Goal: Task Accomplishment & Management: Manage account settings

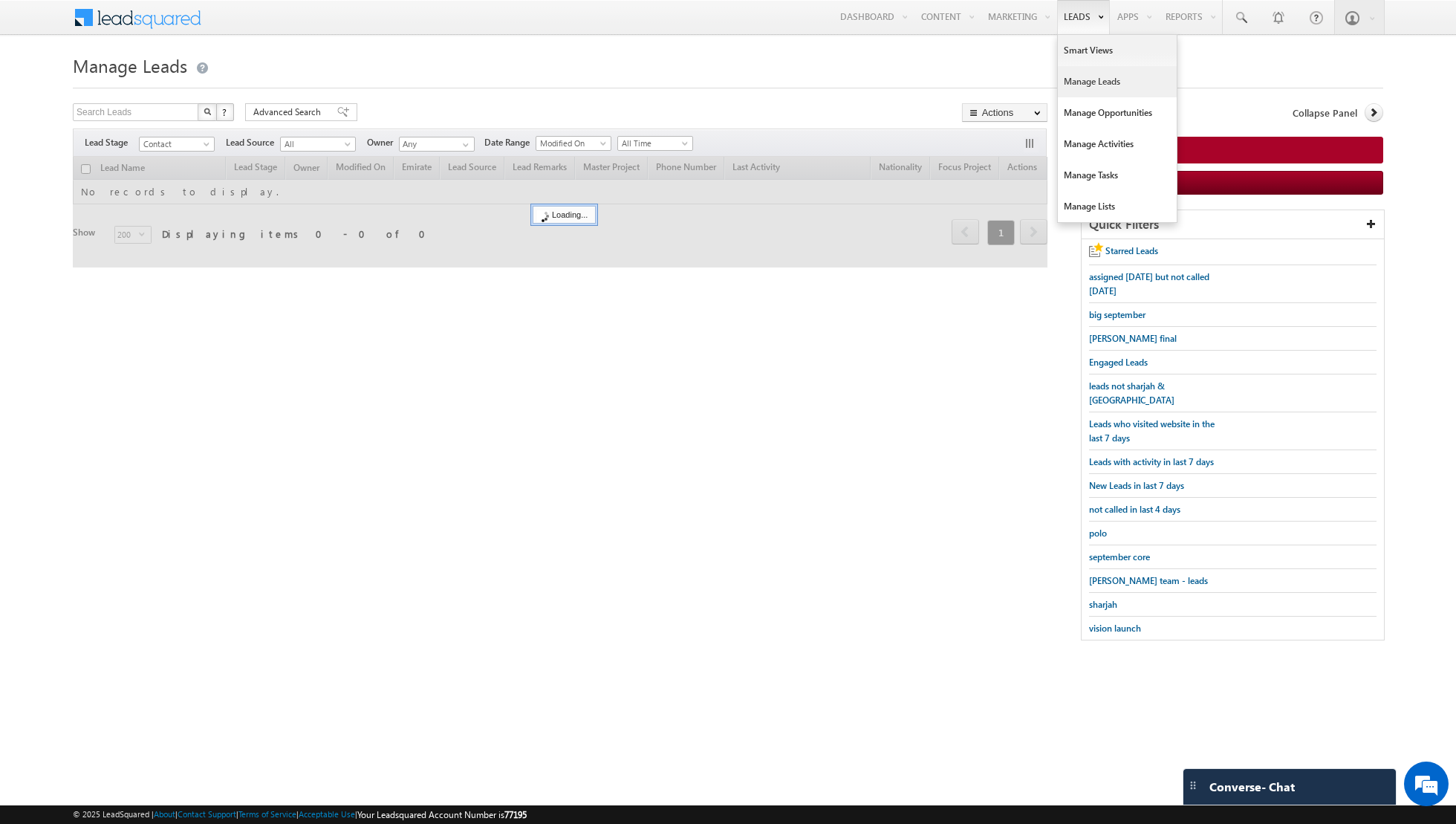
click at [1096, 76] on link "Manage Leads" at bounding box center [1117, 82] width 119 height 31
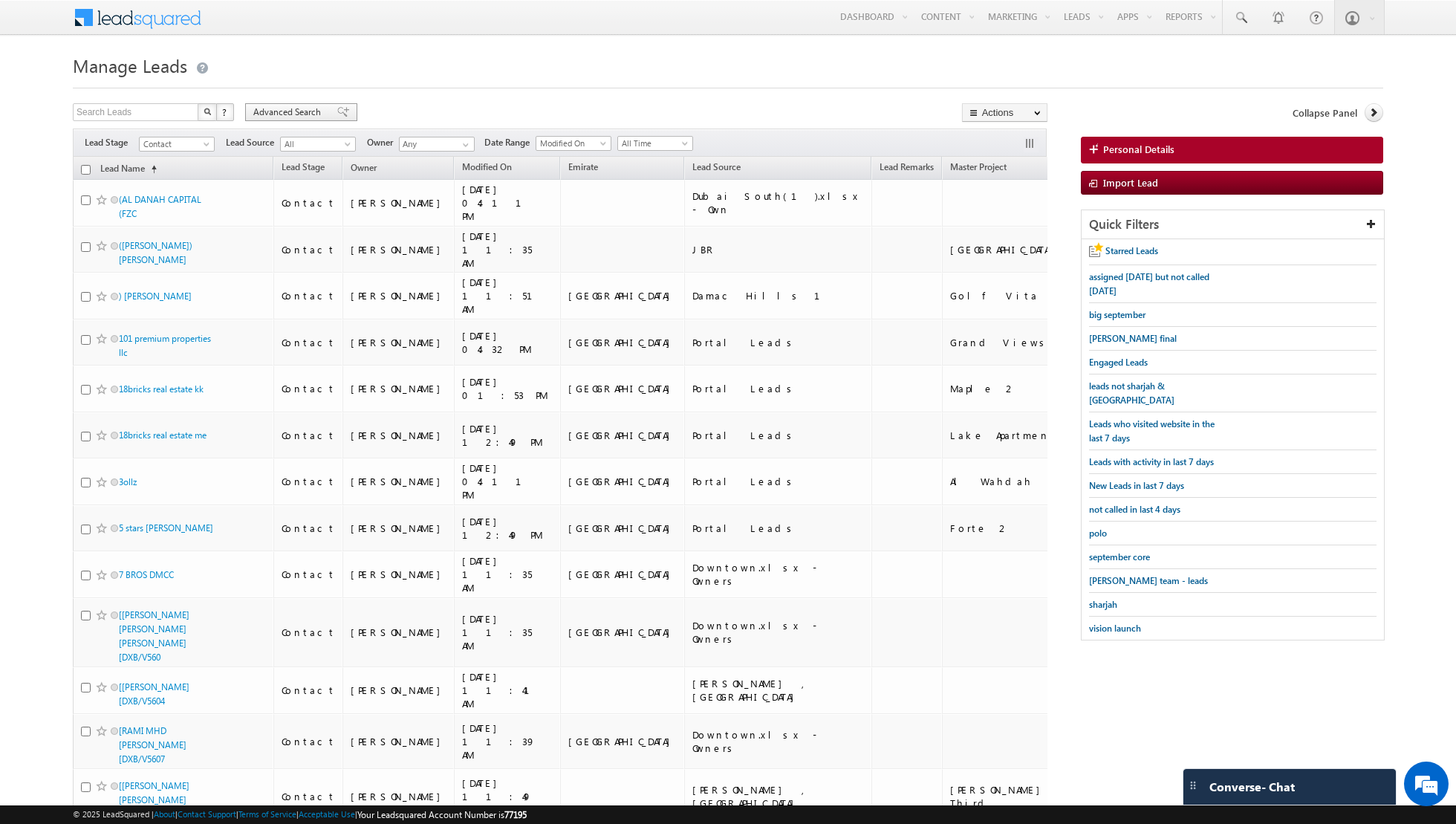
click at [337, 111] on span at bounding box center [342, 111] width 12 height 10
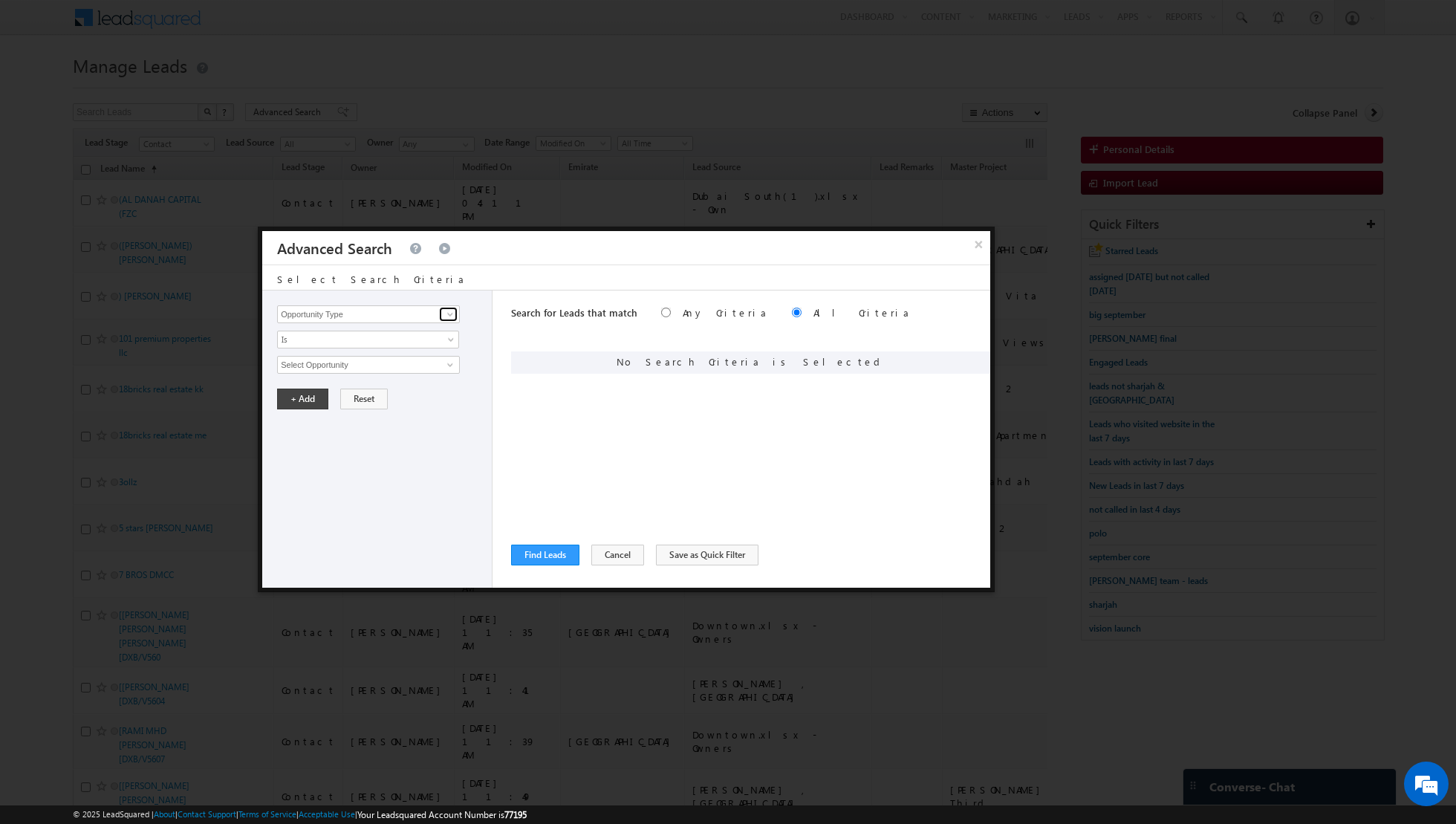
click at [447, 319] on span at bounding box center [450, 314] width 12 height 12
click at [378, 350] on link "Lead Source" at bounding box center [368, 344] width 183 height 17
type input "Lead Source"
click at [413, 361] on span "None Selected" at bounding box center [361, 365] width 168 height 16
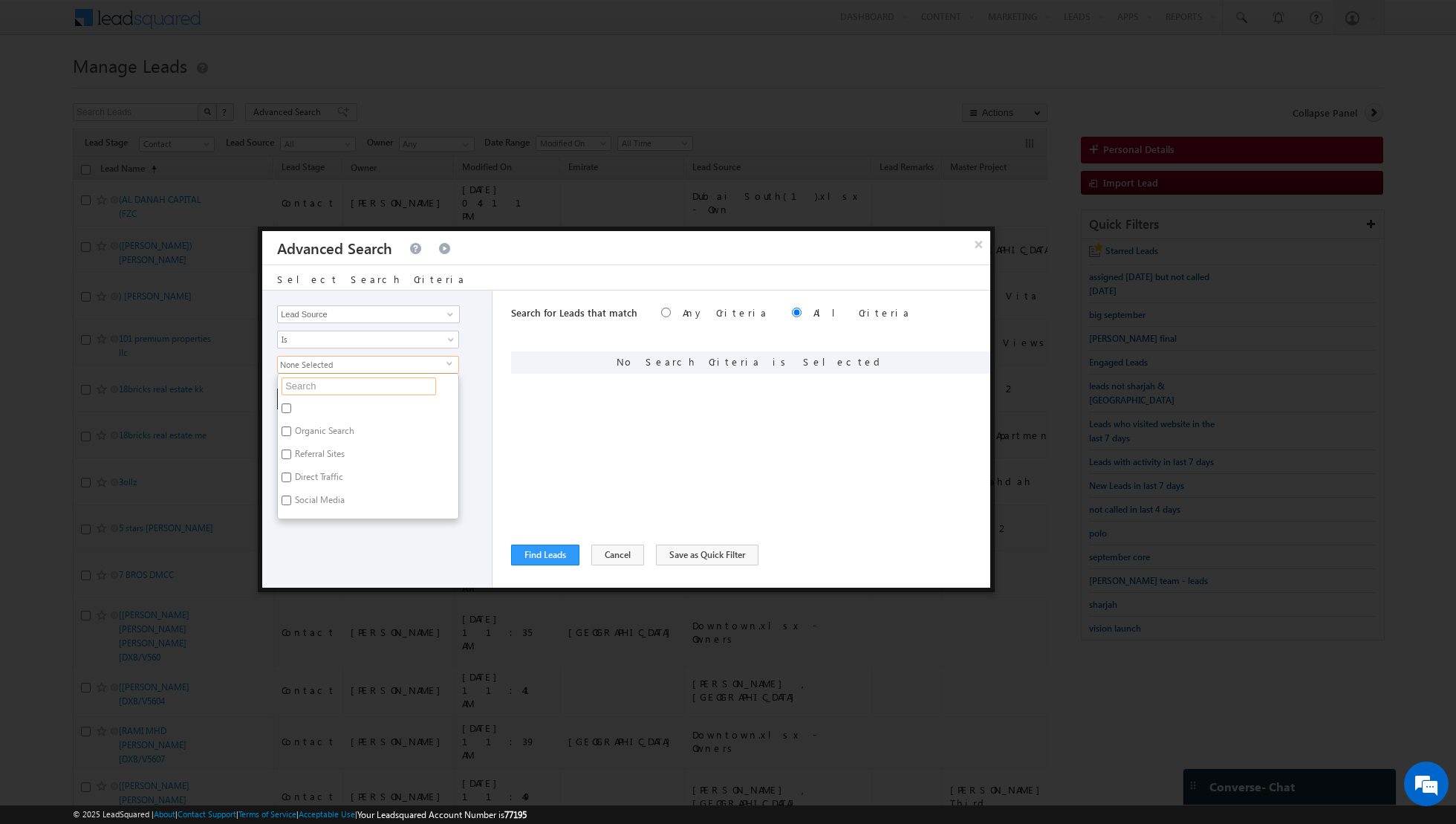
click at [363, 377] on input "text" at bounding box center [358, 386] width 154 height 18
type input "dub"
type input "dubai"
click at [299, 497] on label "DUBAI HILLS" at bounding box center [335, 502] width 116 height 23
click at [292, 497] on input "DUBAI HILLS" at bounding box center [286, 500] width 9 height 9
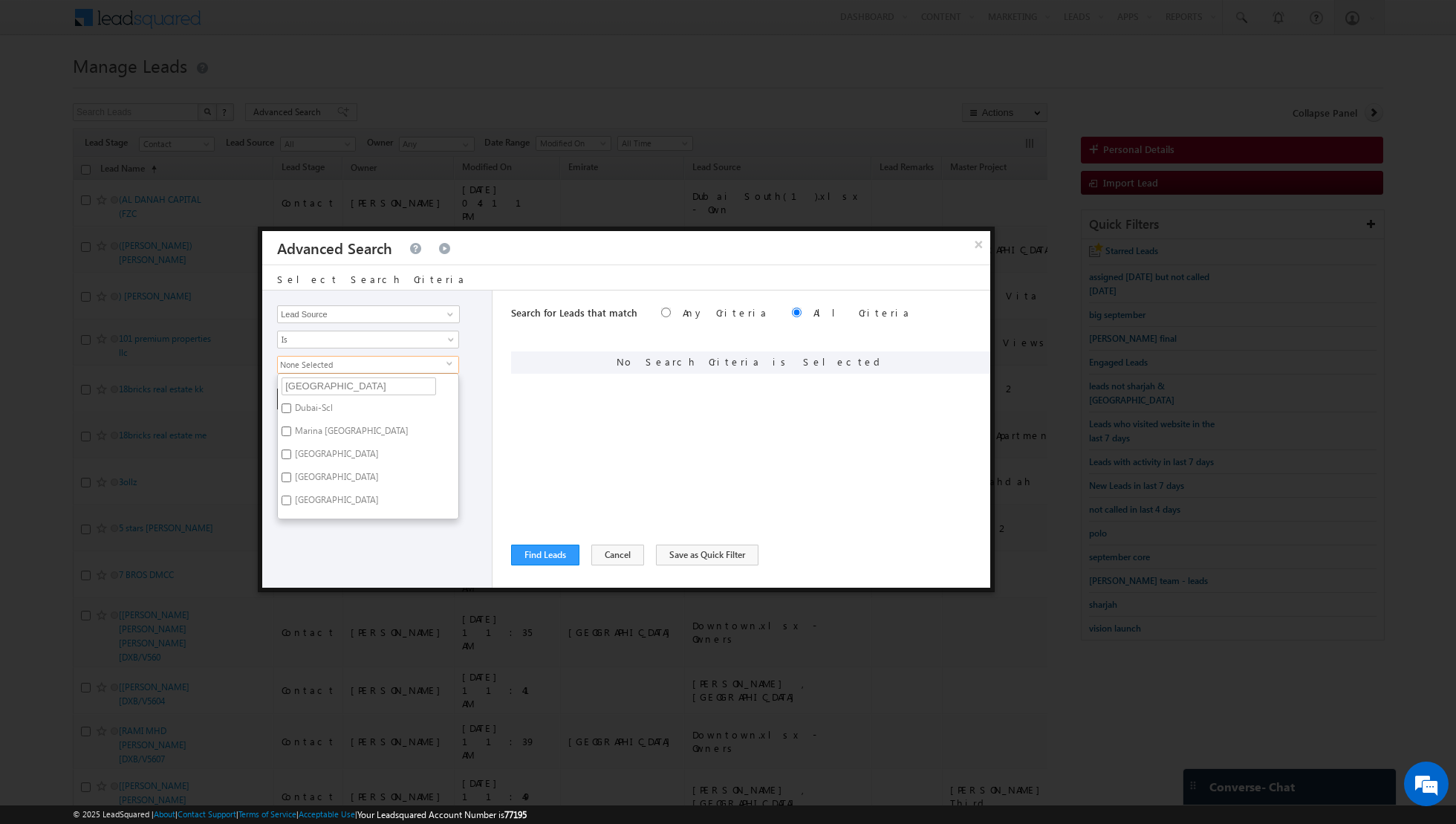
checkbox input "true"
click at [344, 535] on div "Opportunity Type Lead Activity Task Sales Group Prospect Id Address 1 Address 2…" at bounding box center [378, 439] width 230 height 297
click at [291, 394] on button "+ Add" at bounding box center [302, 399] width 51 height 21
click at [451, 313] on span at bounding box center [450, 314] width 12 height 12
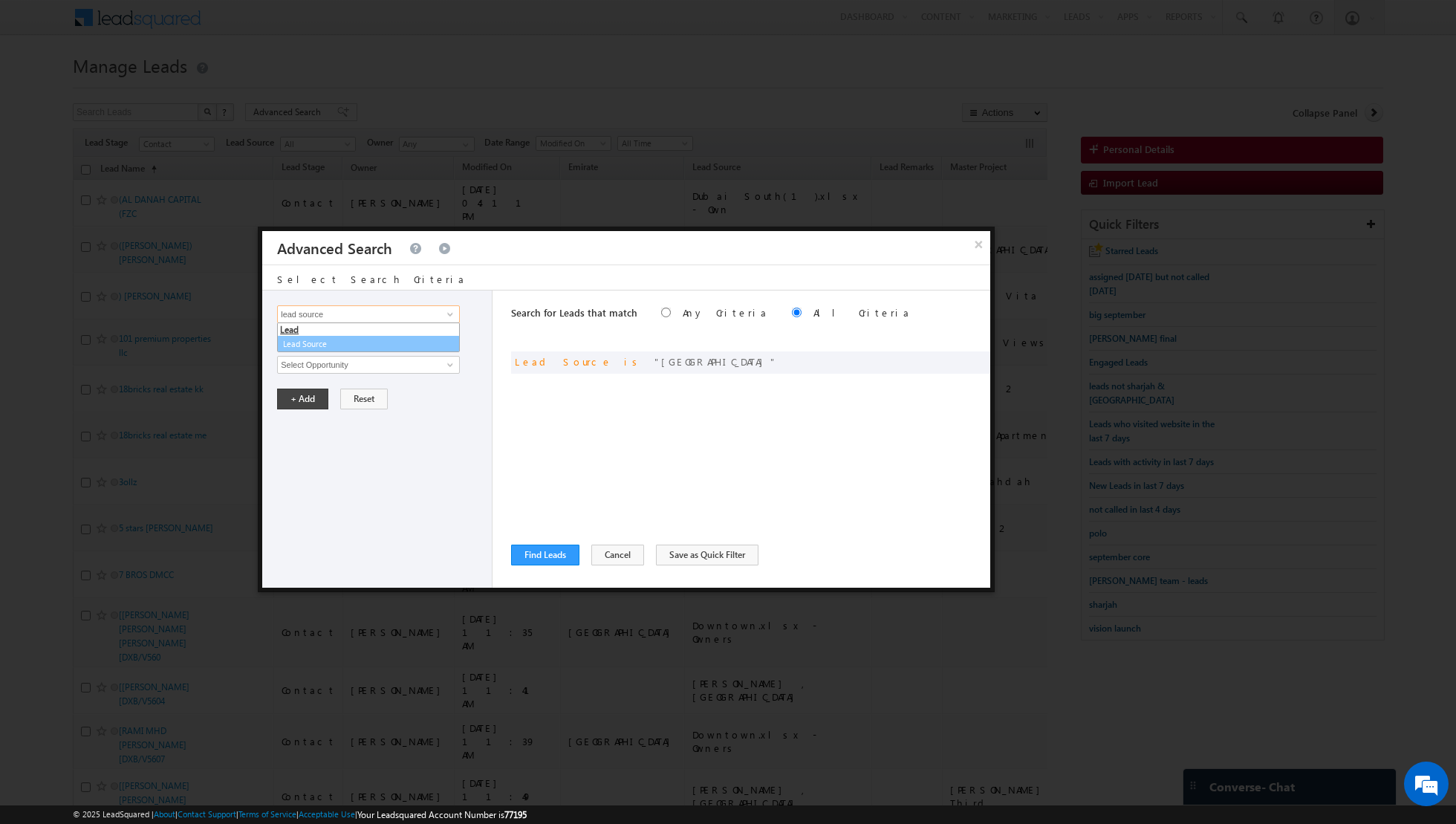
click at [435, 341] on link "Lead Source" at bounding box center [368, 344] width 183 height 17
type input "Lead Source"
click at [444, 365] on span "None Selected" at bounding box center [361, 365] width 168 height 16
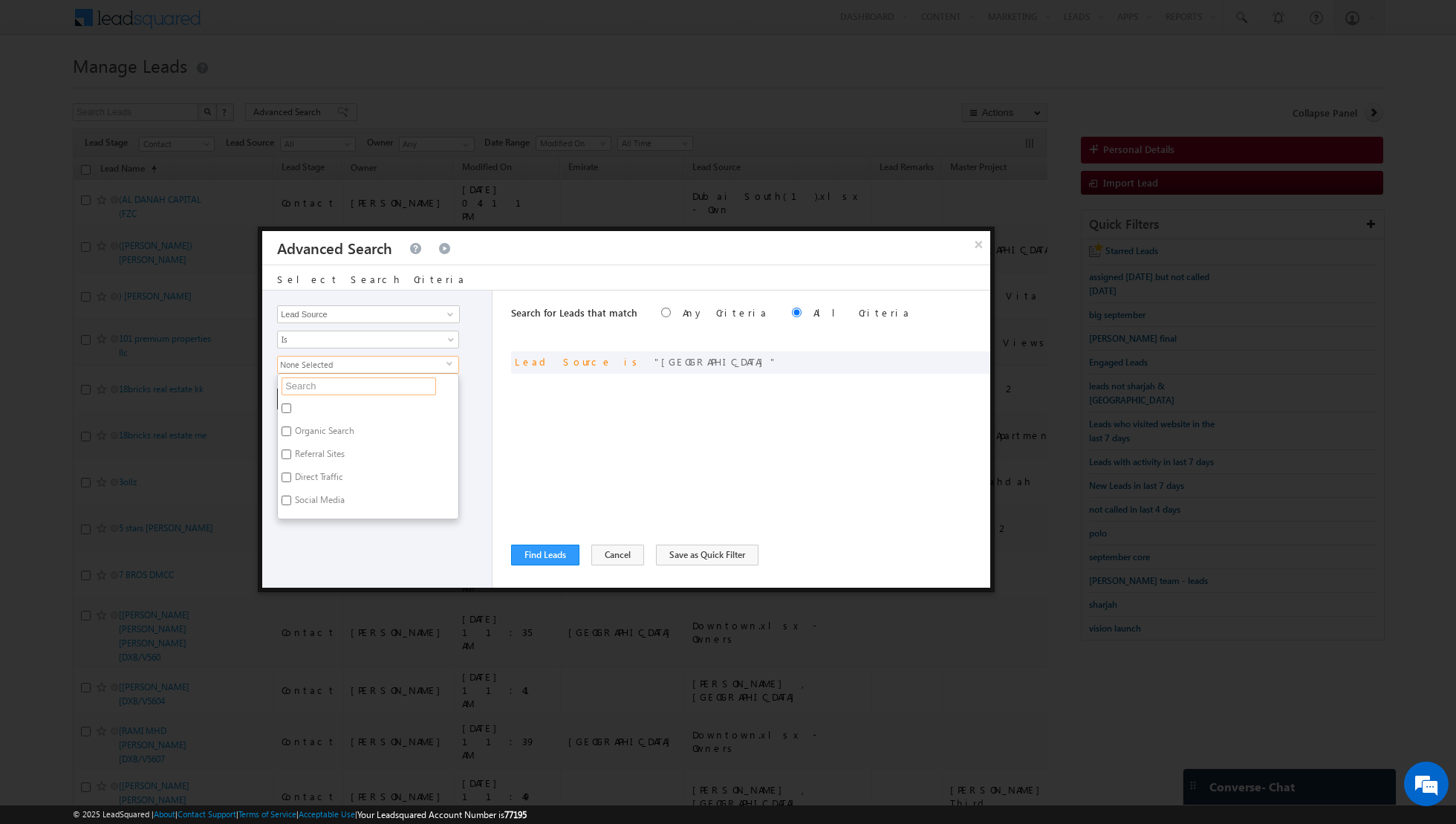
click at [358, 391] on input "text" at bounding box center [358, 386] width 154 height 18
type input "d"
type input "e"
type input "emi"
click at [315, 429] on label "Emirates Living" at bounding box center [323, 433] width 91 height 23
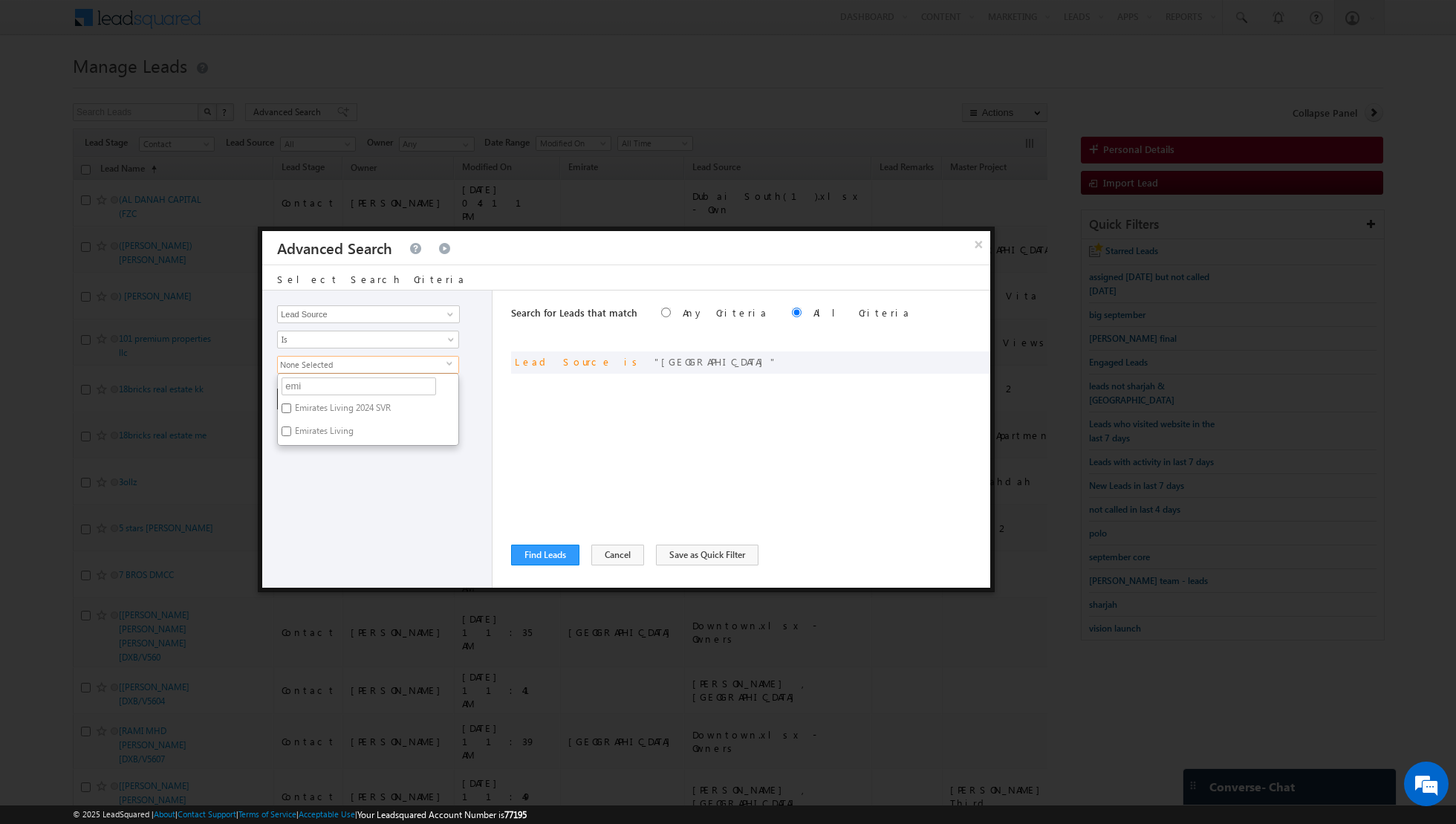
click at [292, 429] on input "Emirates Living" at bounding box center [286, 431] width 9 height 9
checkbox input "true"
click at [301, 474] on div "Opportunity Type Lead Activity Task Sales Group Prospect Id Address 1 Address 2…" at bounding box center [378, 439] width 230 height 297
click at [303, 395] on button "+ Add" at bounding box center [302, 399] width 51 height 21
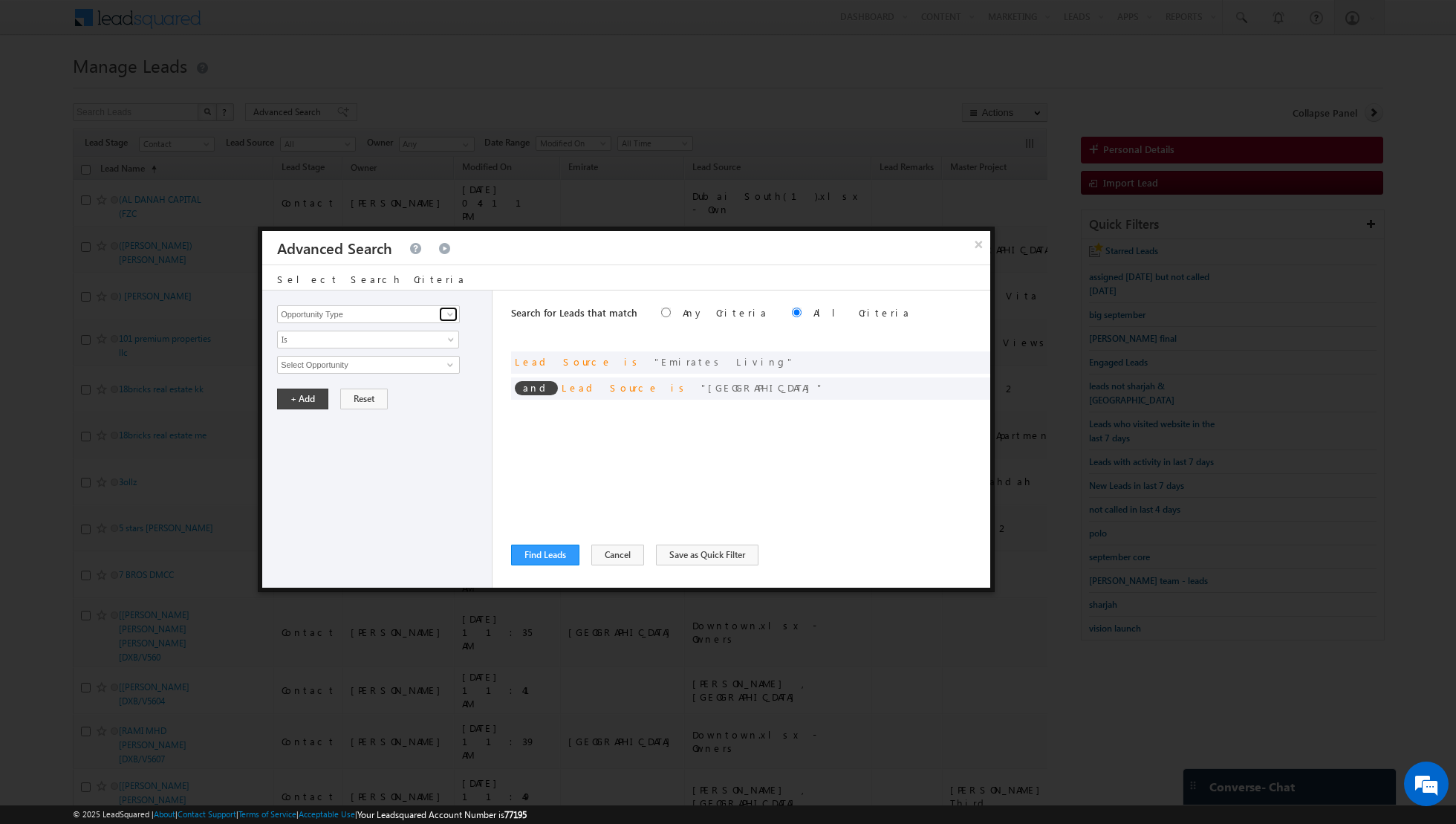
click at [447, 318] on span at bounding box center [450, 314] width 12 height 12
click at [370, 341] on link "Lead Source" at bounding box center [368, 344] width 183 height 17
type input "Lead Source"
click at [408, 368] on span "None Selected" at bounding box center [361, 365] width 168 height 16
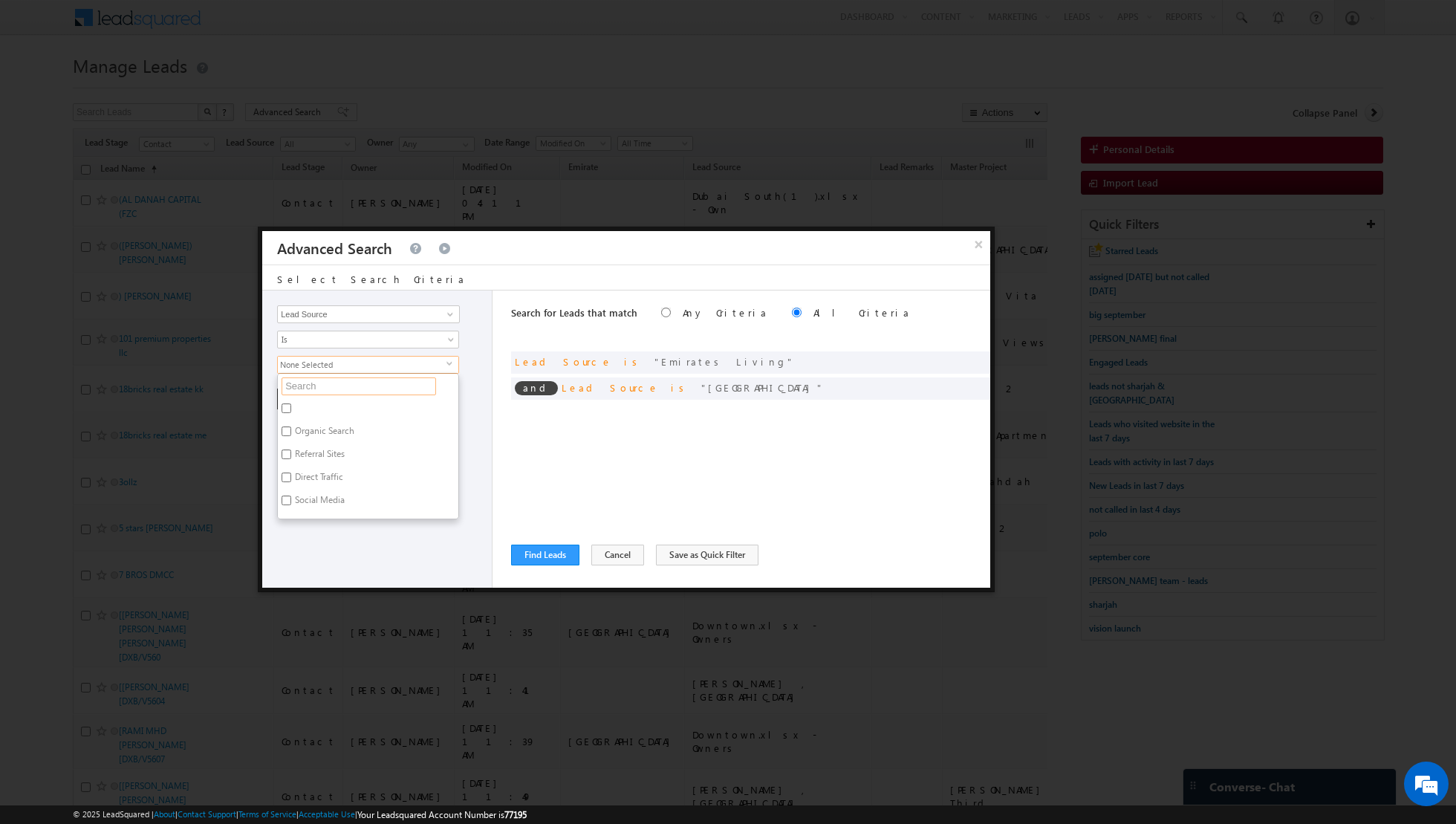
click at [386, 381] on input "text" at bounding box center [358, 386] width 154 height 18
type input "cree"
click at [295, 405] on label "[GEOGRAPHIC_DATA]" at bounding box center [335, 410] width 116 height 23
click at [292, 405] on input "[GEOGRAPHIC_DATA]" at bounding box center [286, 408] width 9 height 9
checkbox input "true"
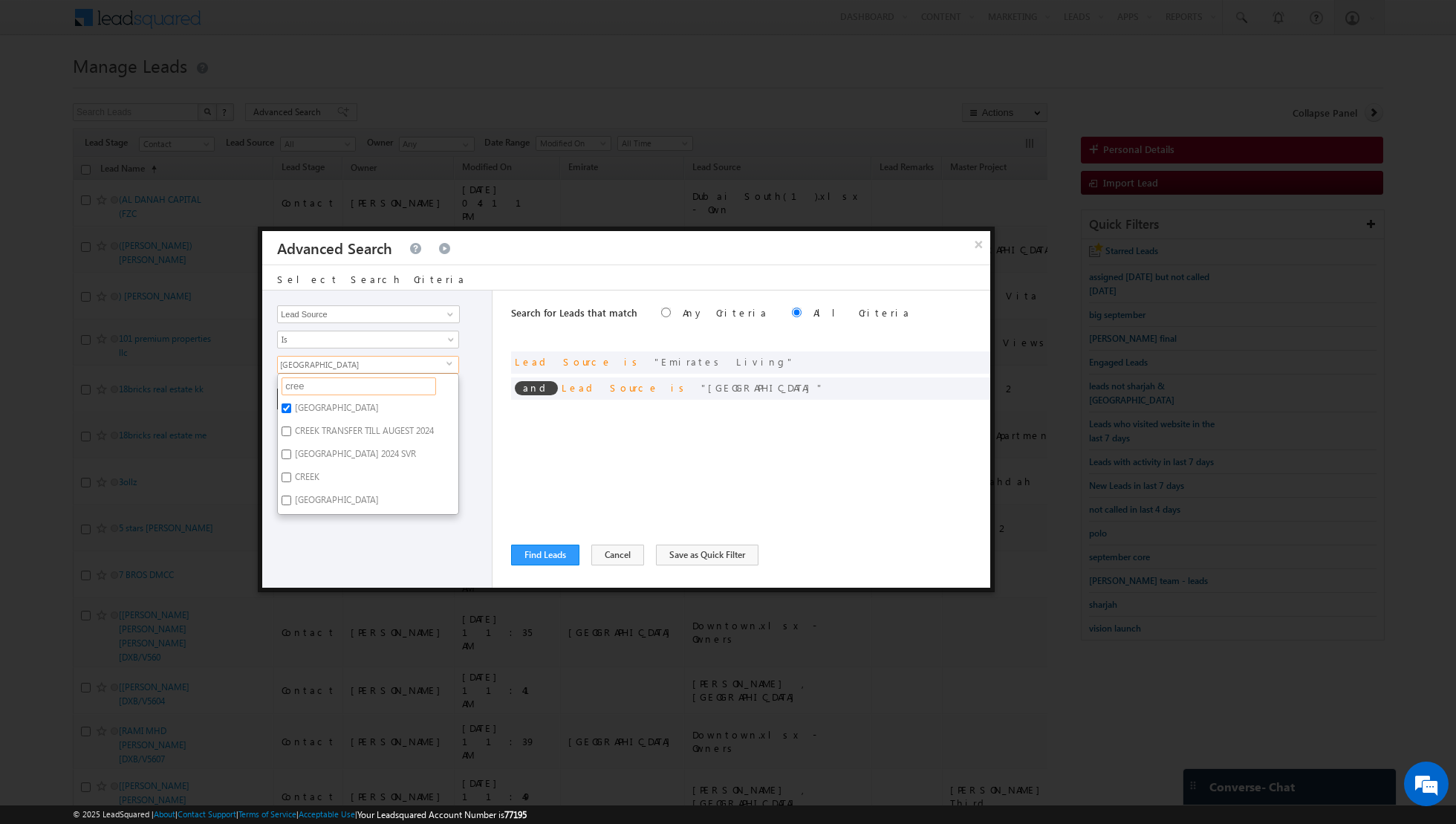
click at [326, 387] on input "cree" at bounding box center [358, 386] width 154 height 18
type input "c"
type input "mjl"
click at [290, 404] on input "MJL" at bounding box center [286, 408] width 9 height 9
checkbox input "true"
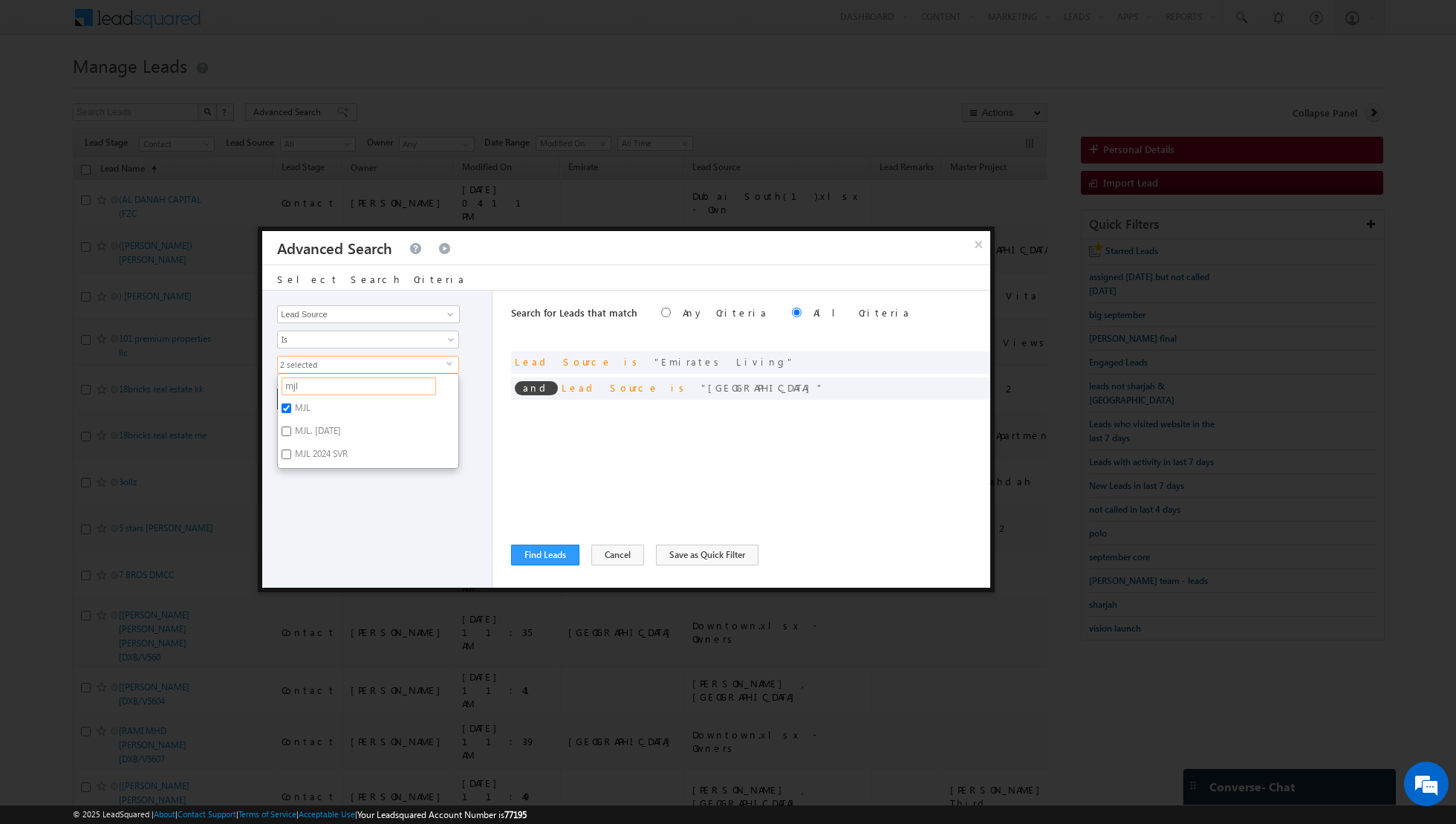
click at [314, 387] on input "mjl" at bounding box center [358, 386] width 154 height 18
type input "m"
type input "por"
click at [277, 404] on label "Port De Lamer" at bounding box center [321, 410] width 87 height 23
click at [281, 404] on input "Port De Lamer" at bounding box center [286, 408] width 9 height 9
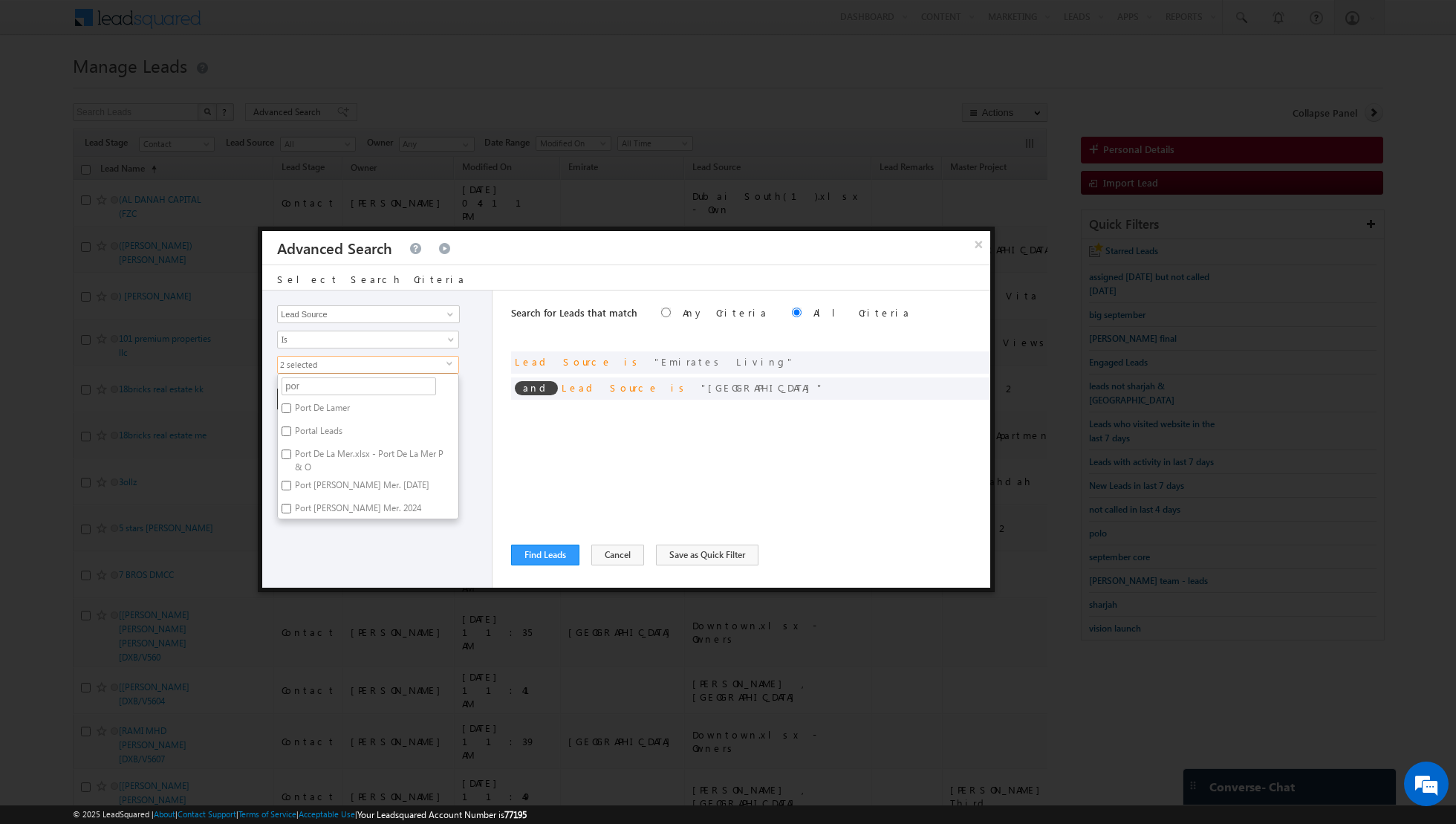
checkbox input "true"
click at [475, 425] on div "Opportunity Type Lead Activity Task Sales Group Prospect Id Address 1 Address 2…" at bounding box center [378, 439] width 230 height 297
click at [293, 393] on button "+ Add" at bounding box center [302, 399] width 51 height 21
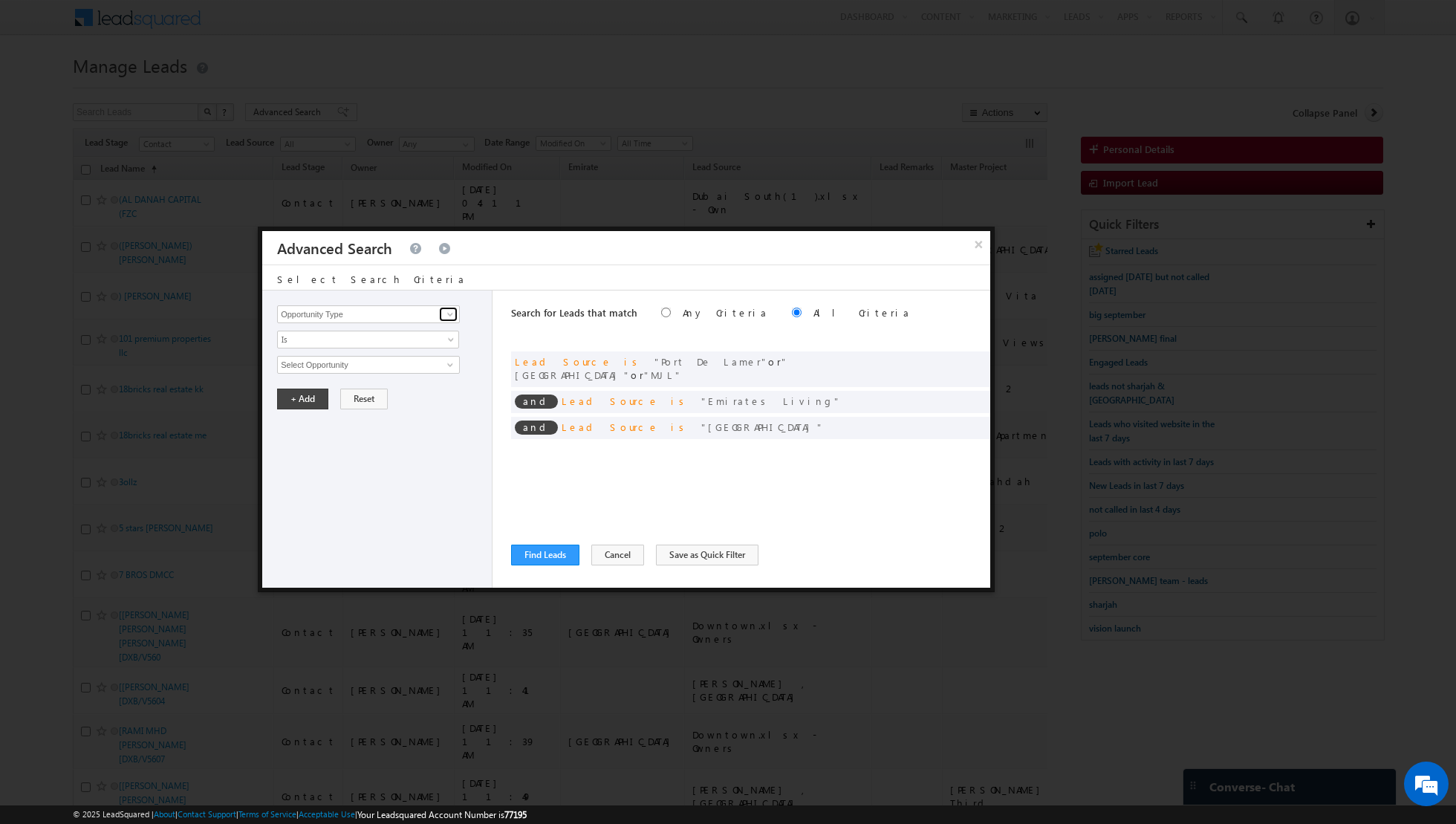
click at [451, 319] on span at bounding box center [450, 314] width 12 height 12
click at [405, 335] on link "Lead Activity" at bounding box center [368, 331] width 183 height 17
type input "Lead Activity"
click at [396, 336] on span "Is" at bounding box center [358, 339] width 161 height 13
click at [365, 364] on link "Is Not" at bounding box center [368, 369] width 181 height 13
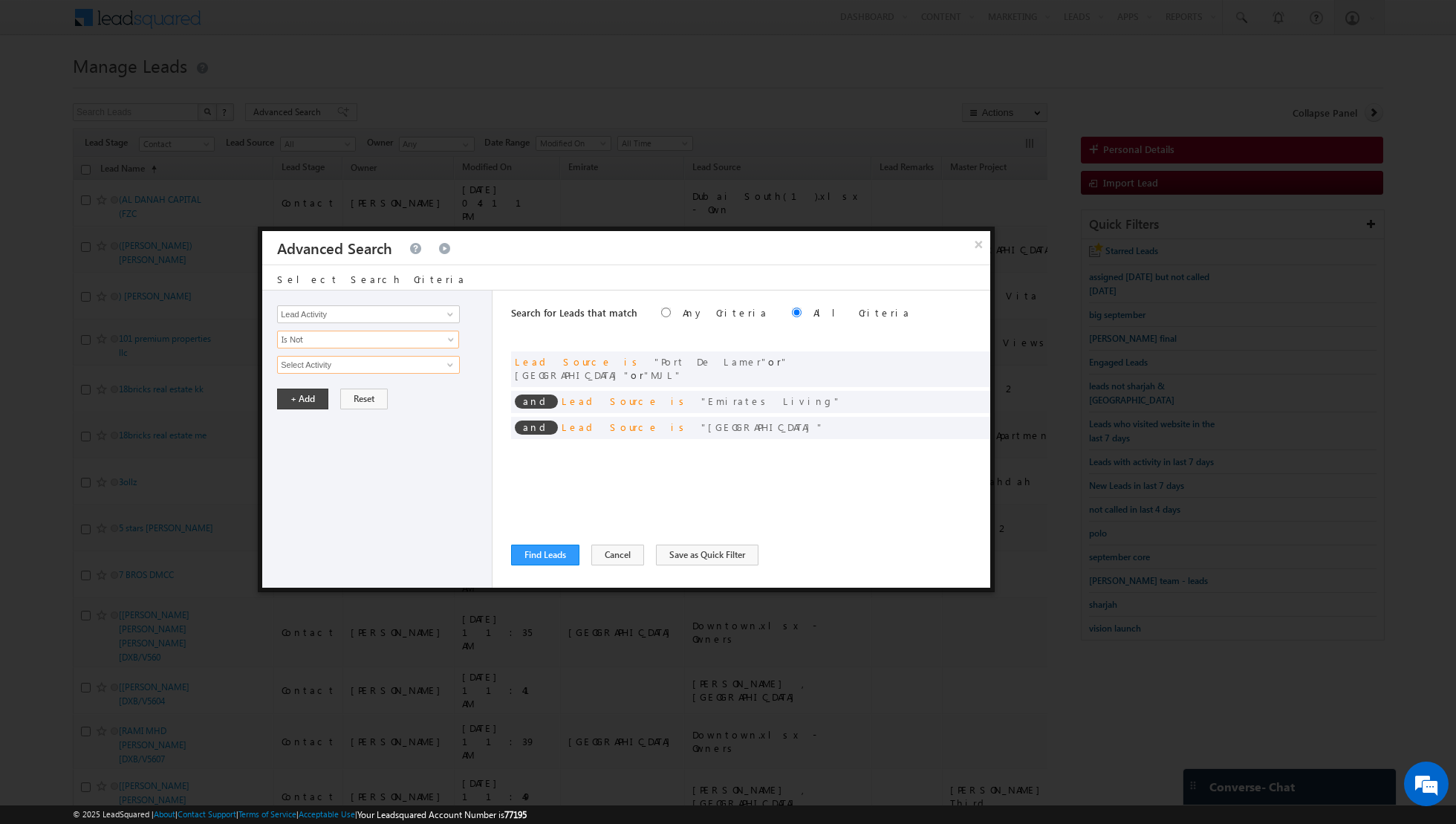
click at [378, 363] on input "Select Activity" at bounding box center [368, 365] width 183 height 18
click at [446, 363] on span at bounding box center [450, 365] width 12 height 12
click at [376, 391] on link "6. Not Interested" at bounding box center [368, 395] width 183 height 17
type input "6. Not Interested"
click at [294, 445] on button "+ Add" at bounding box center [302, 449] width 51 height 21
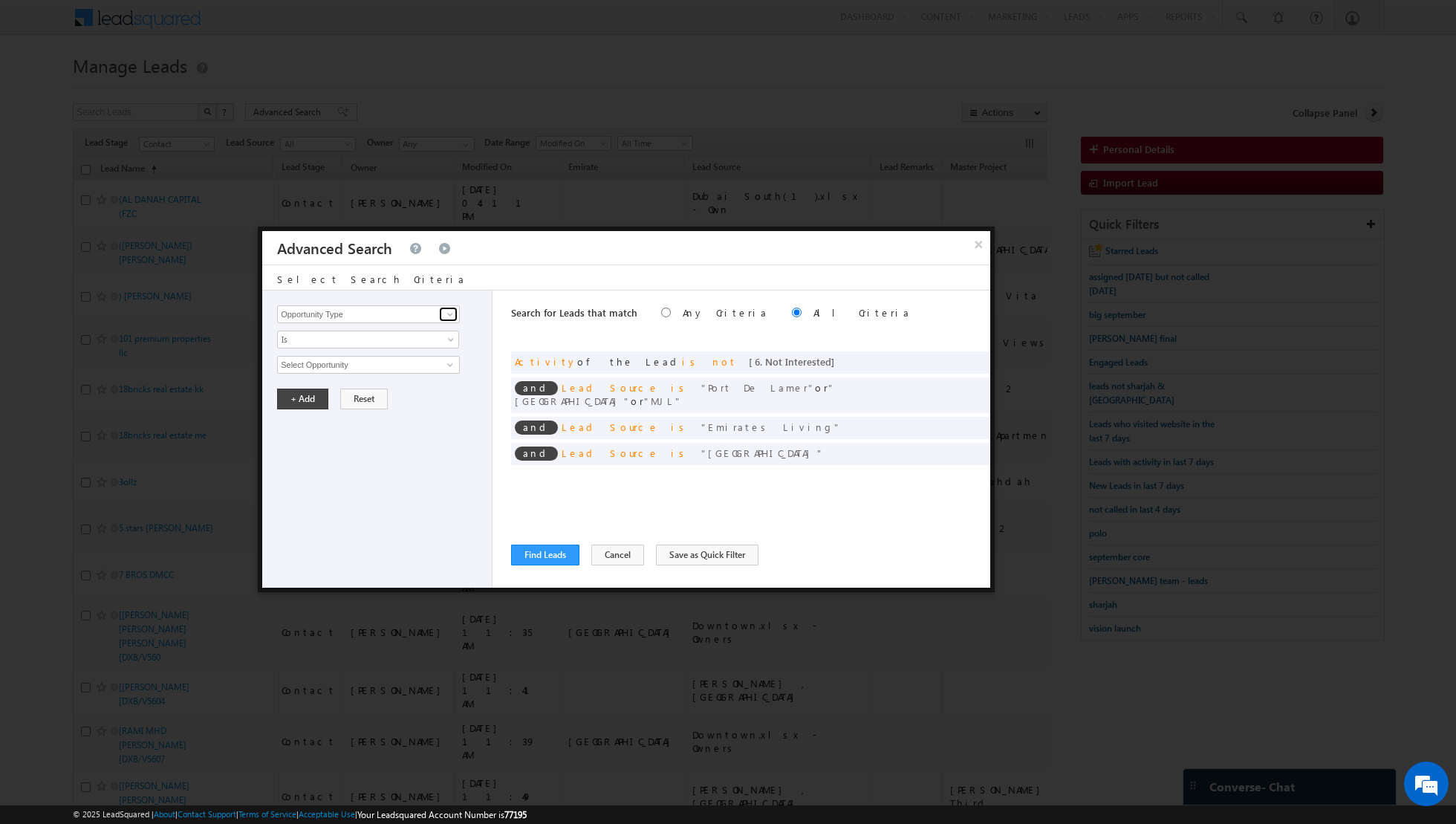
click at [442, 310] on link at bounding box center [448, 314] width 19 height 15
click at [379, 327] on link "Lead Activity" at bounding box center [368, 331] width 183 height 17
type input "Lead Activity"
click at [408, 336] on span "Is" at bounding box center [358, 339] width 161 height 13
click at [389, 365] on link "Is Not" at bounding box center [368, 369] width 181 height 13
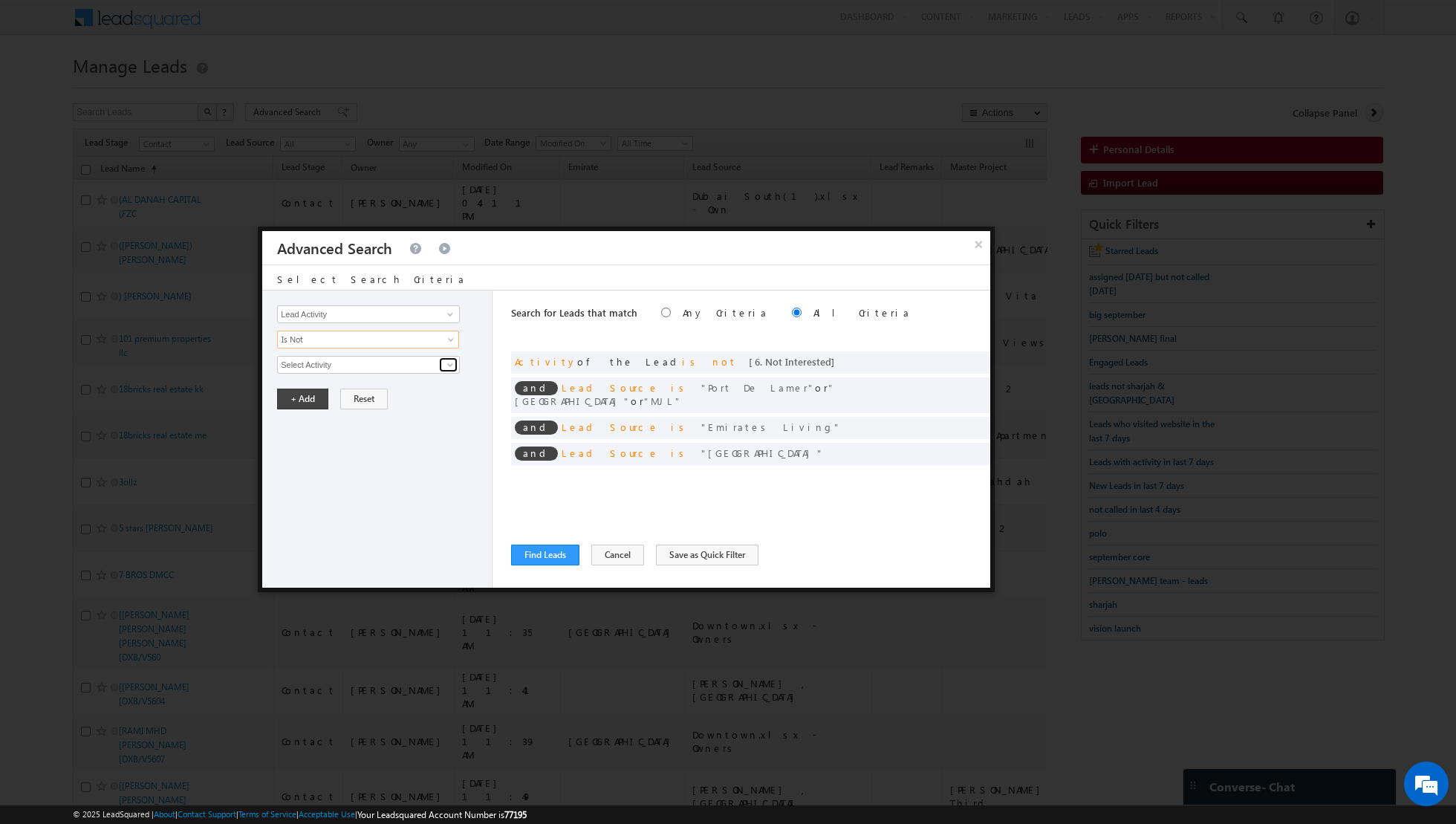
click at [446, 359] on span at bounding box center [450, 365] width 12 height 12
click at [386, 397] on link "7. Junk / Not Reachable / Invalid" at bounding box center [368, 395] width 183 height 17
type input "7. Junk / Not Reachable / Invalid"
click at [306, 450] on button "+ Add" at bounding box center [302, 449] width 51 height 21
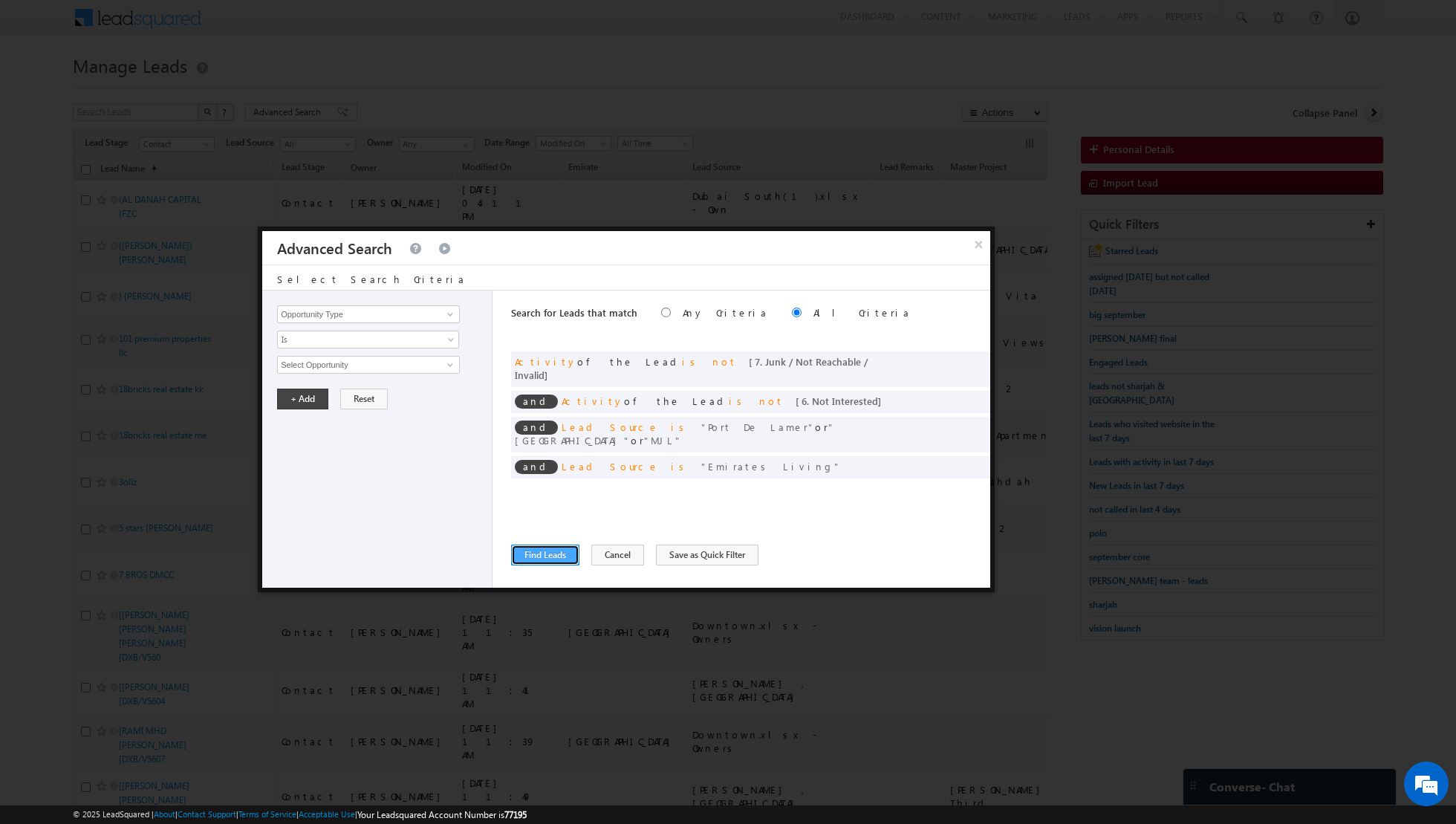
click at [533, 547] on button "Find Leads" at bounding box center [545, 555] width 68 height 21
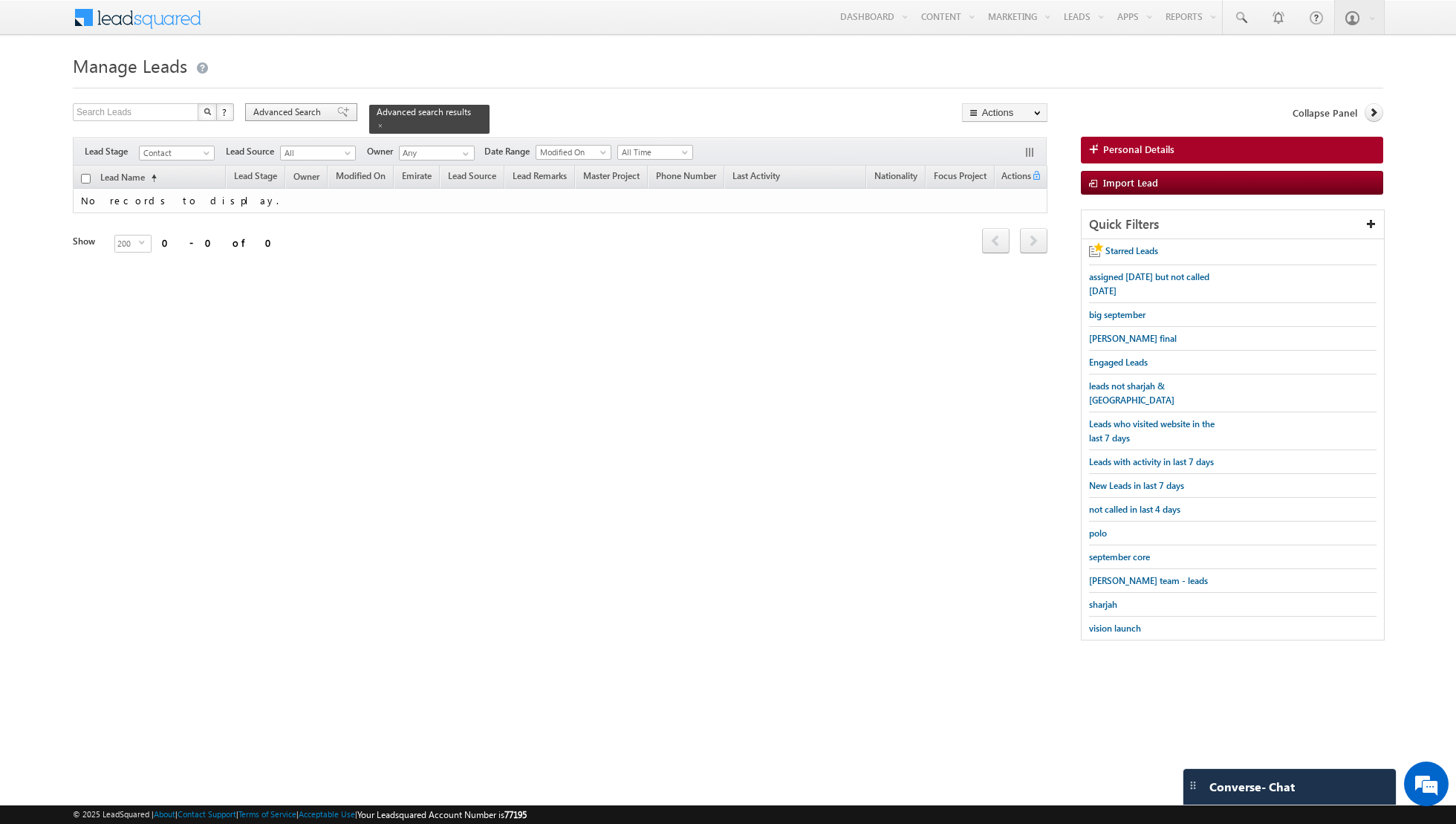
click at [341, 107] on div "Advanced Search" at bounding box center [301, 112] width 112 height 18
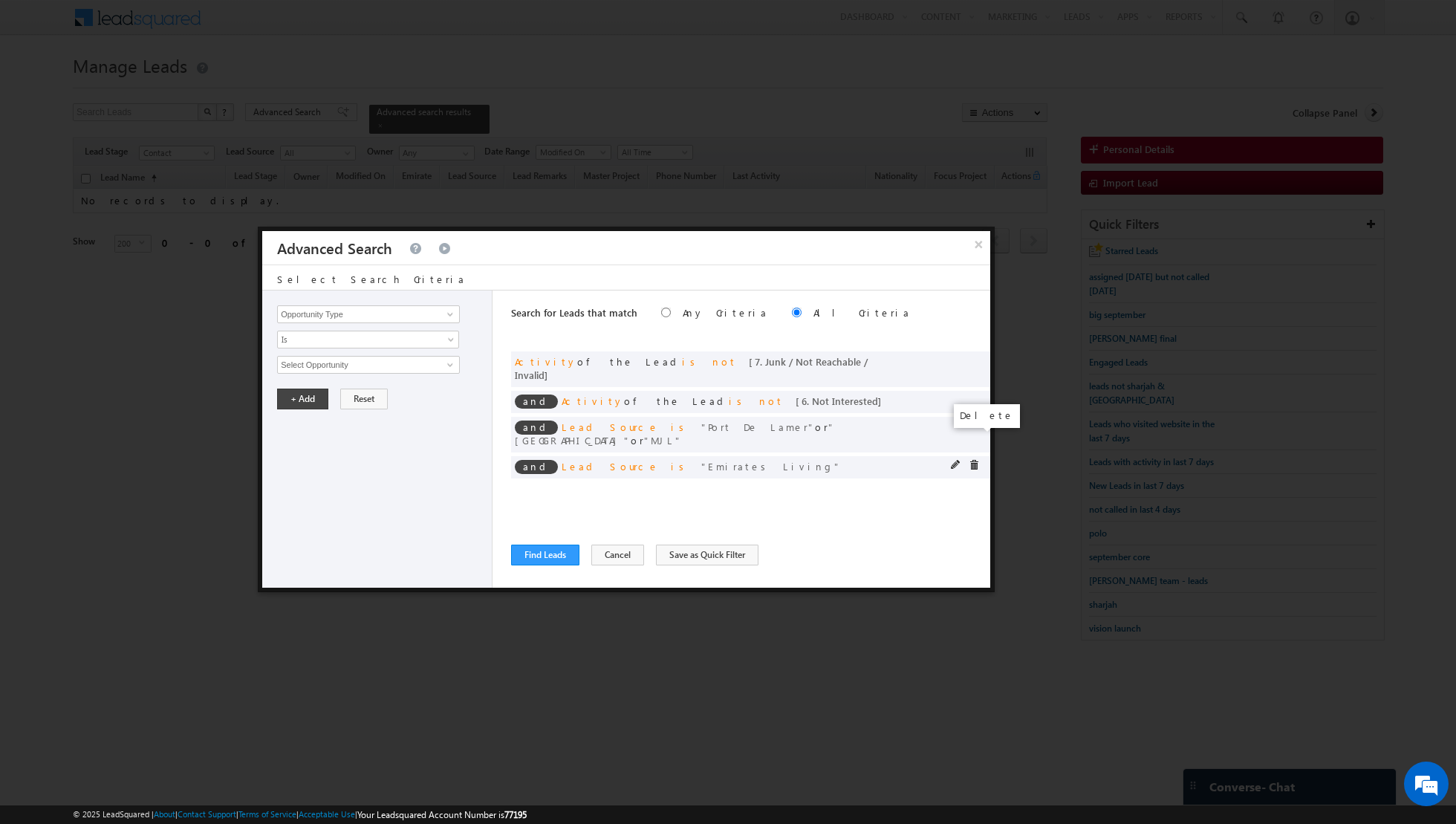
click at [975, 460] on span at bounding box center [973, 465] width 10 height 10
click at [0, 0] on span at bounding box center [0, 0] width 0 height 0
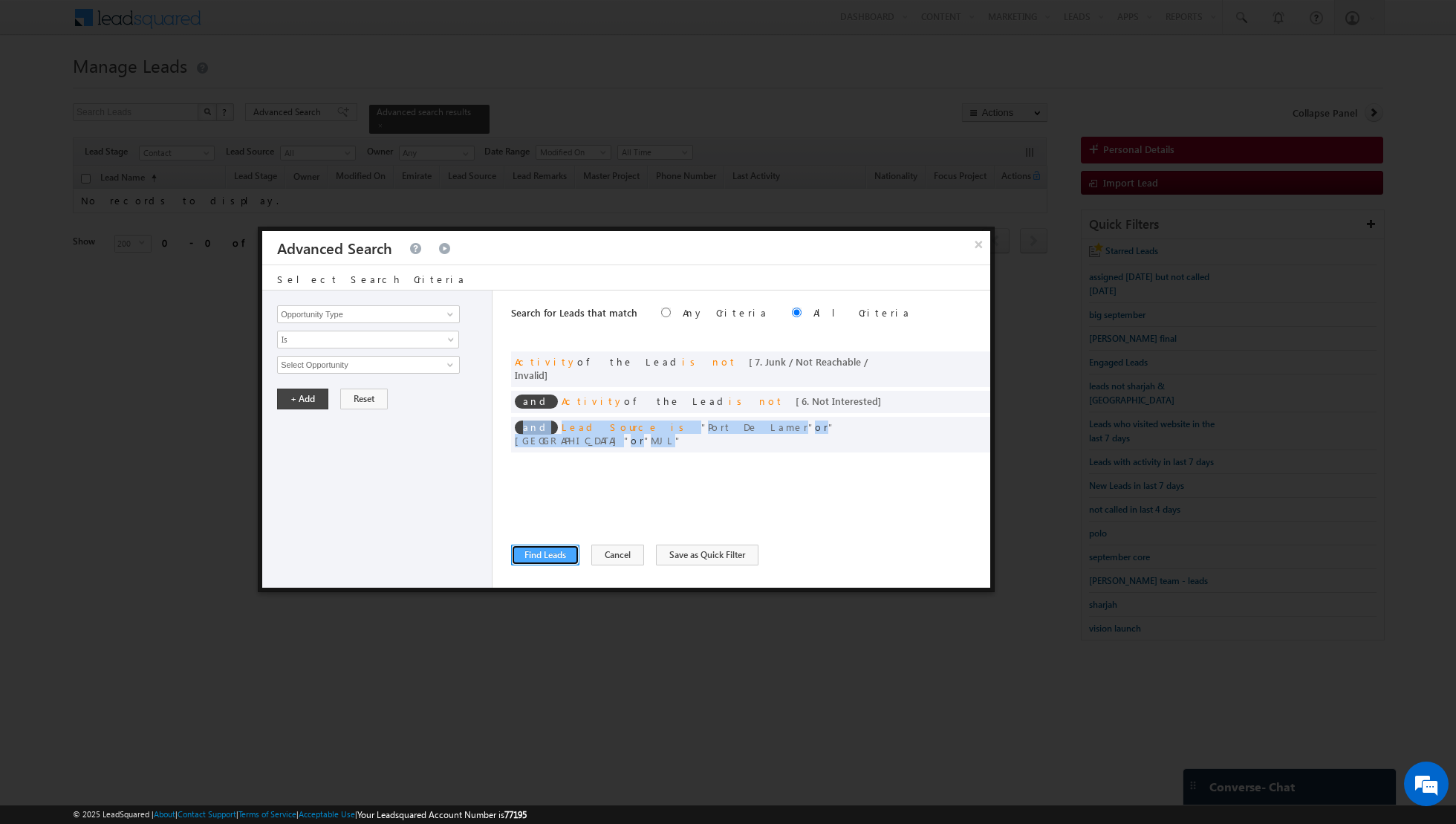
click at [536, 550] on button "Find Leads" at bounding box center [545, 555] width 68 height 21
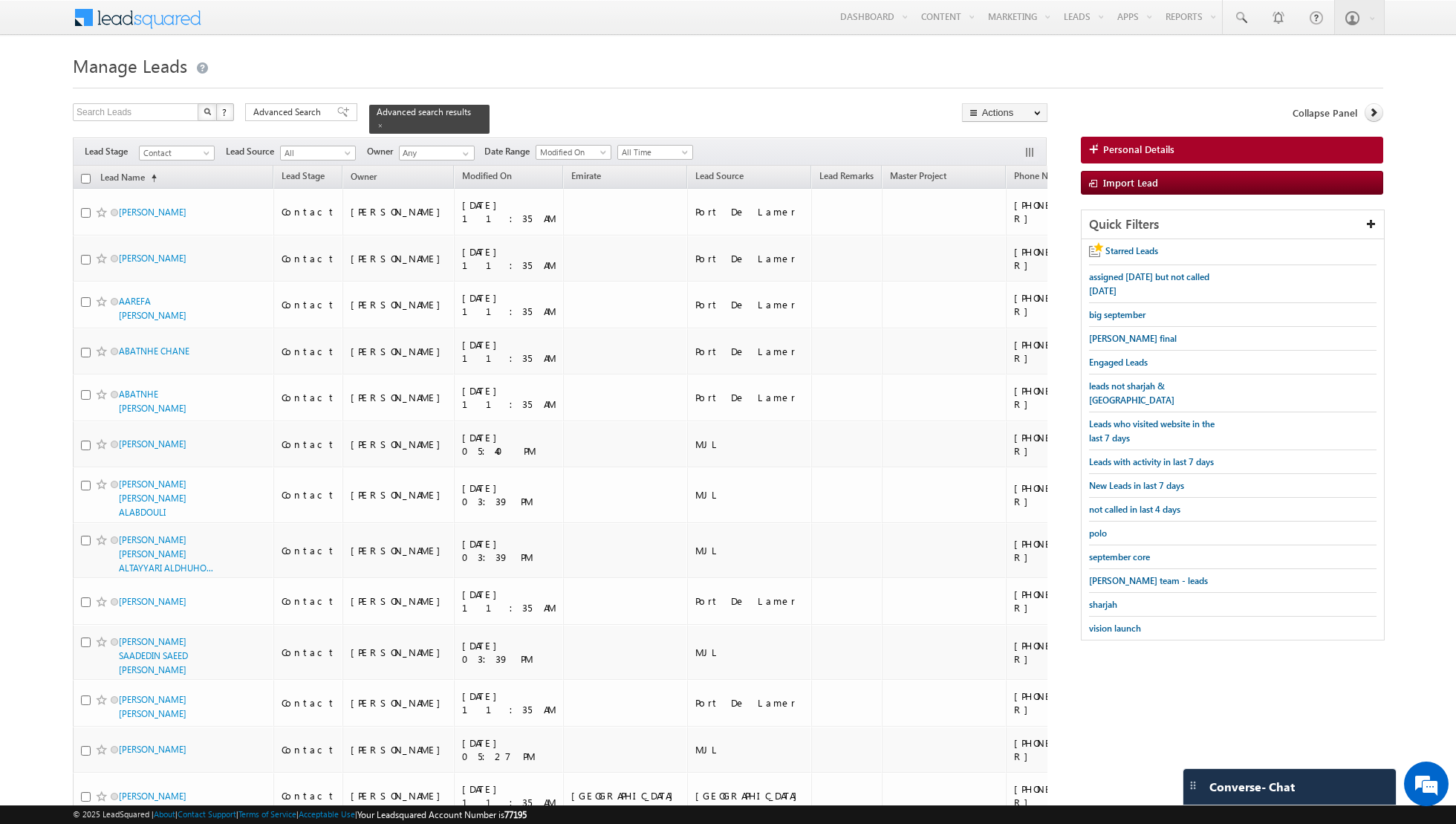
click at [81, 176] on input "checkbox" at bounding box center [85, 179] width 9 height 9
checkbox input "true"
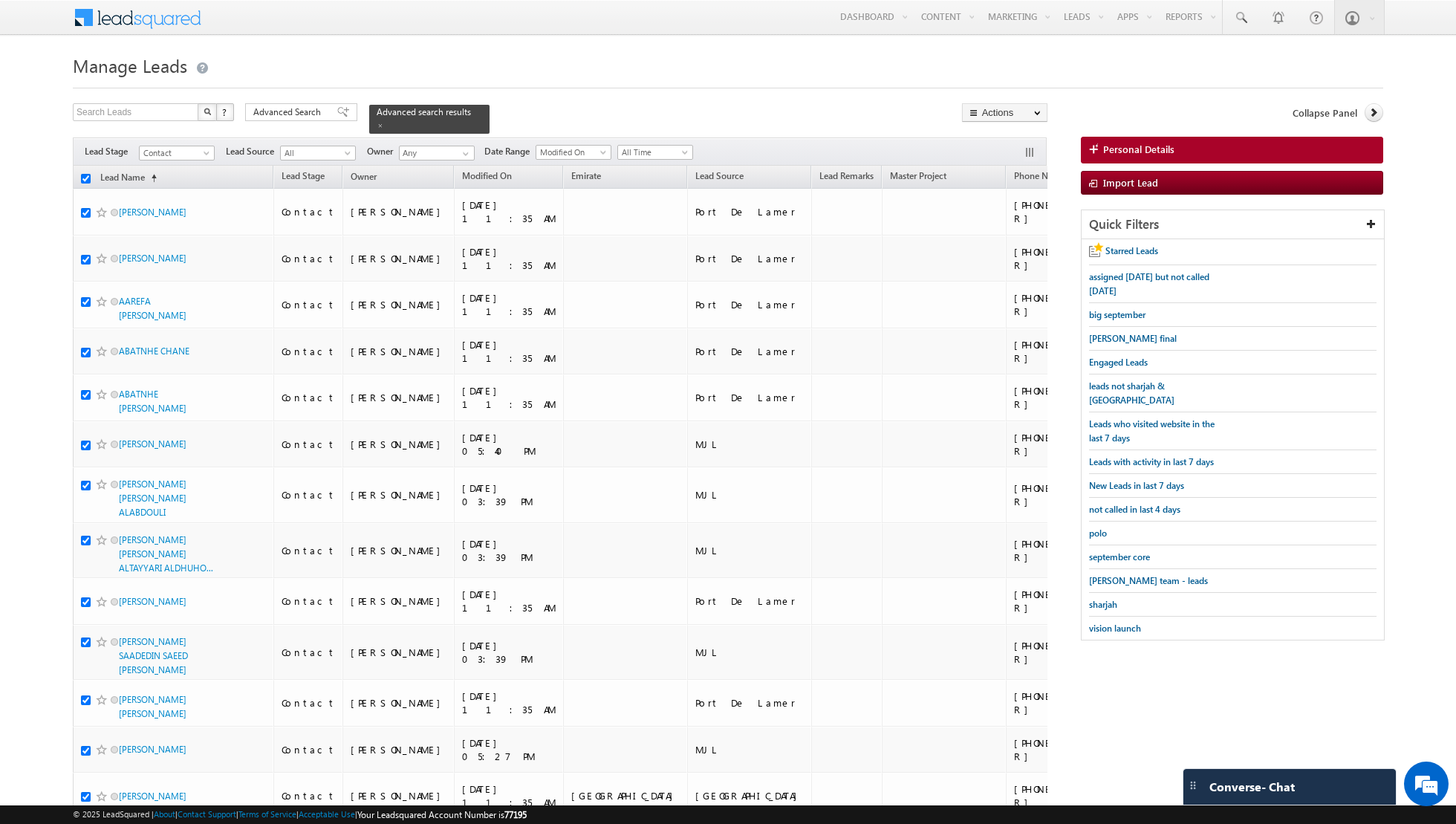
checkbox input "true"
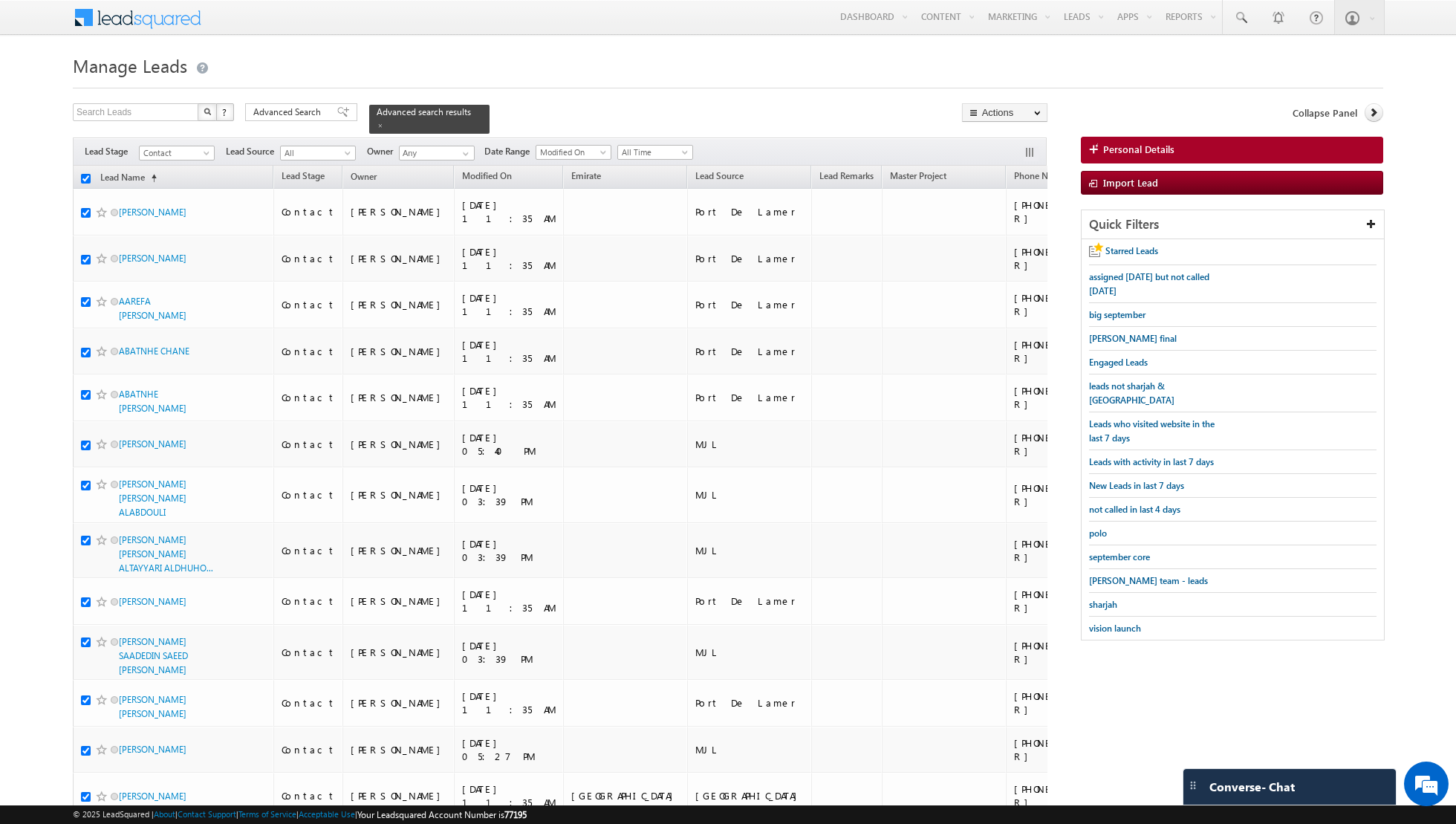
checkbox input "true"
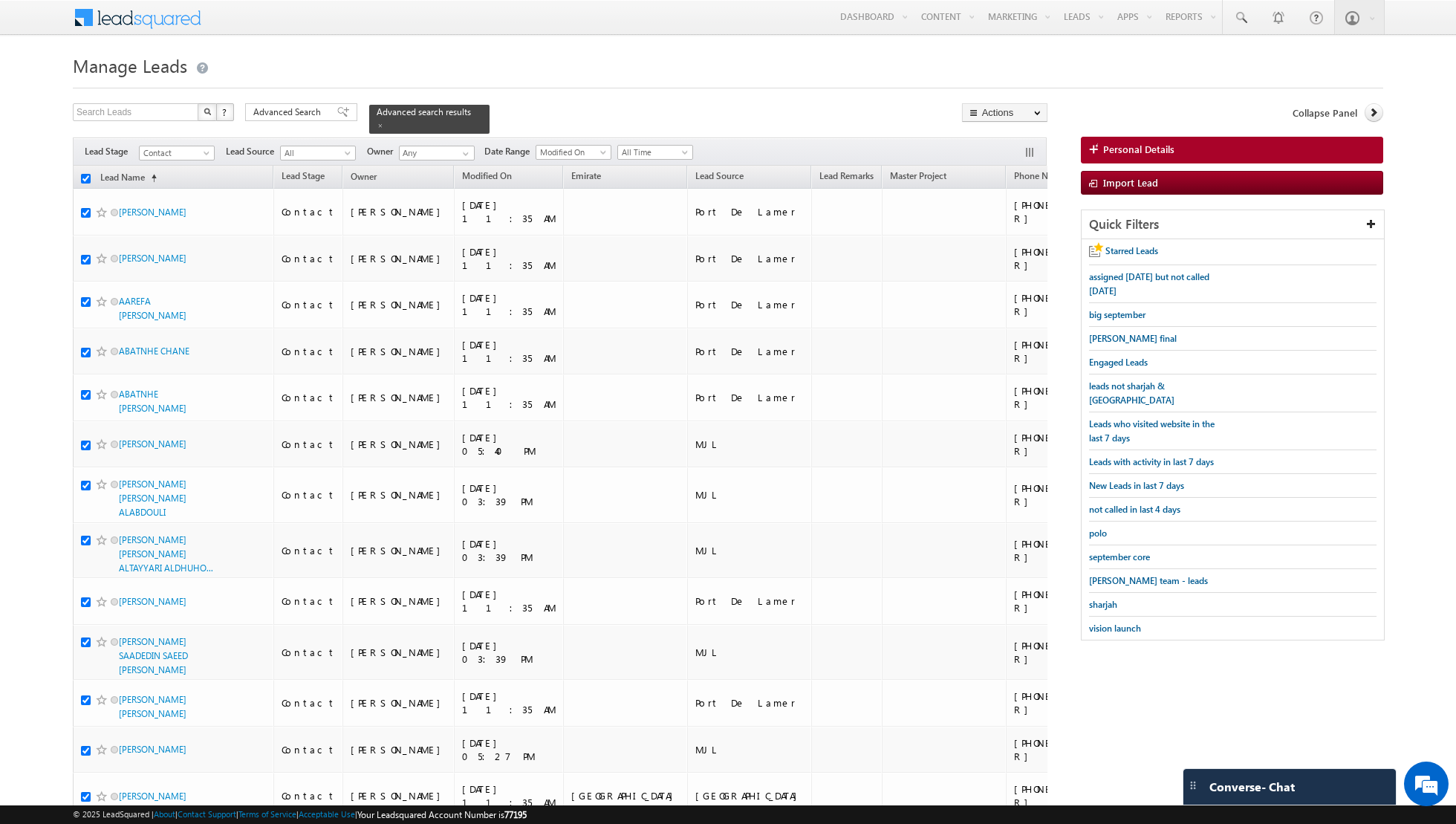
checkbox input "true"
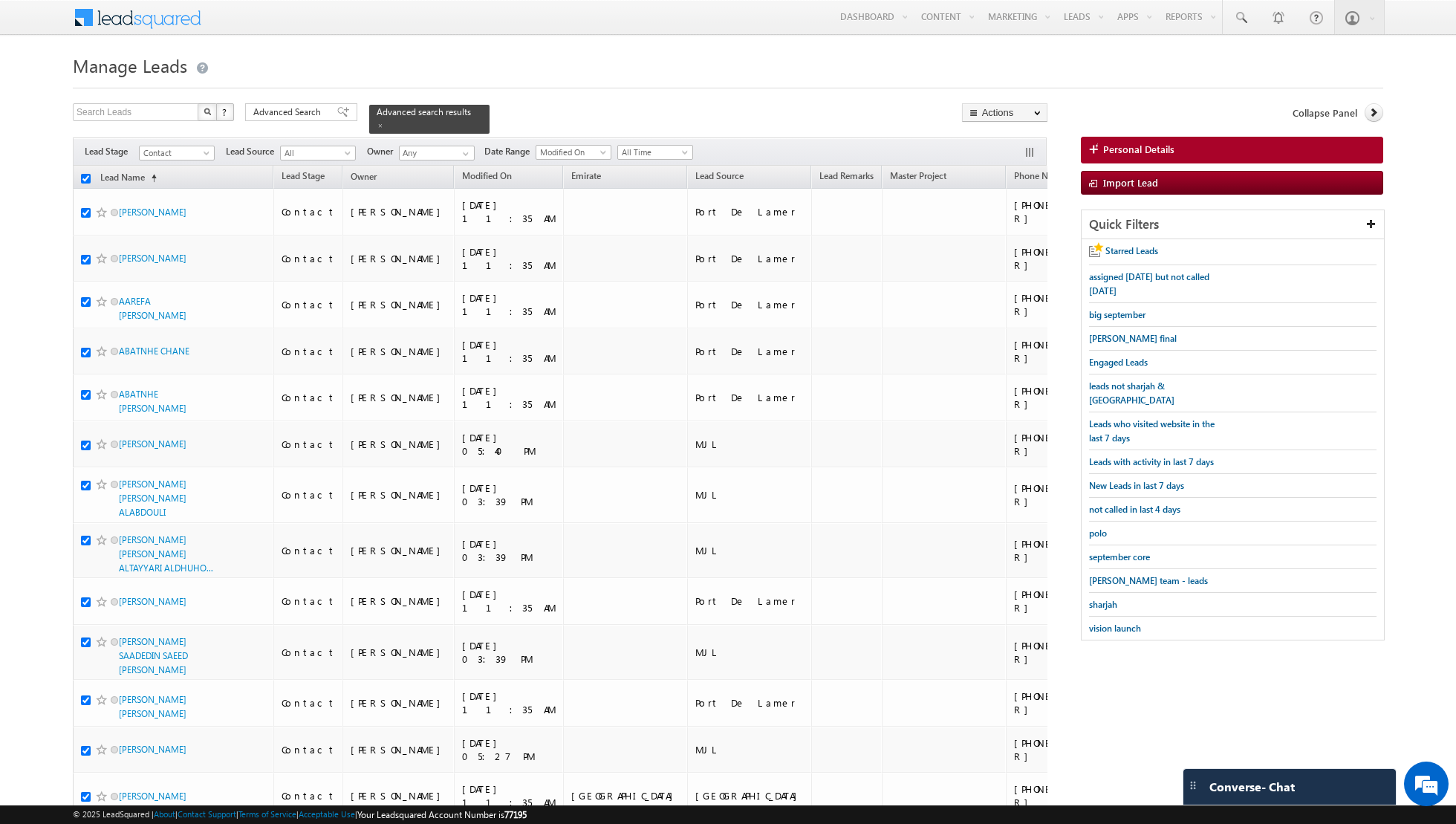
checkbox input "true"
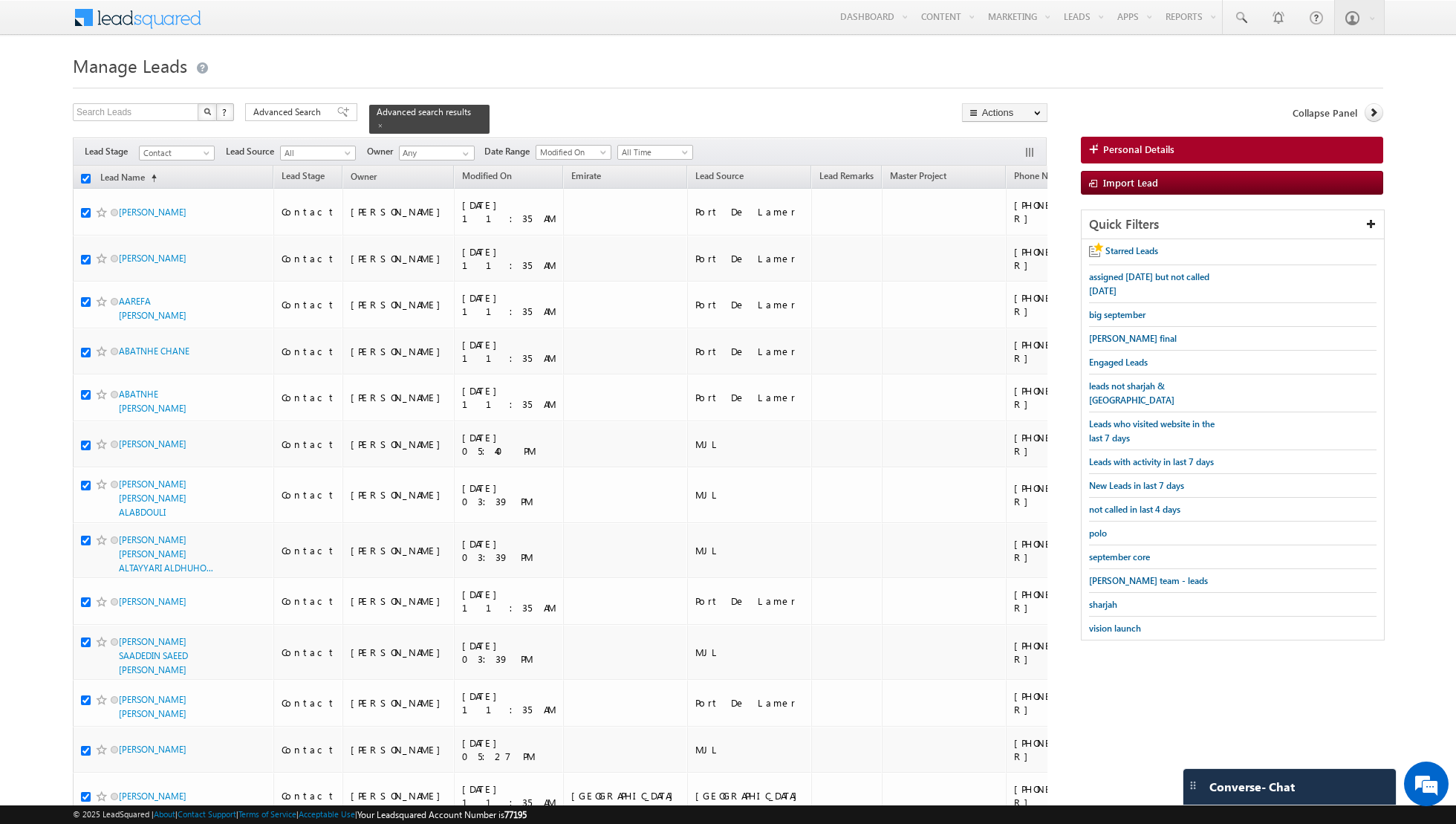
checkbox input "true"
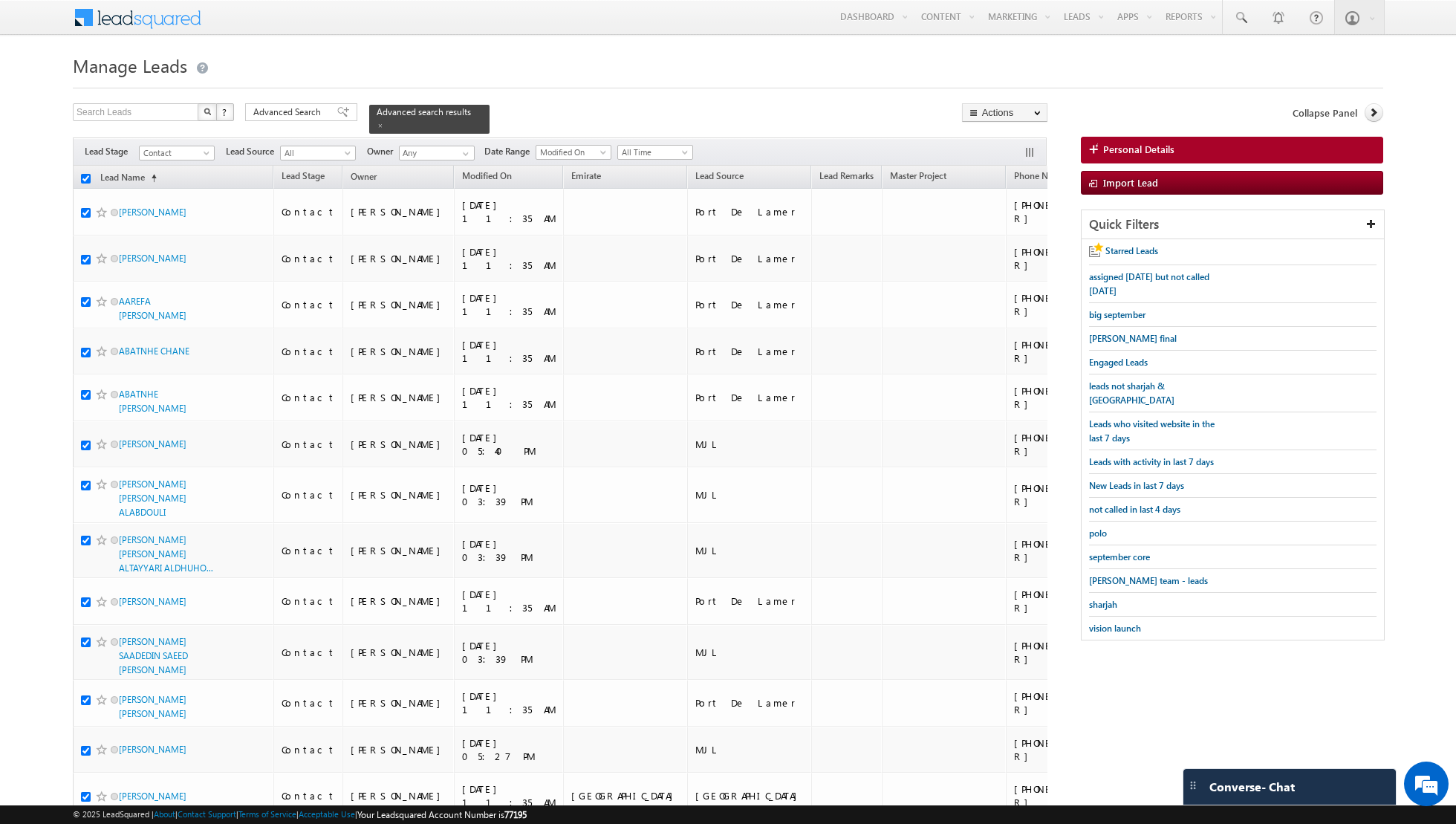
checkbox input "true"
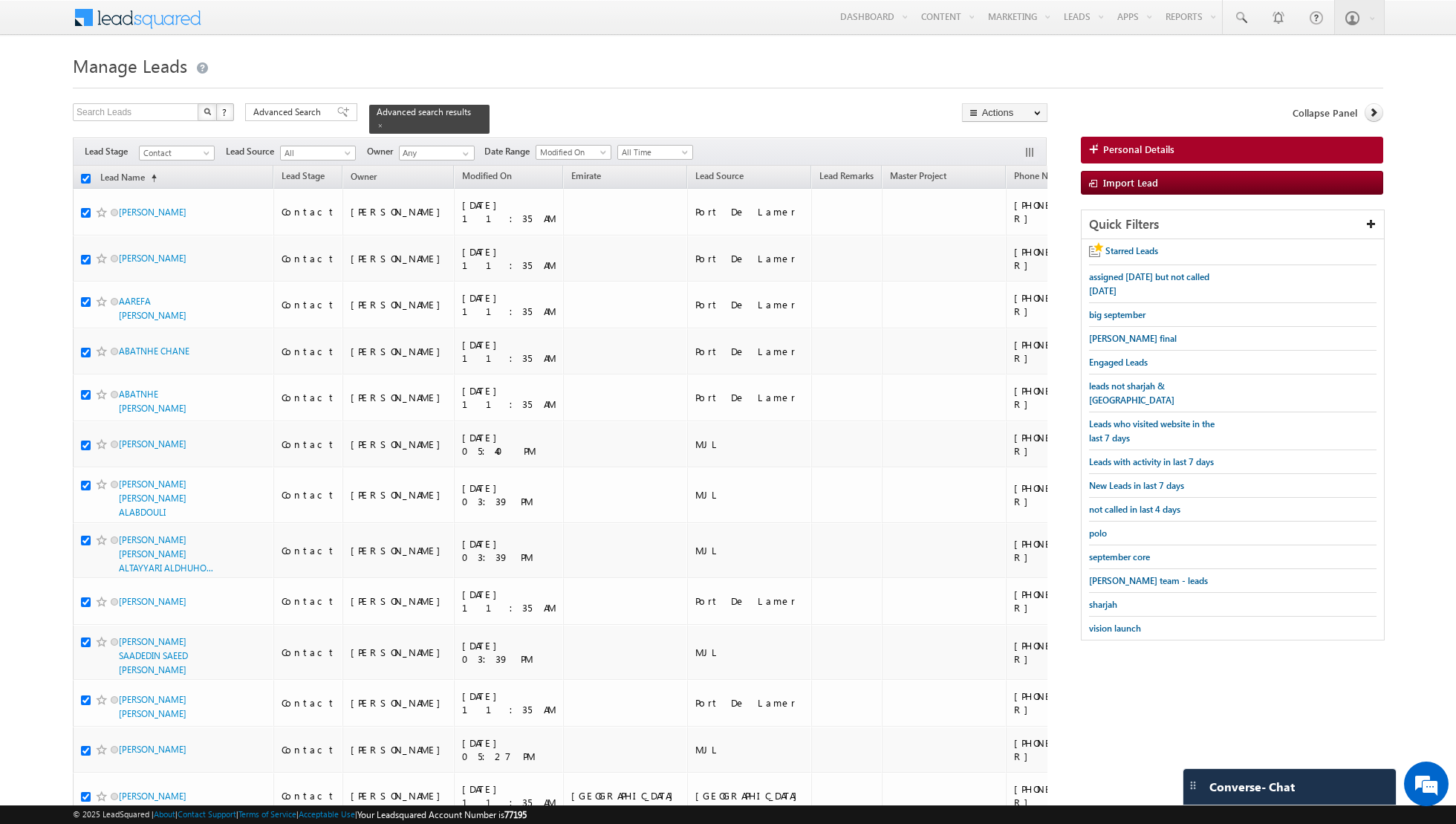
checkbox input "true"
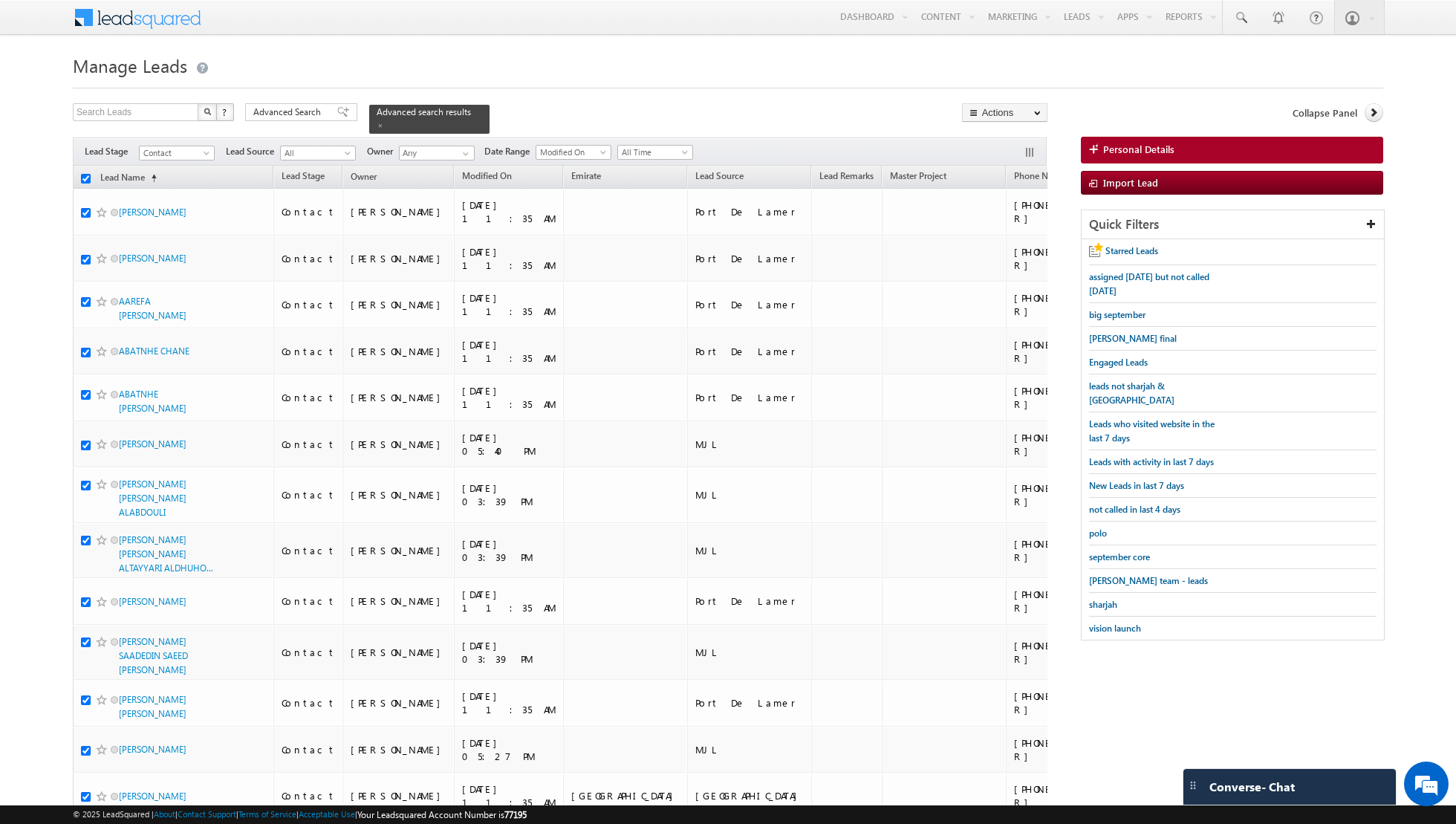
checkbox input "true"
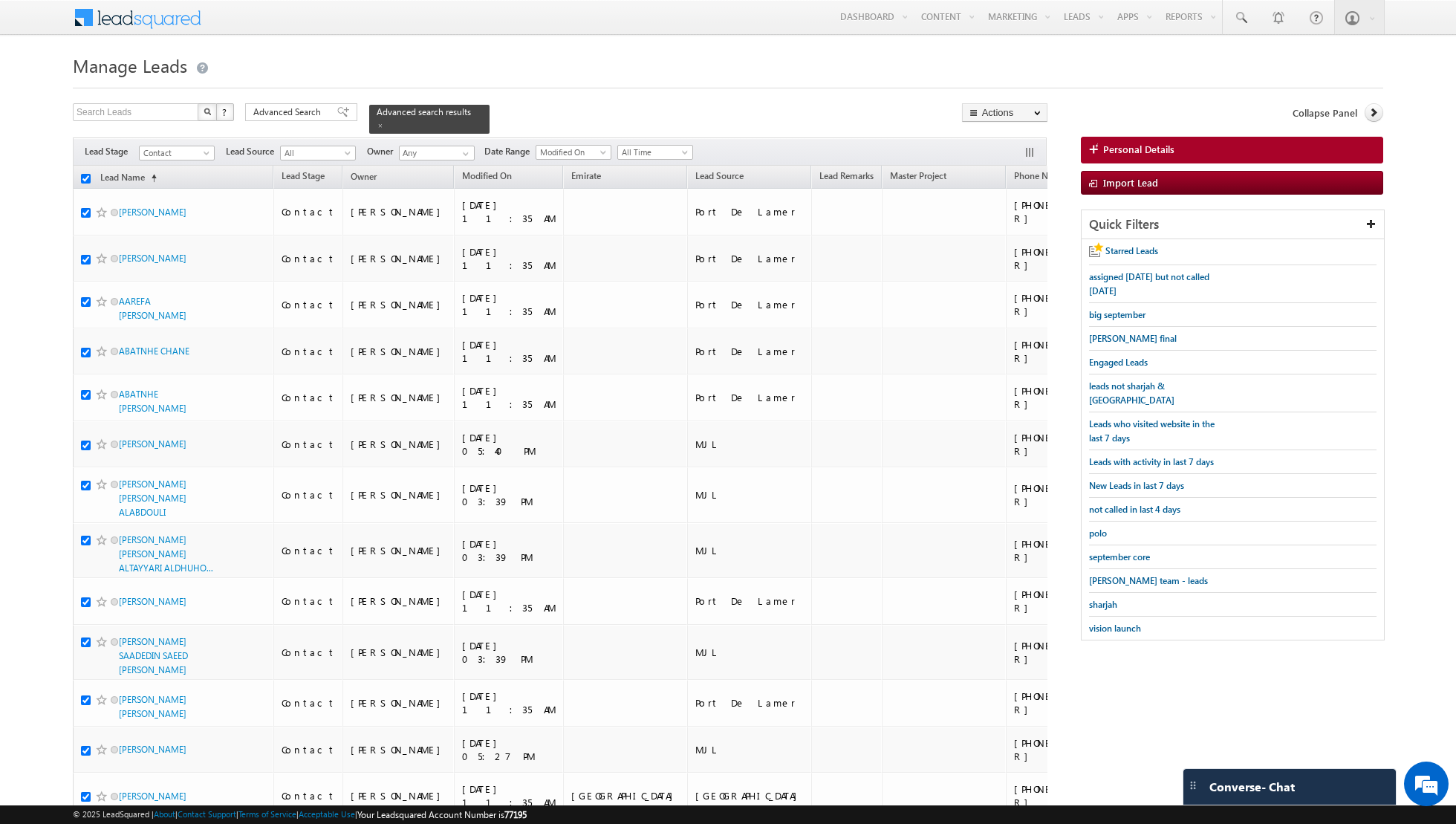
checkbox input "true"
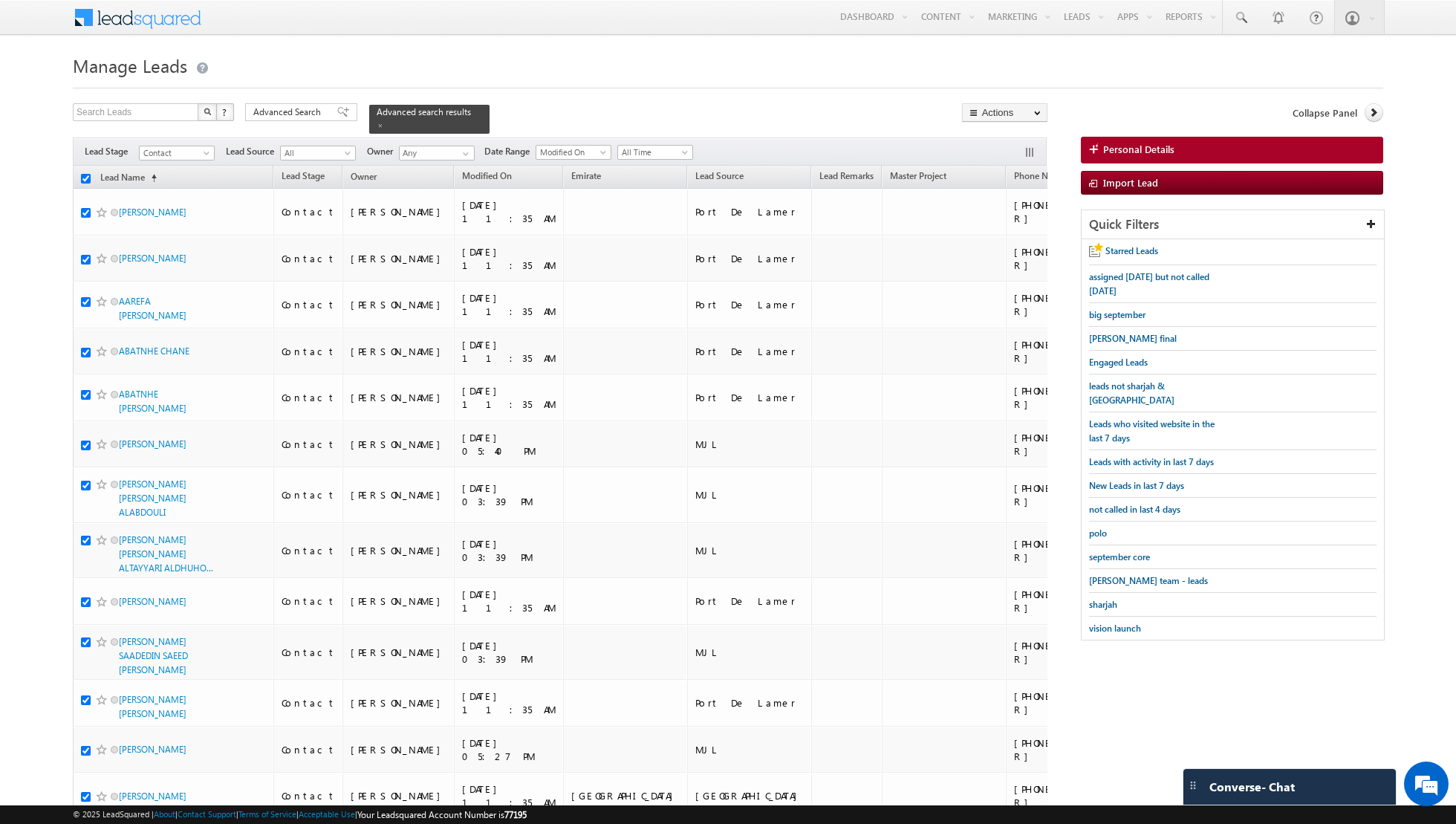
checkbox input "true"
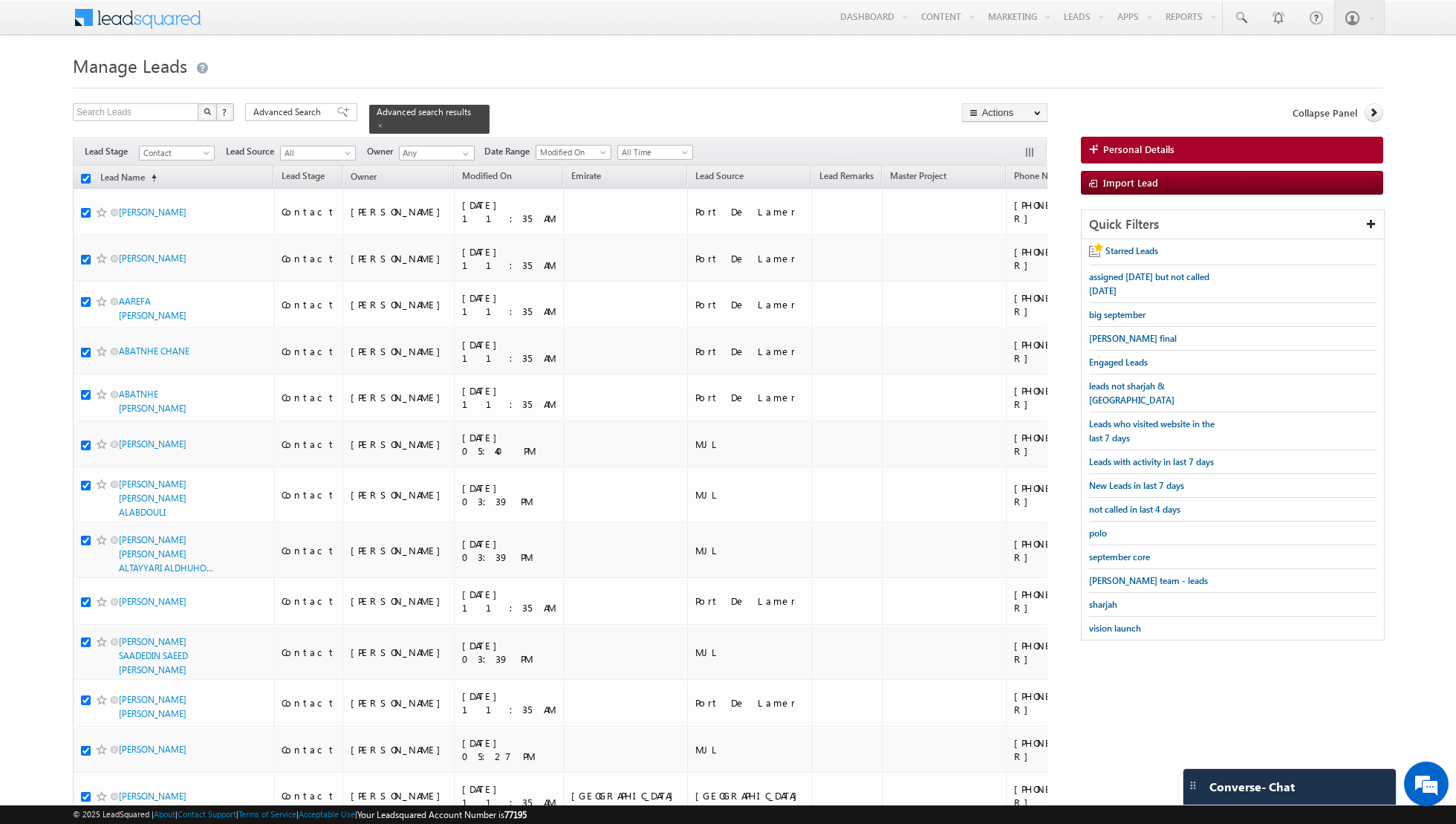
checkbox input "true"
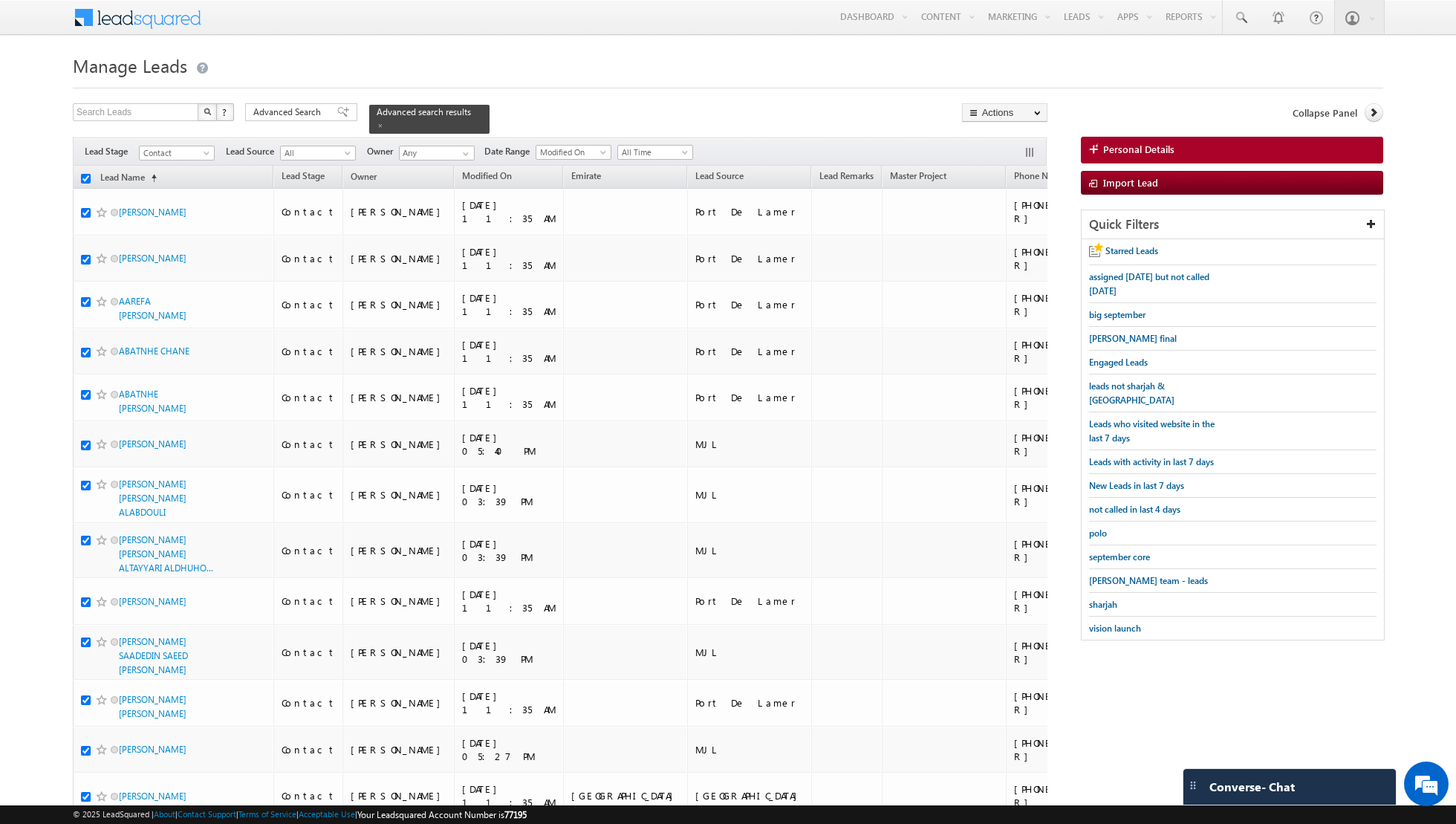
checkbox input "true"
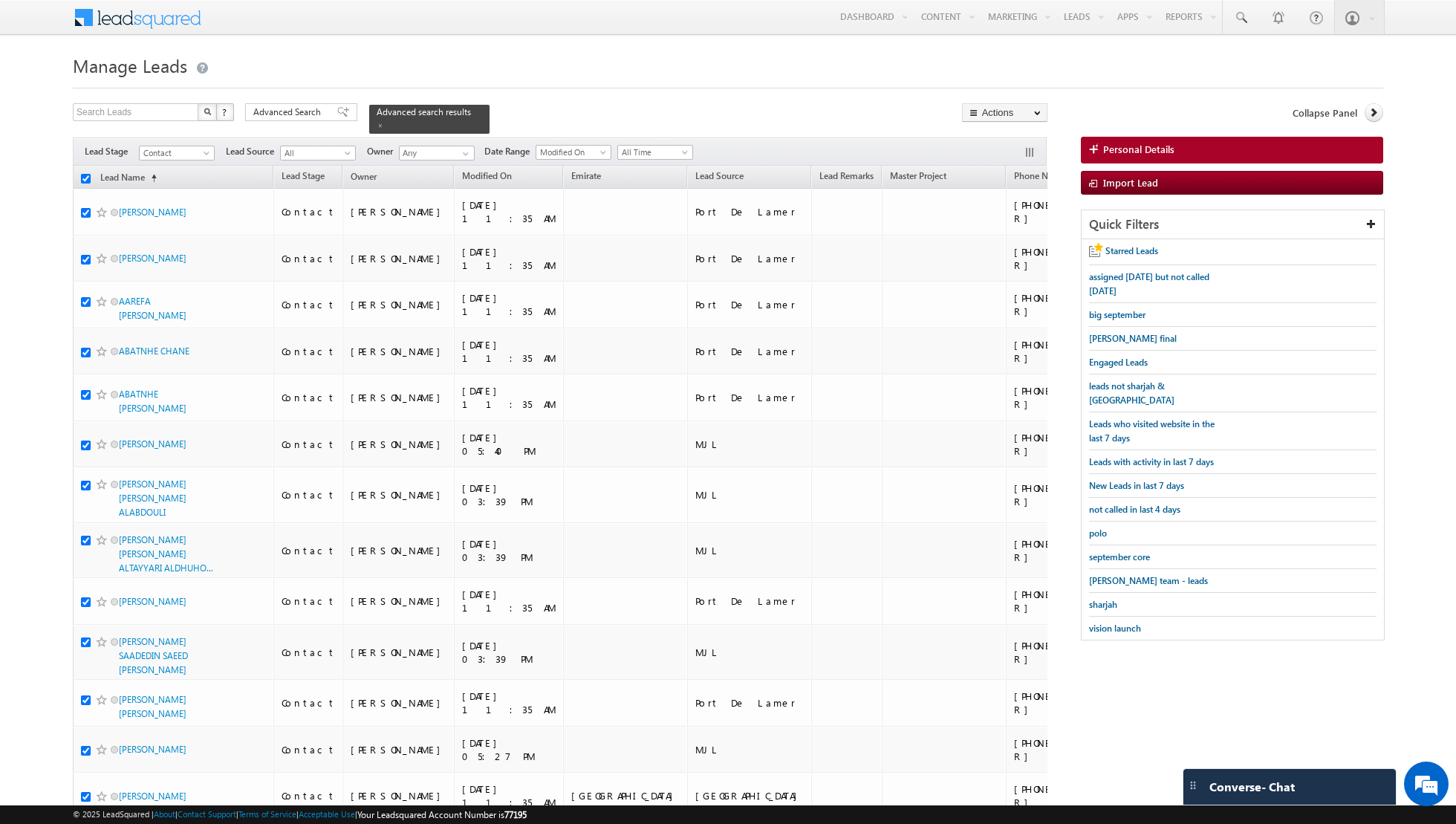
checkbox input "true"
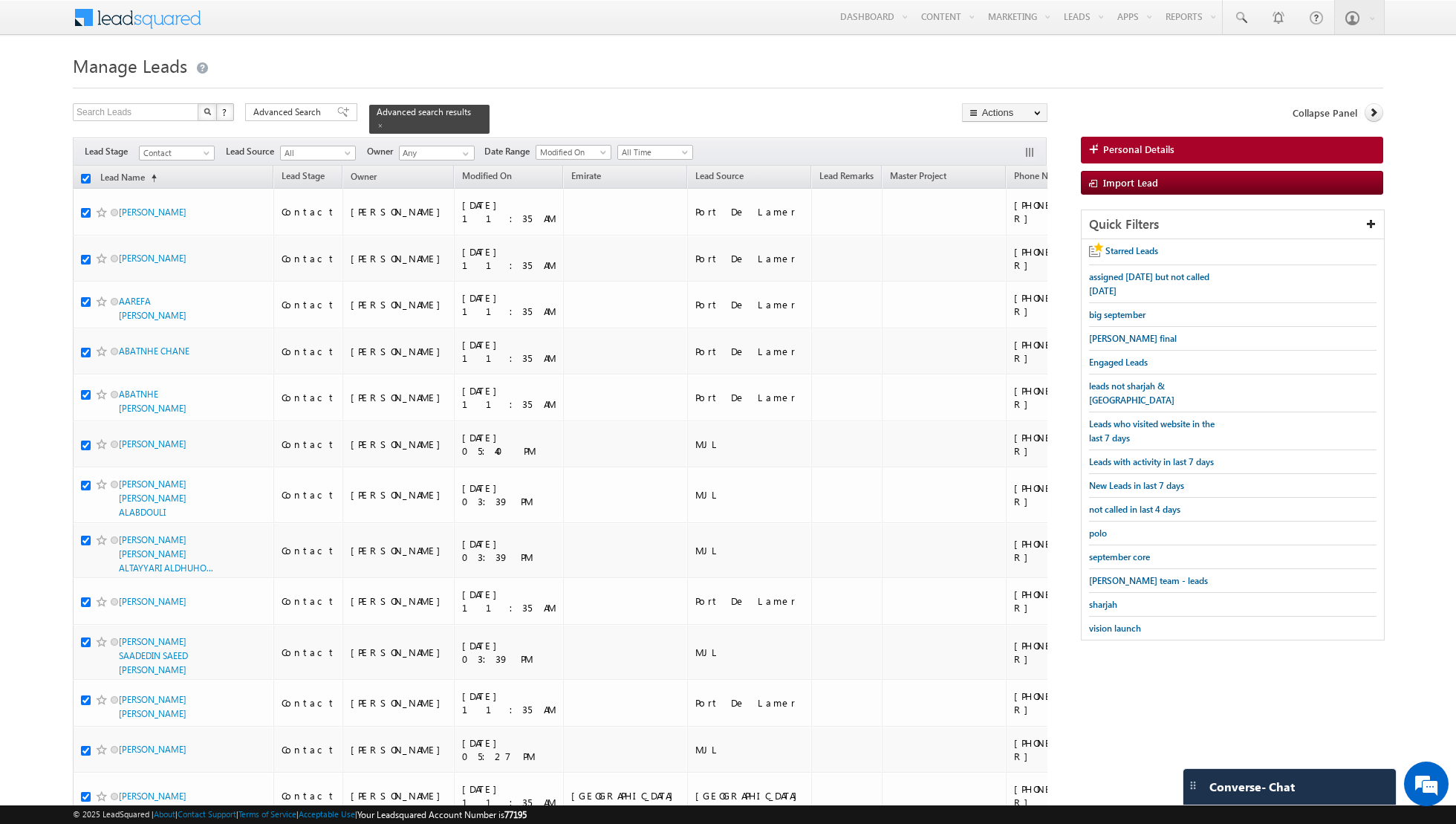
checkbox input "true"
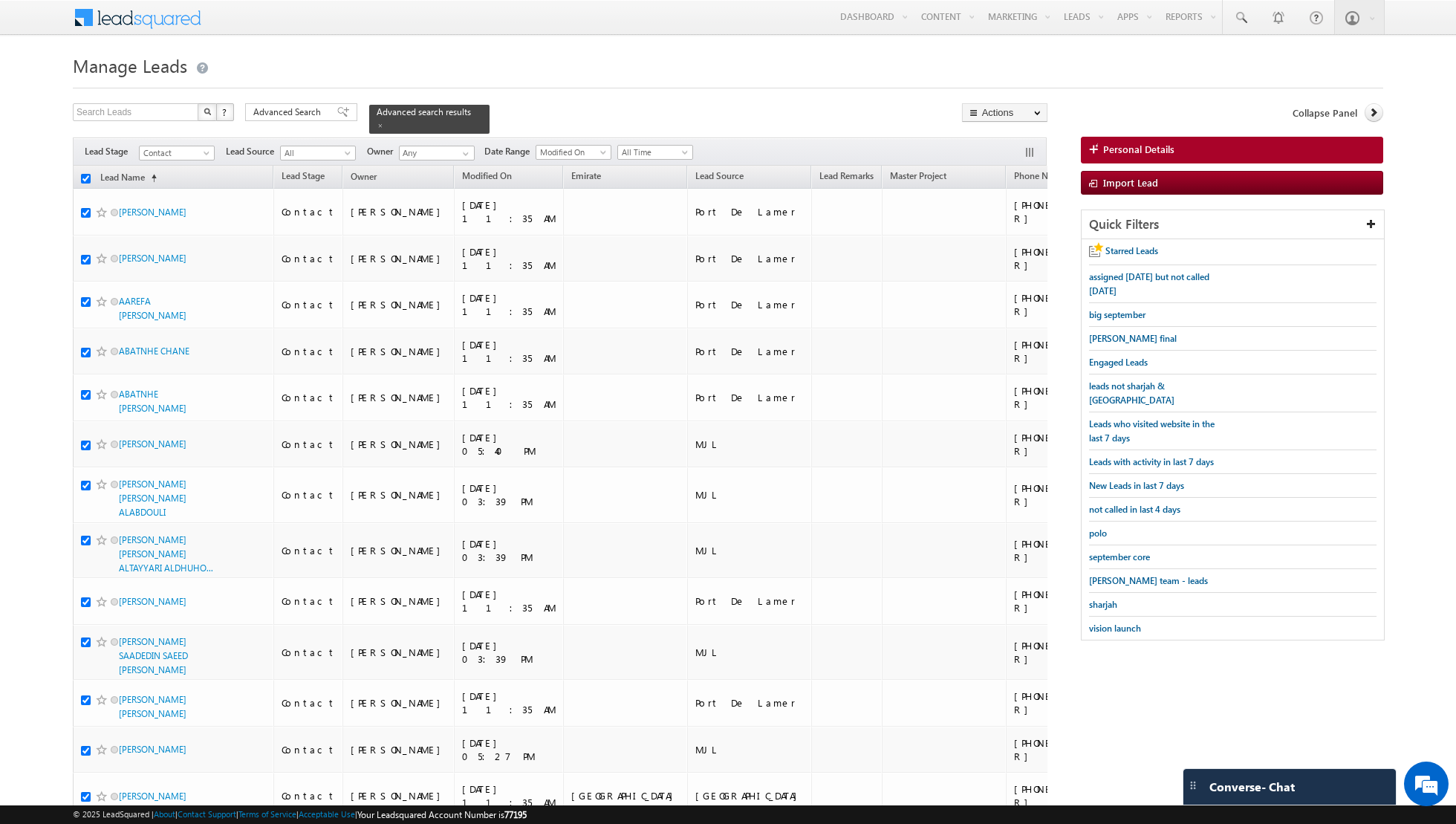
checkbox input "true"
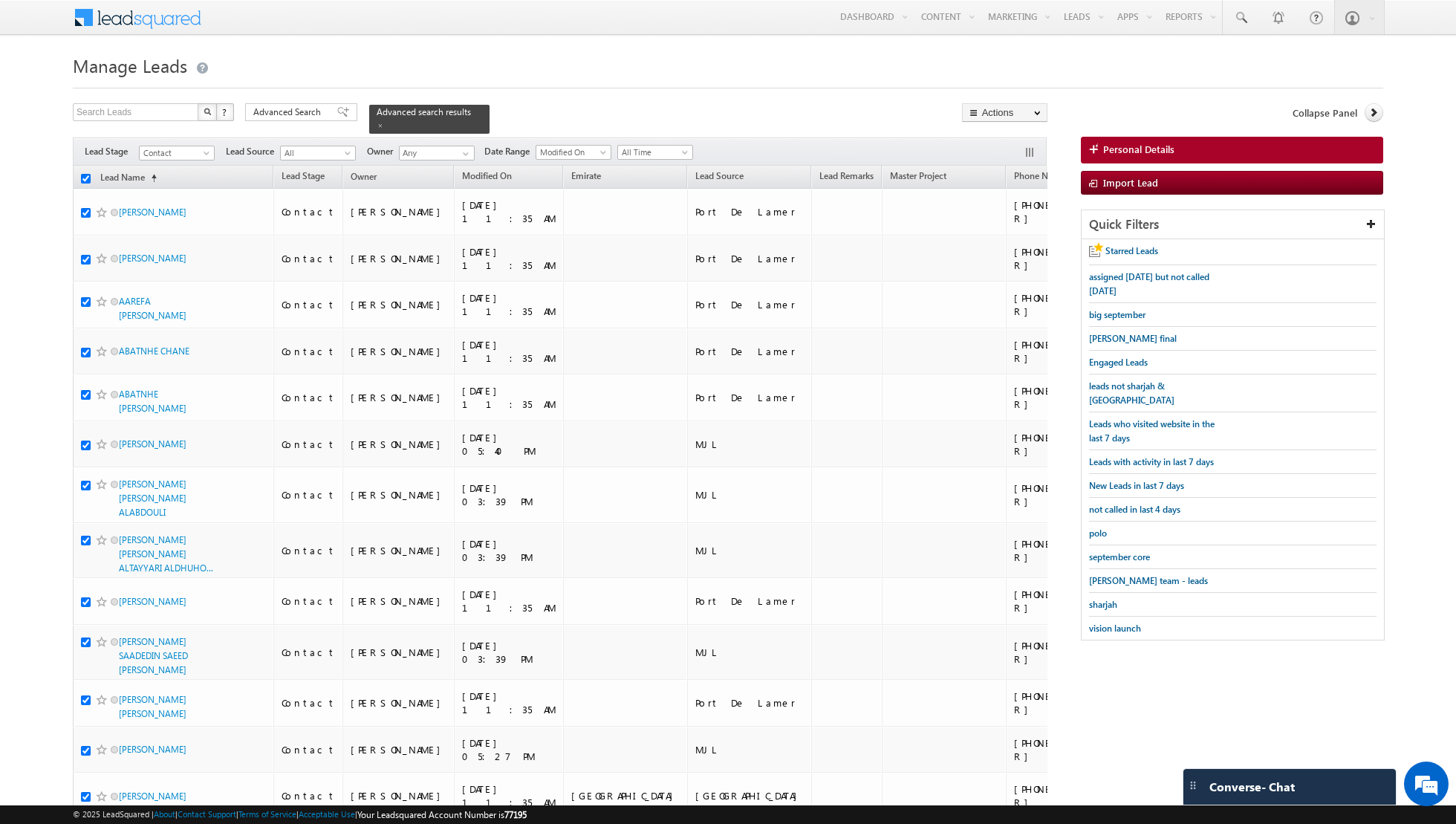
checkbox input "true"
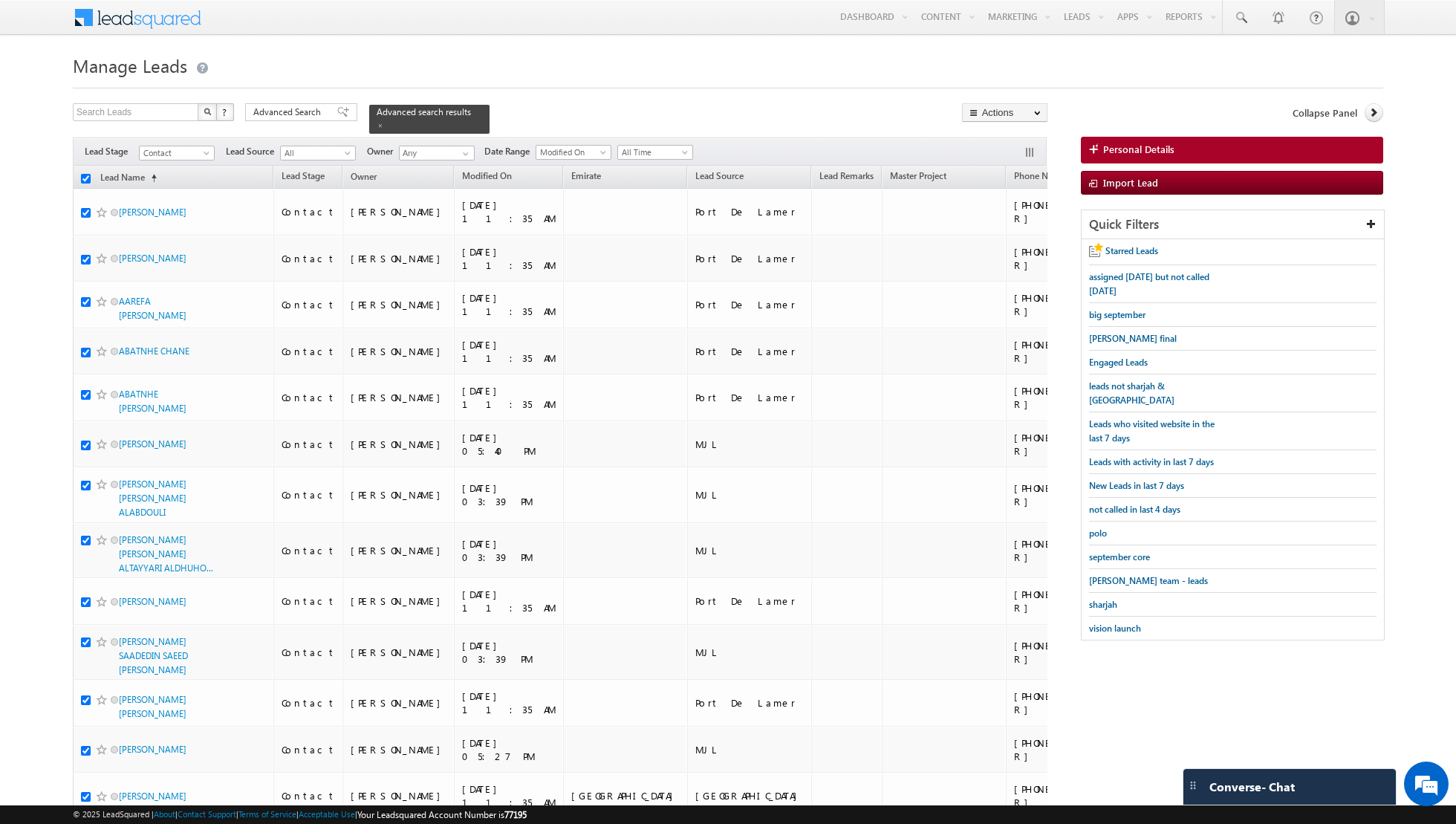
checkbox input "true"
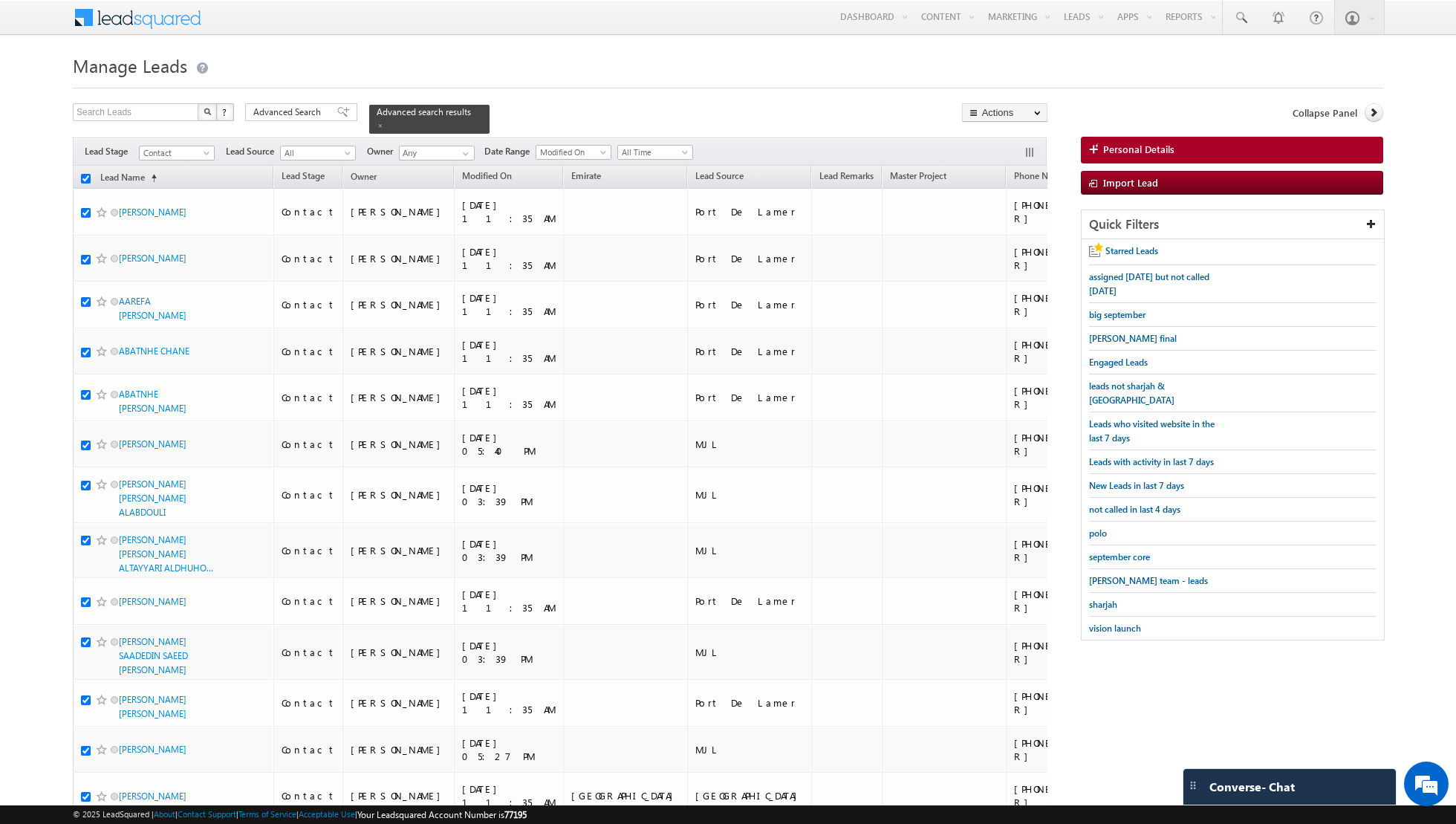
checkbox input "true"
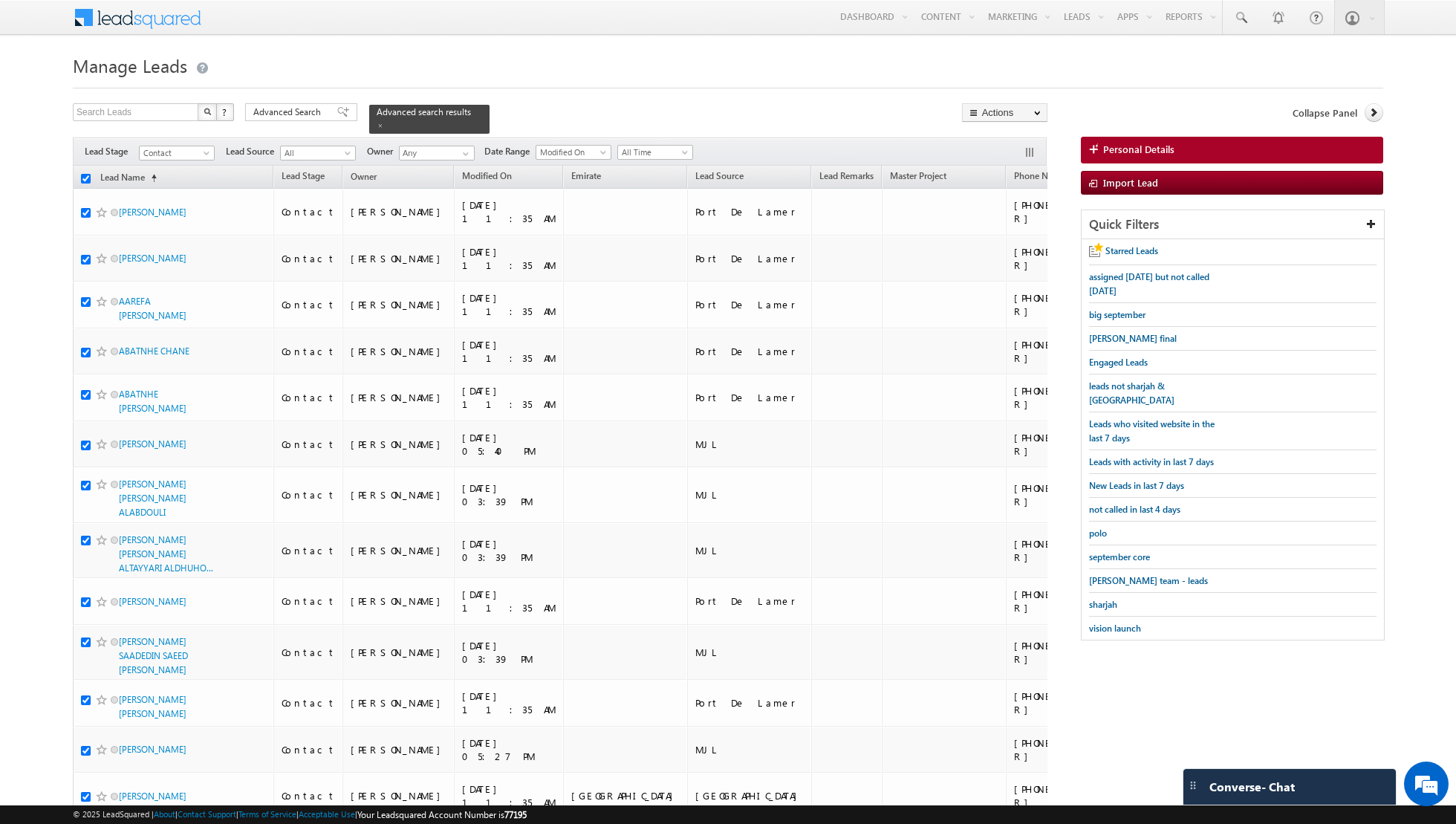
checkbox input "true"
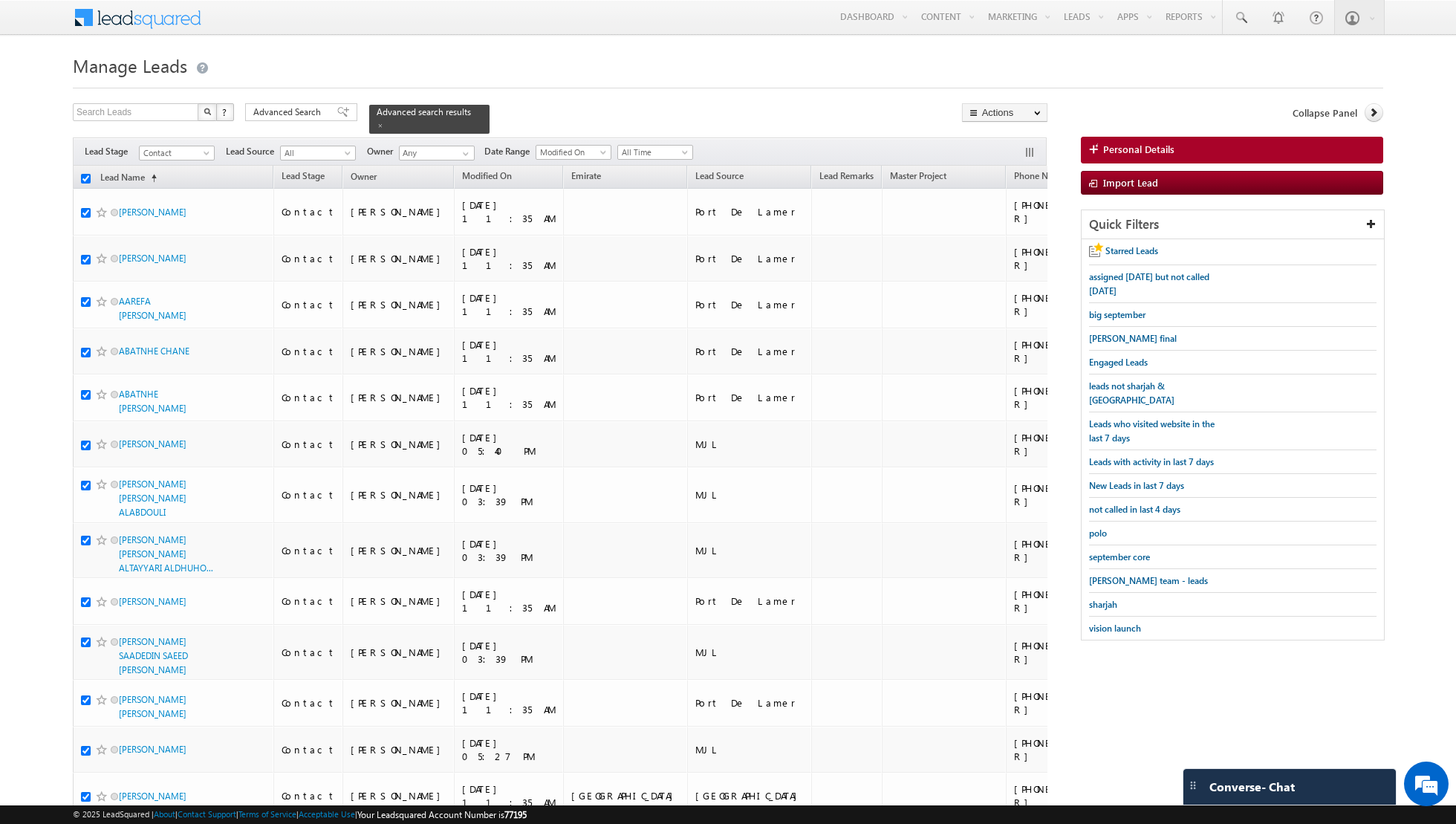
checkbox input "true"
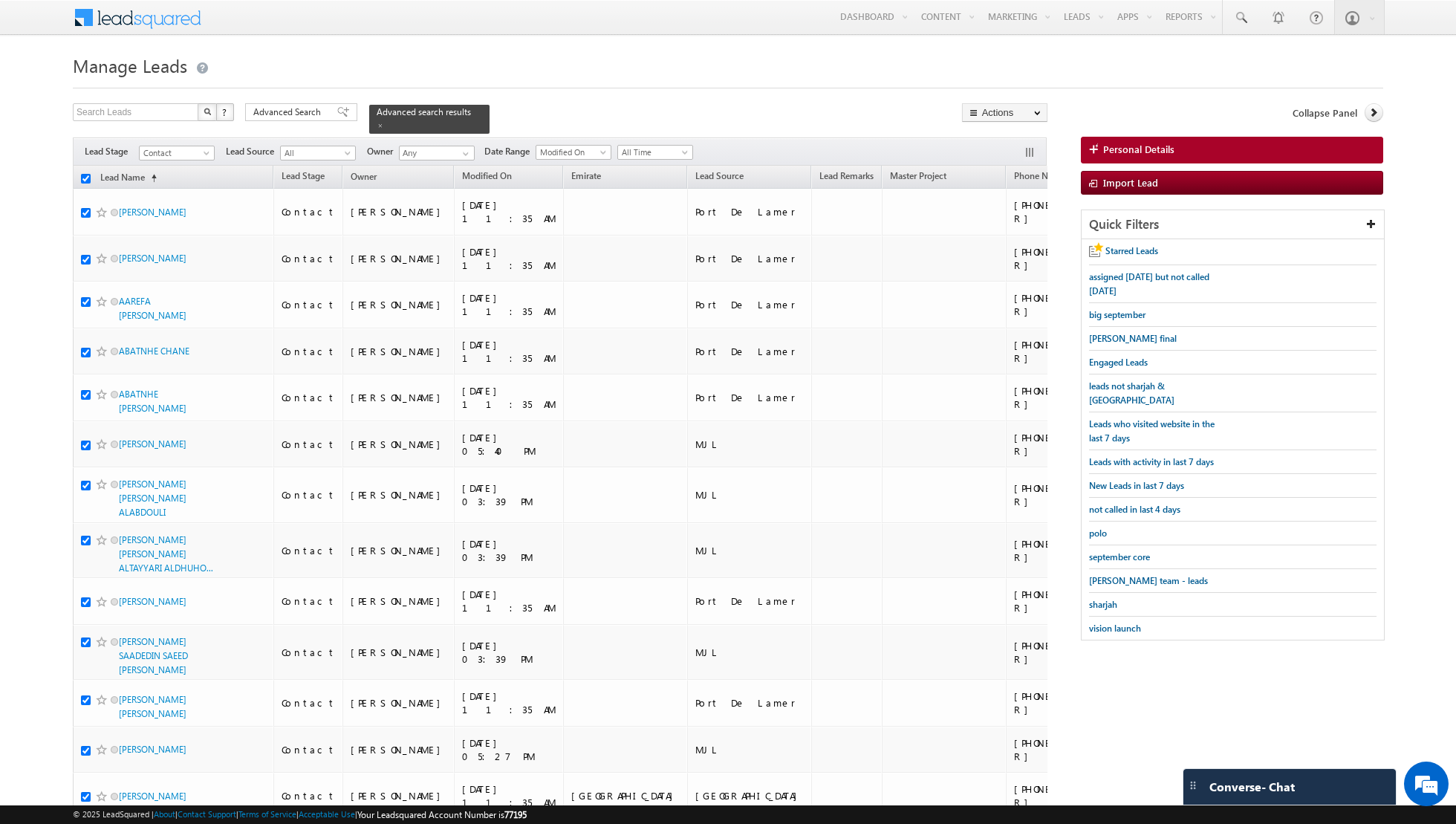
checkbox input "true"
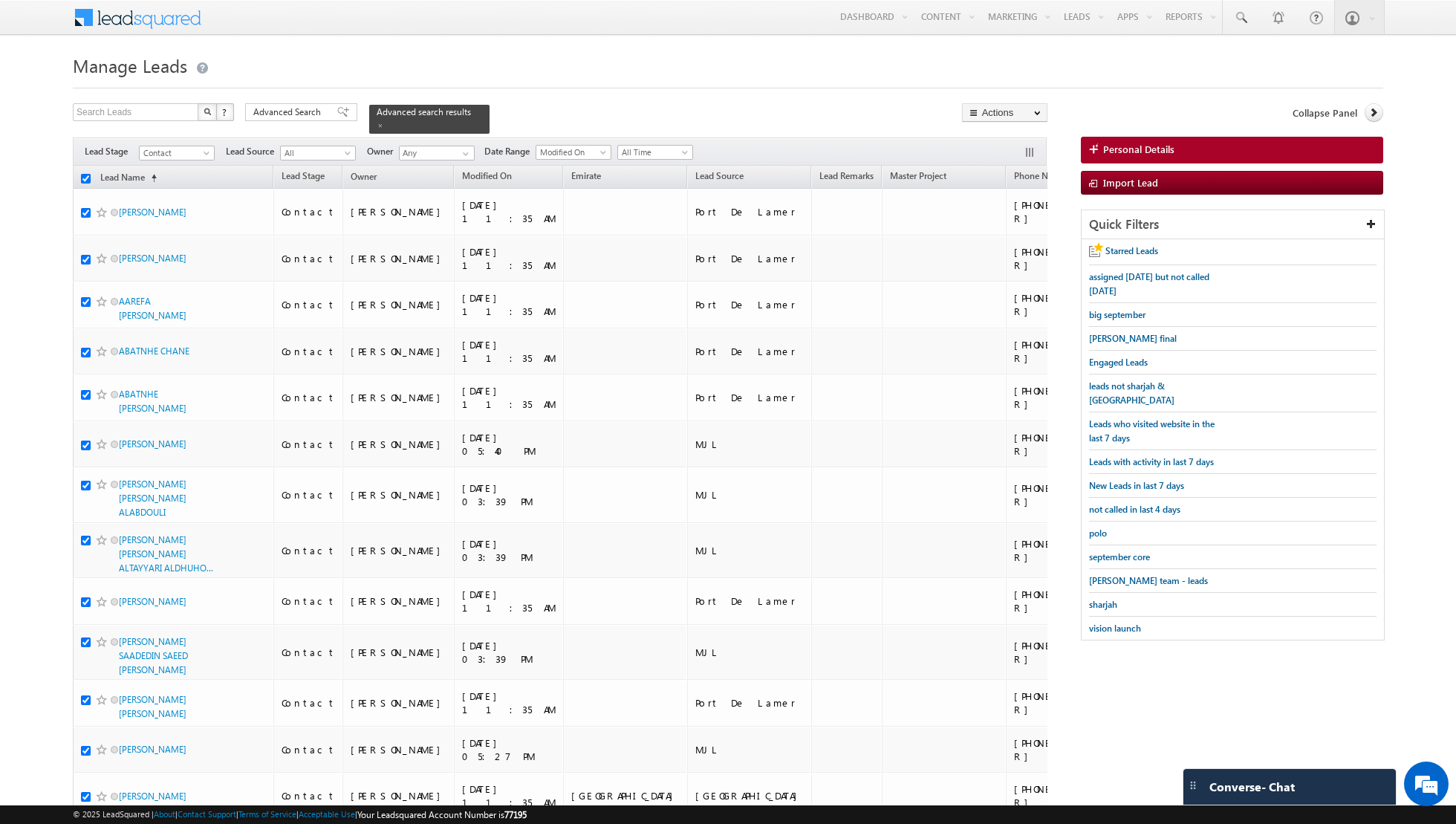
checkbox input "true"
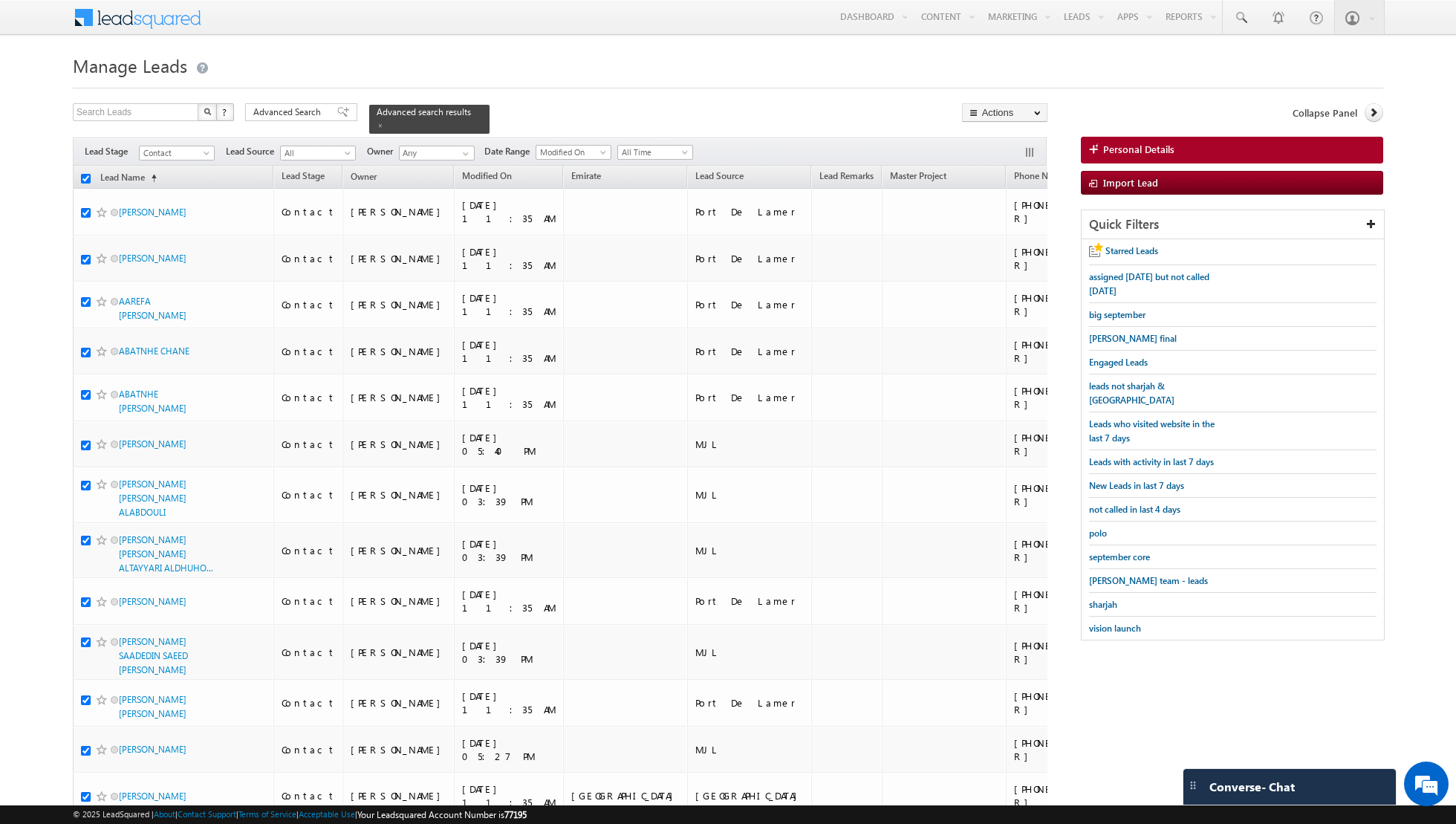
checkbox input "true"
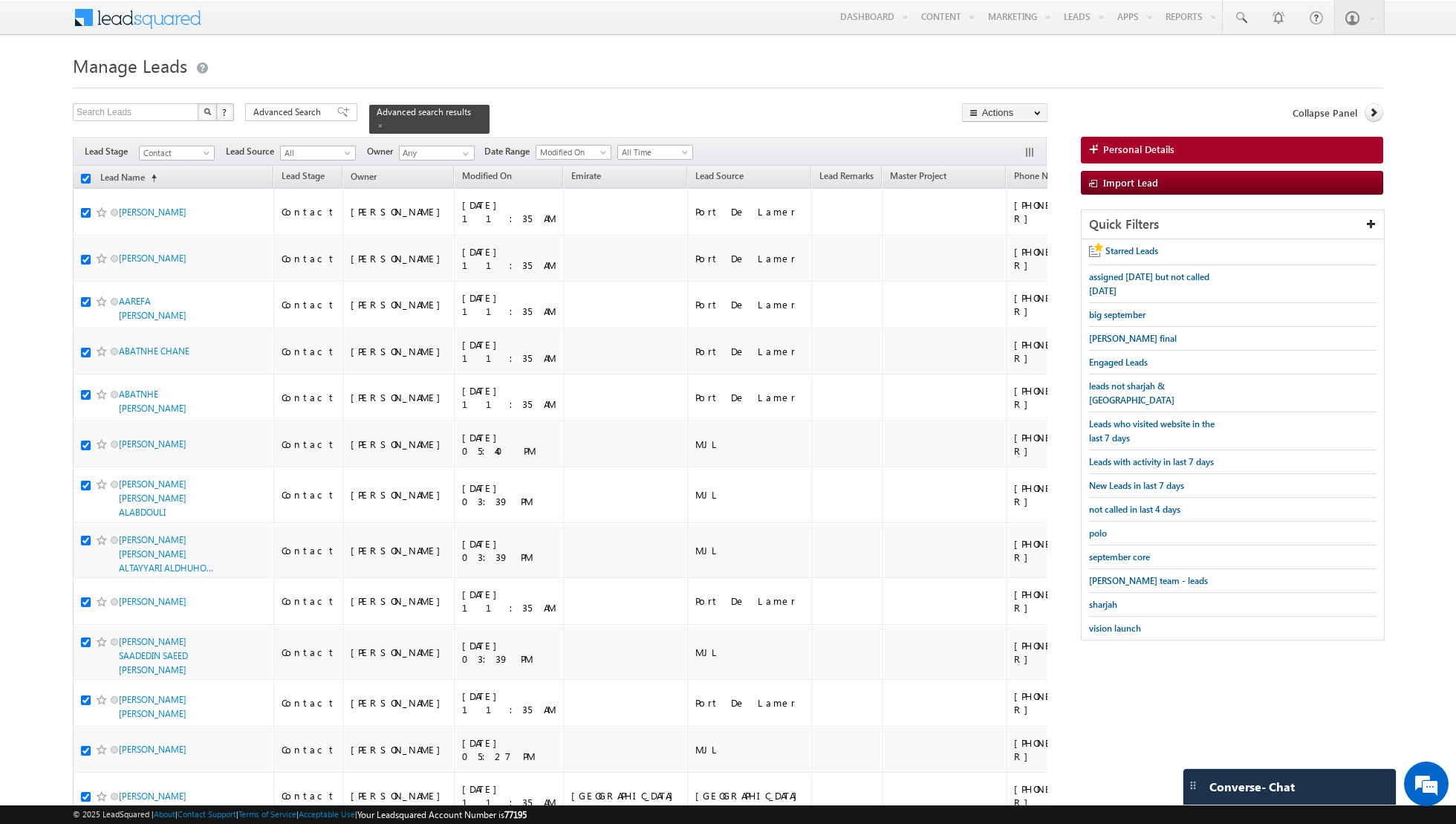
checkbox input "true"
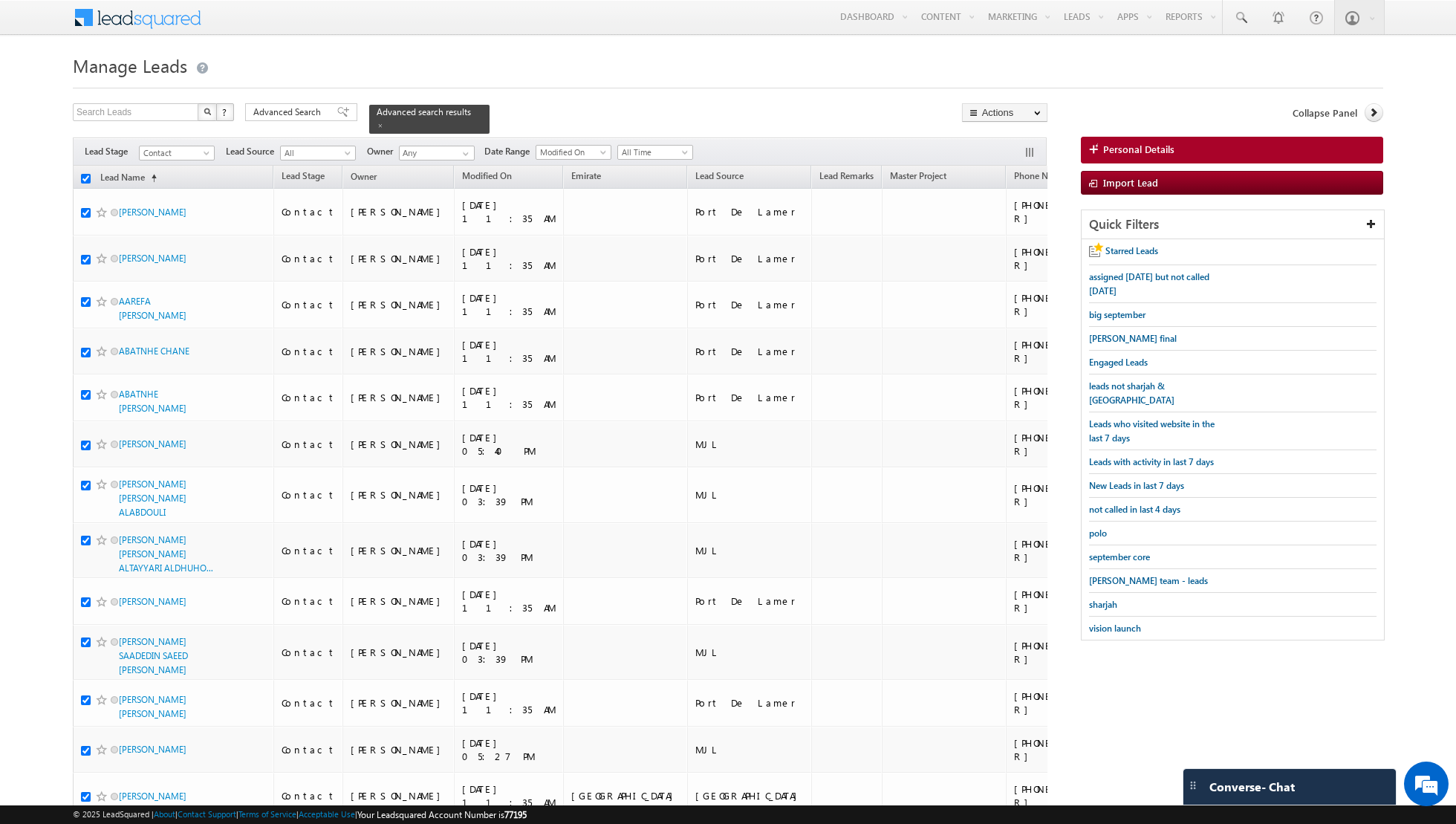
checkbox input "true"
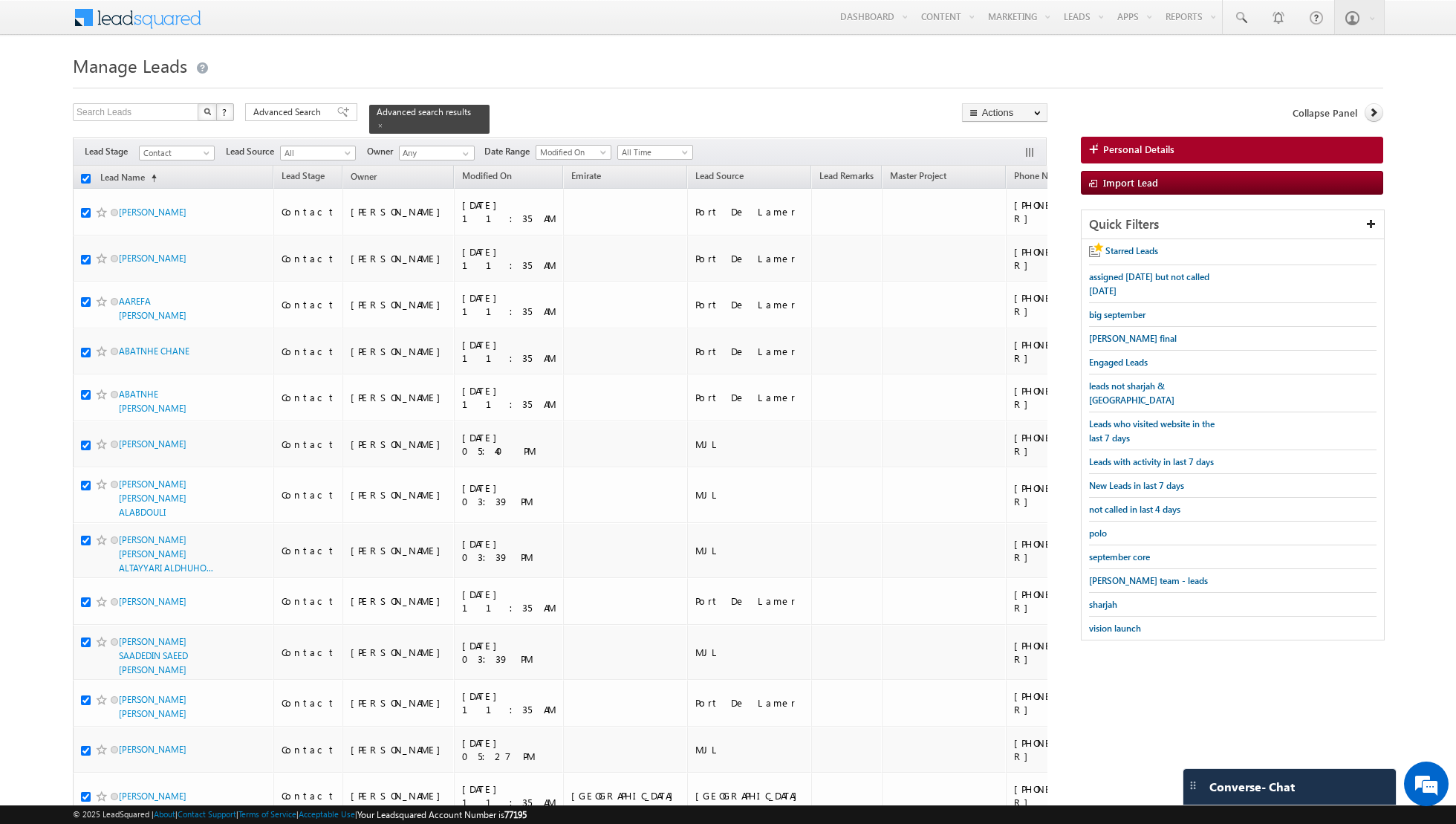
checkbox input "true"
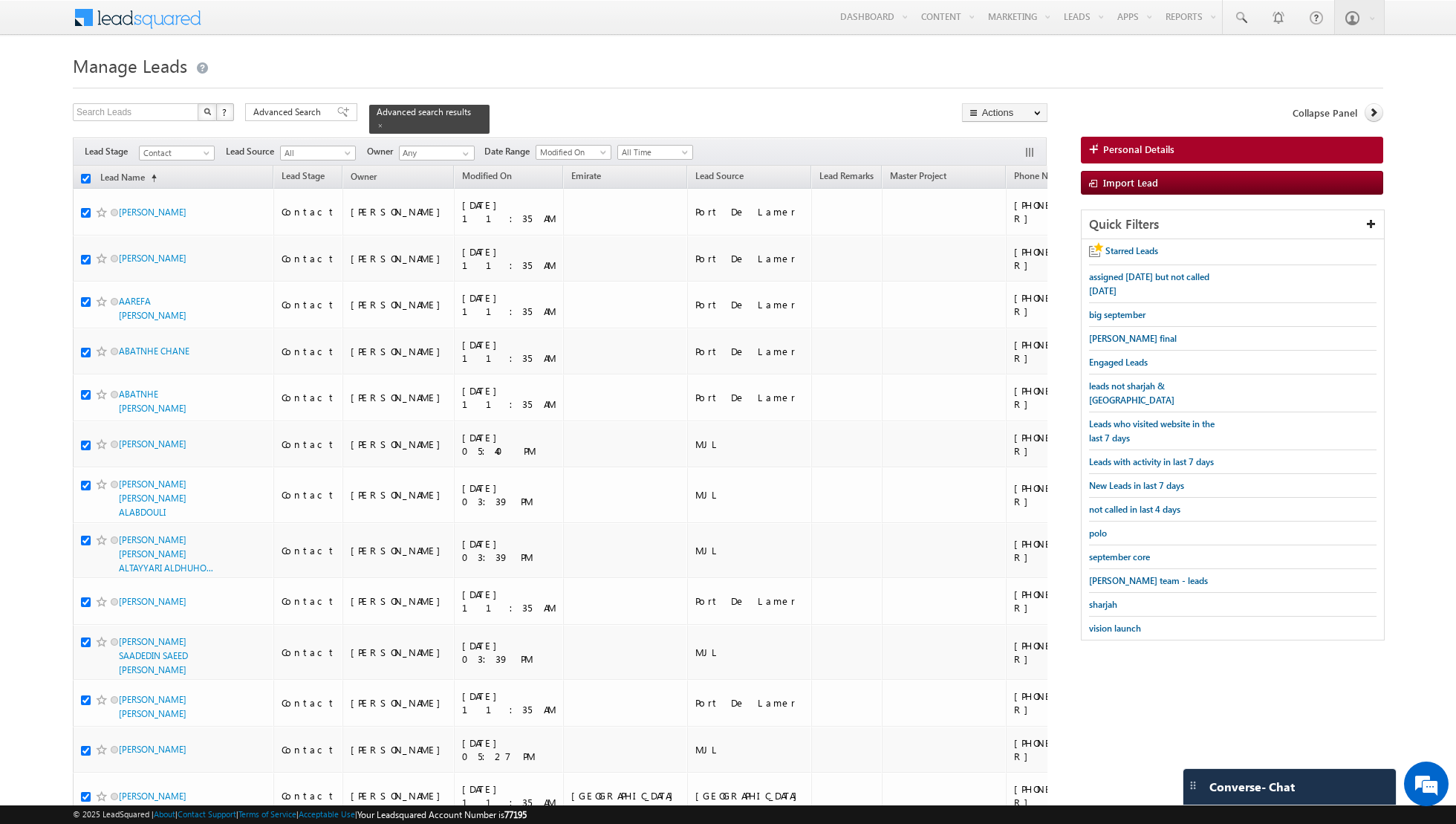
checkbox input "true"
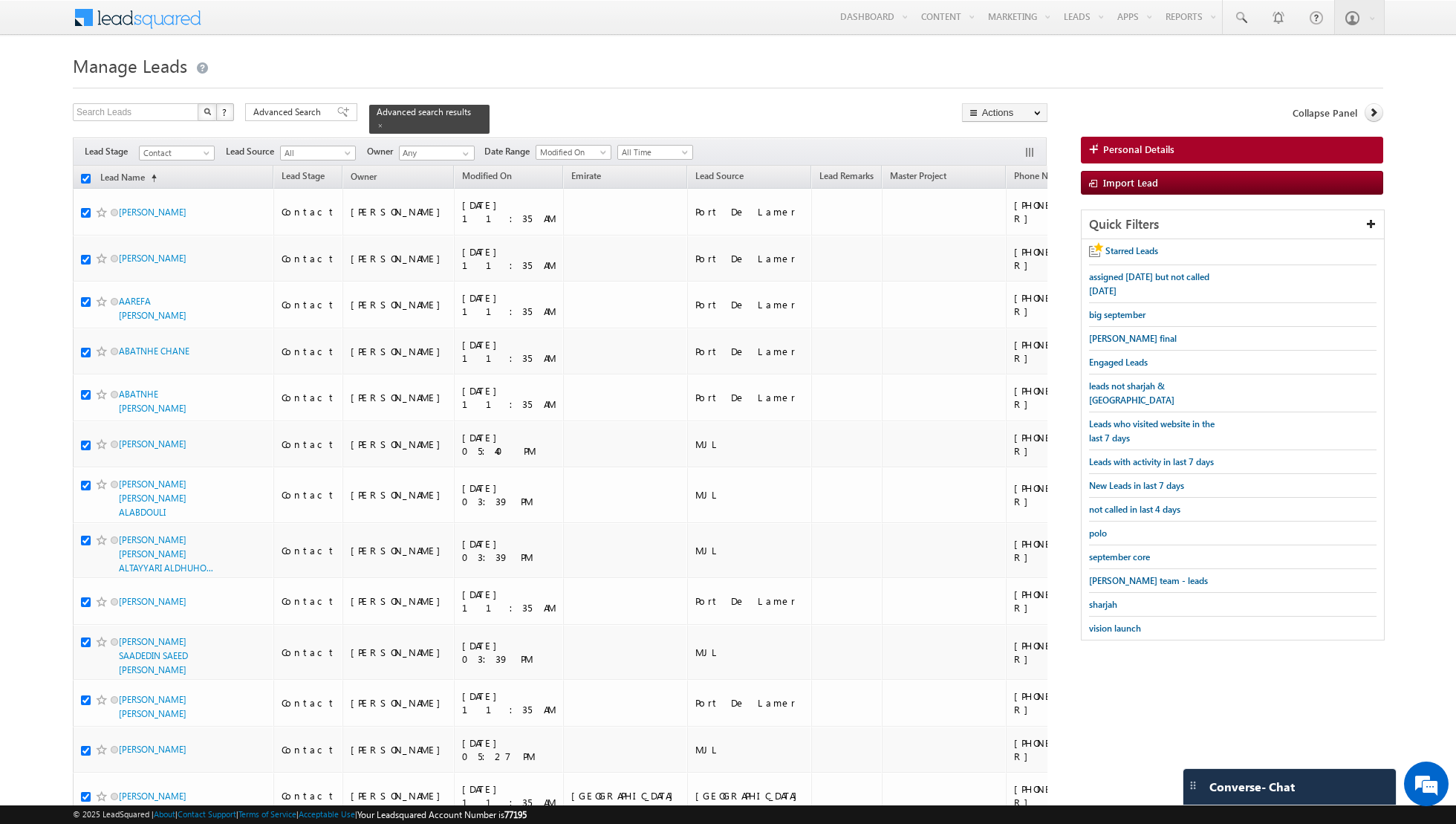
checkbox input "true"
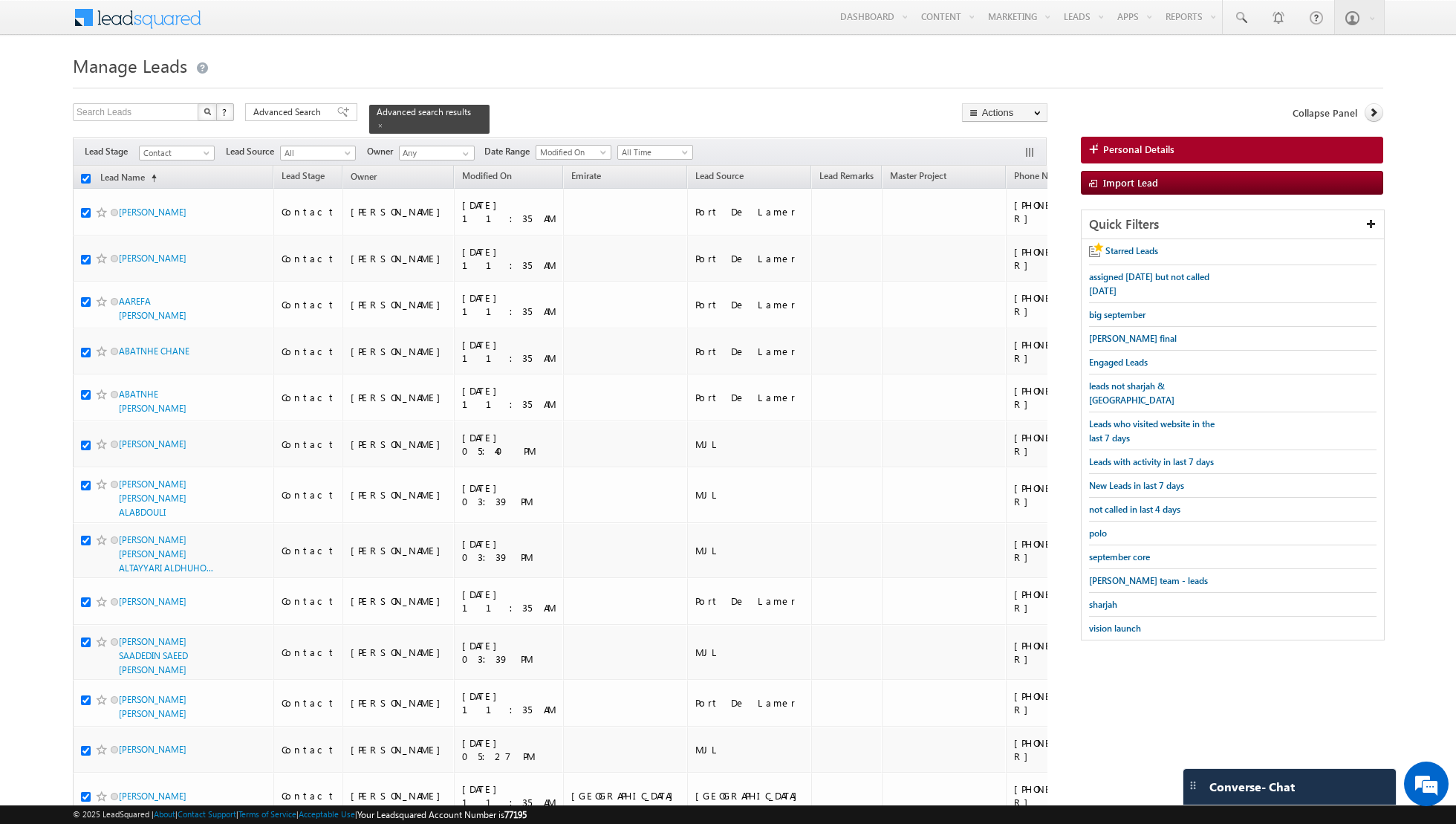
checkbox input "true"
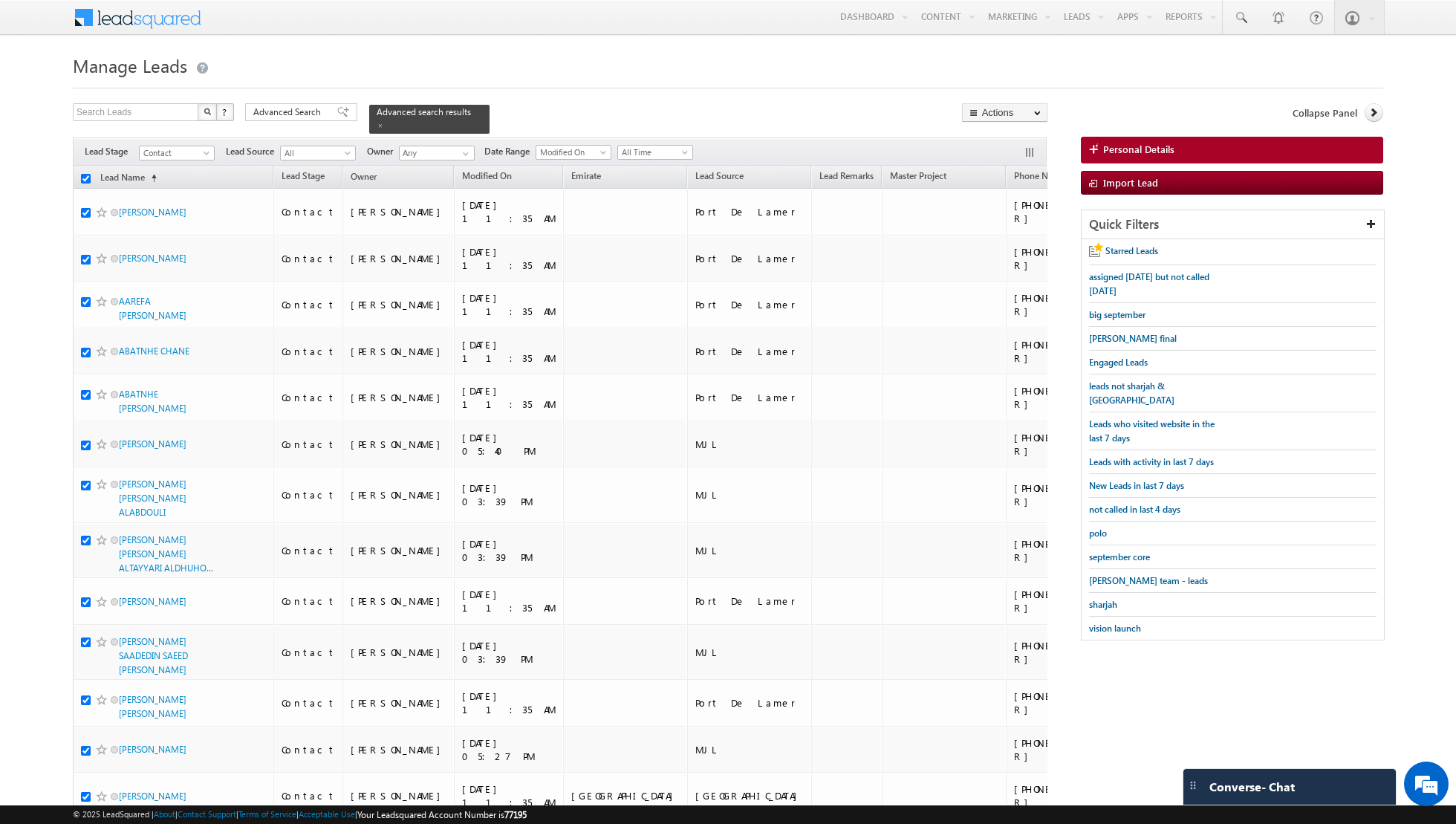
checkbox input "true"
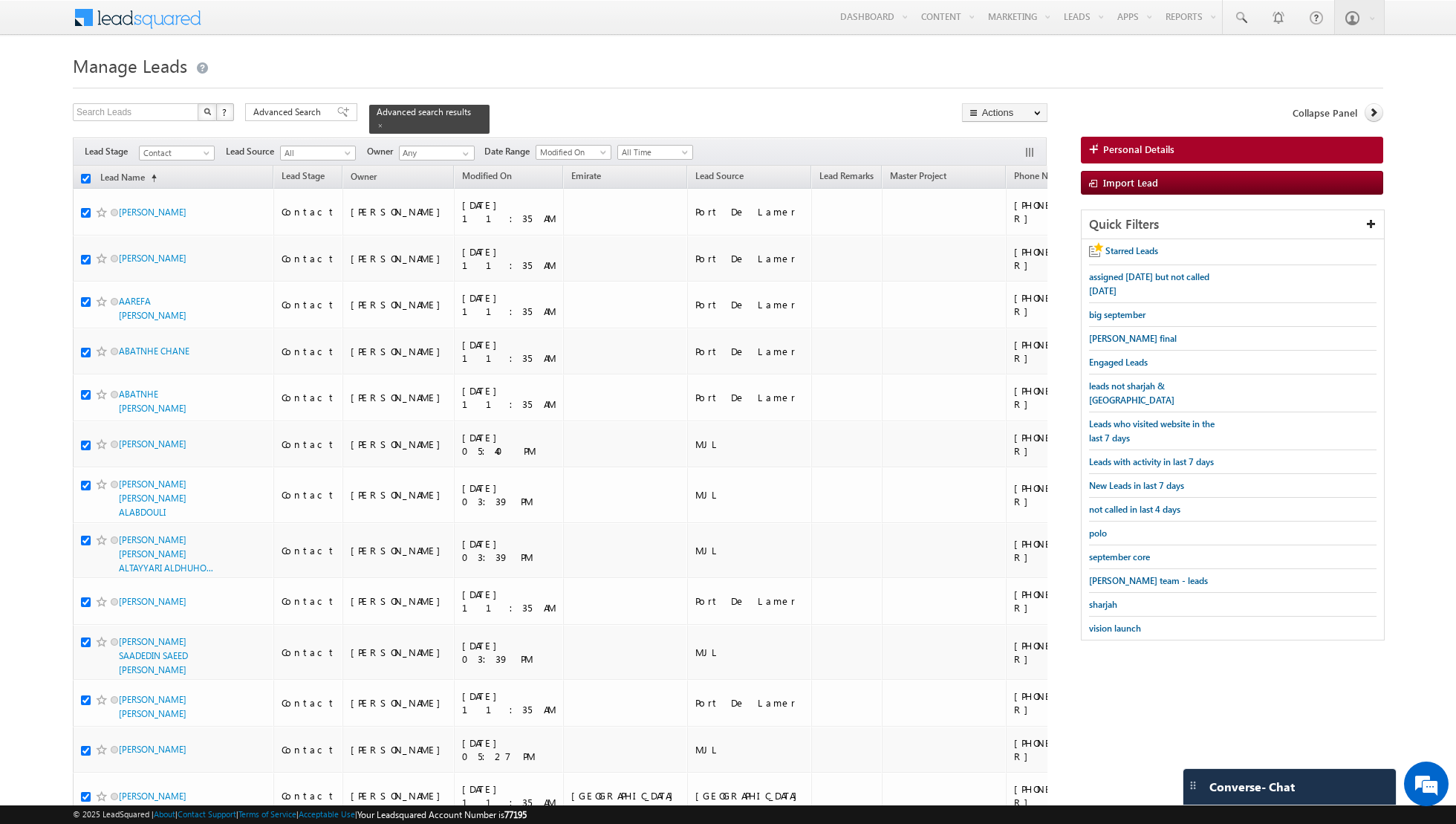
checkbox input "true"
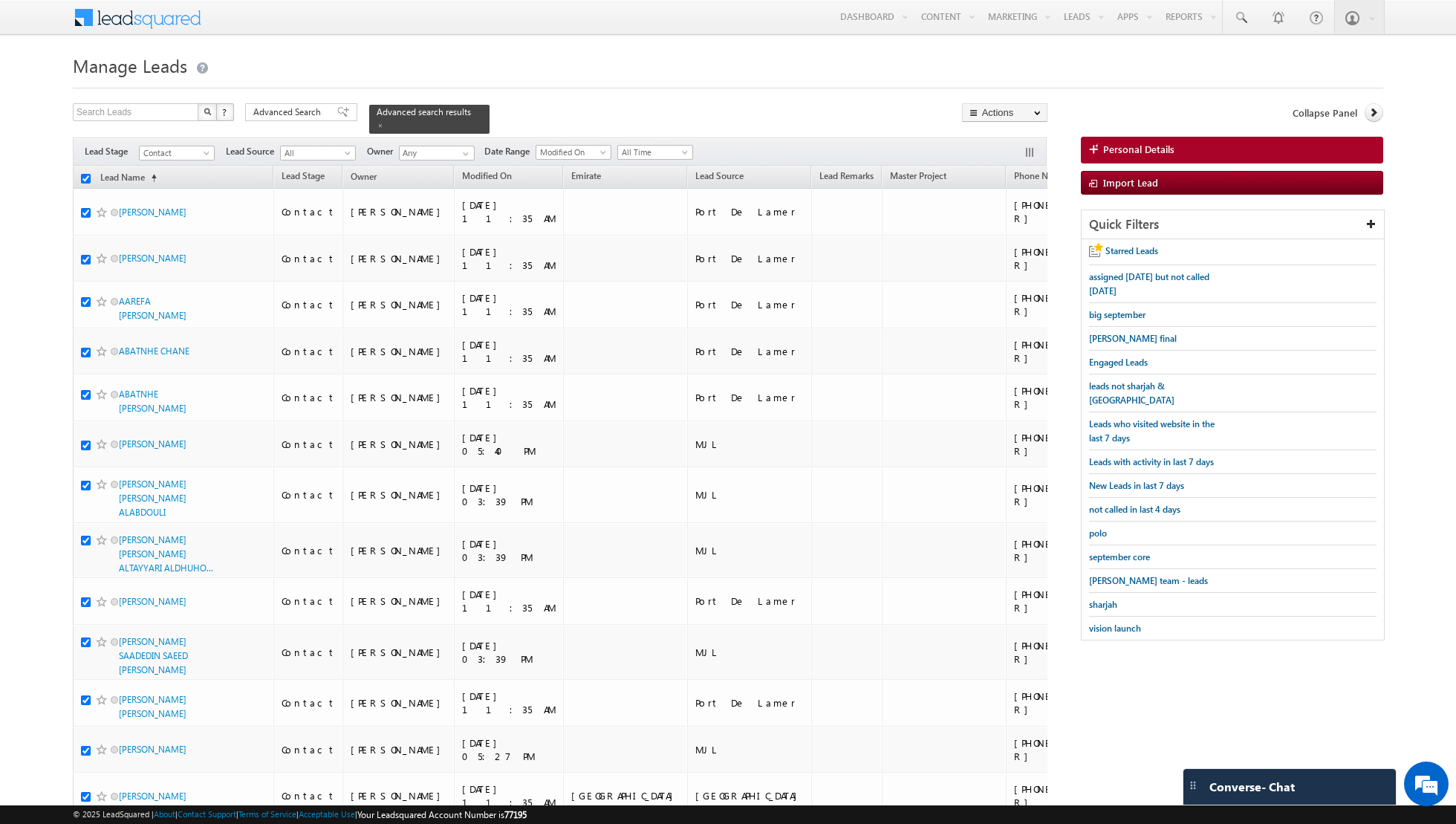
checkbox input "true"
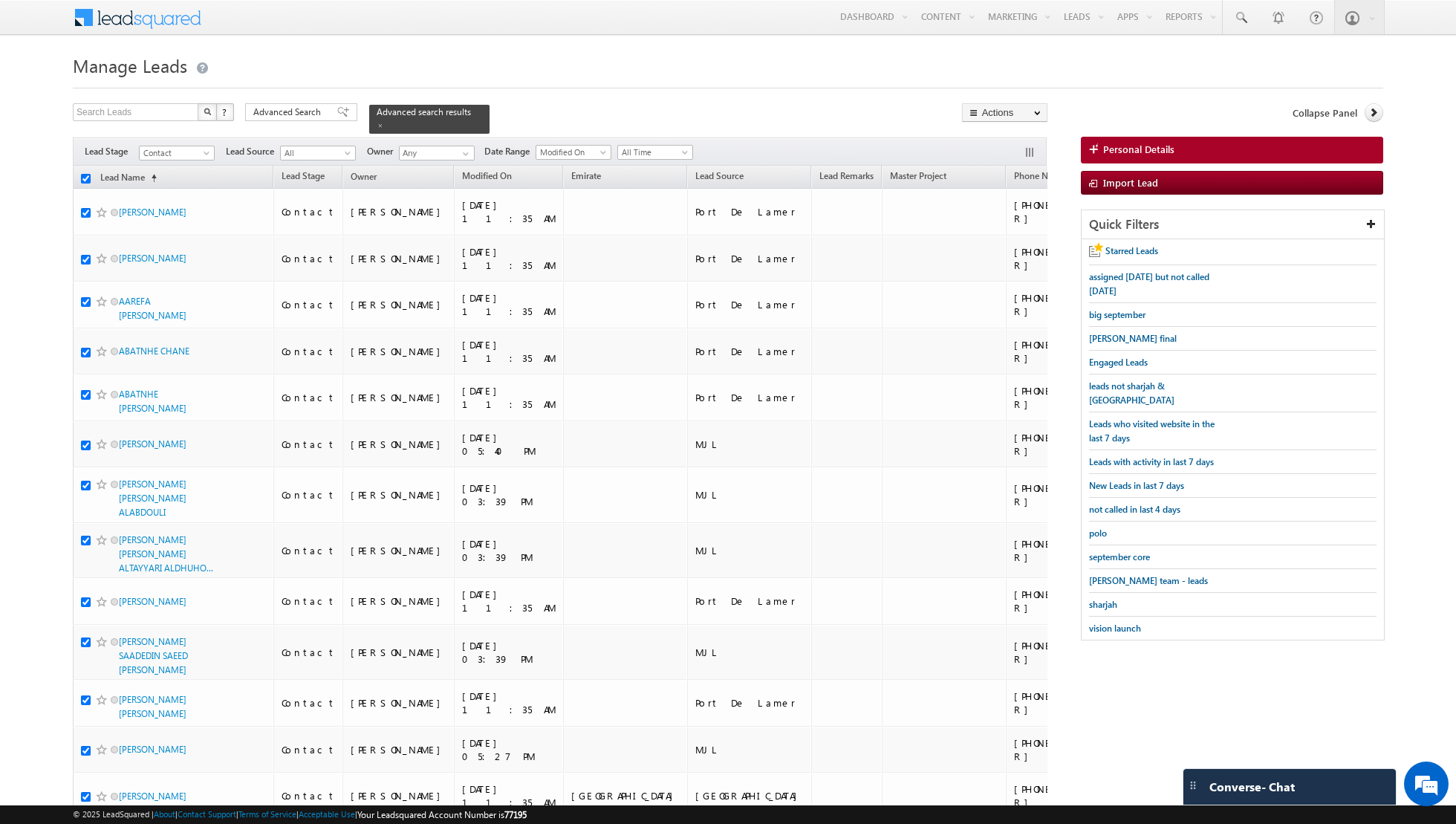
checkbox input "true"
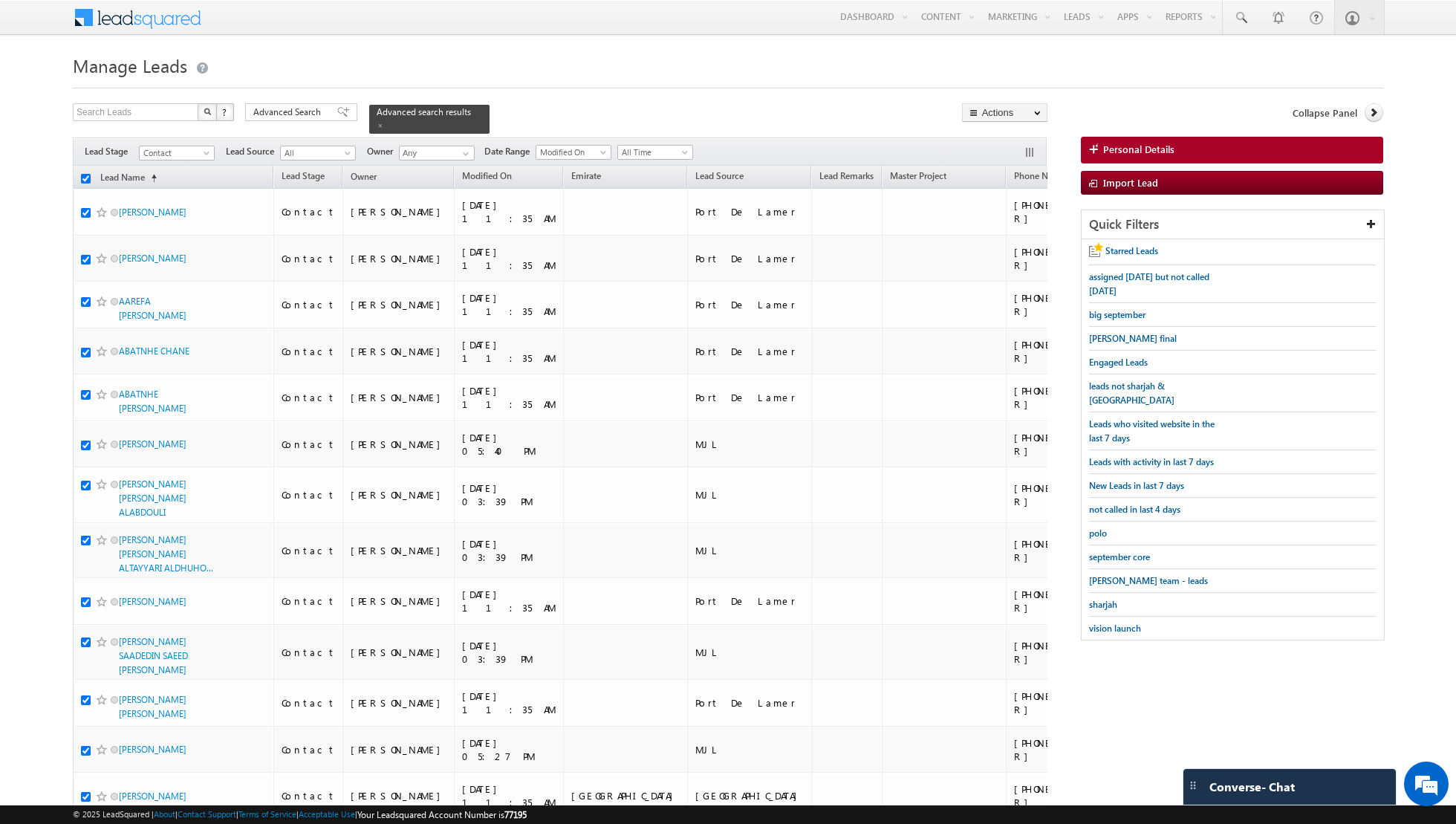
checkbox input "true"
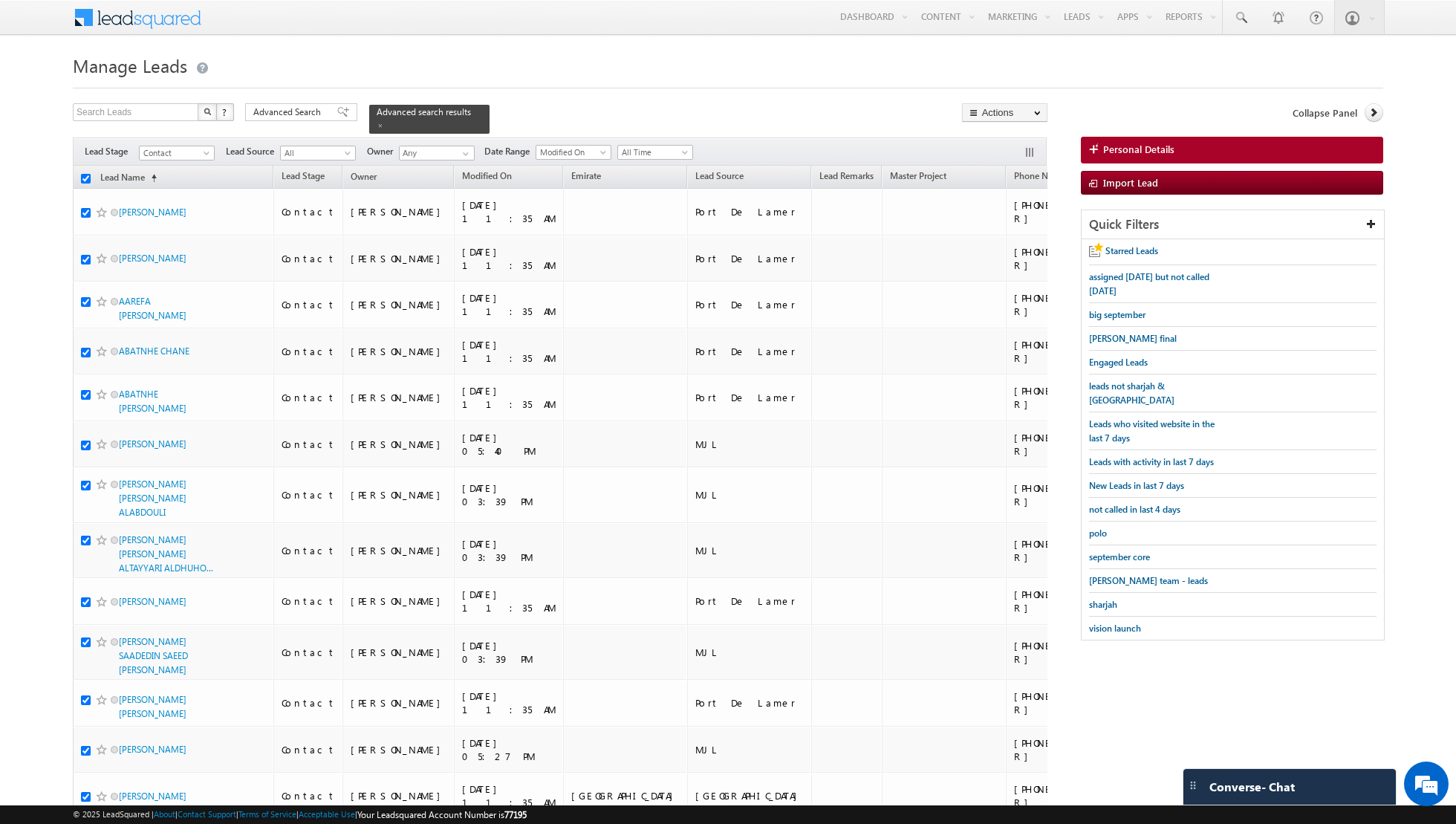
checkbox input "true"
click at [1023, 245] on link "Change Owner" at bounding box center [1004, 241] width 84 height 18
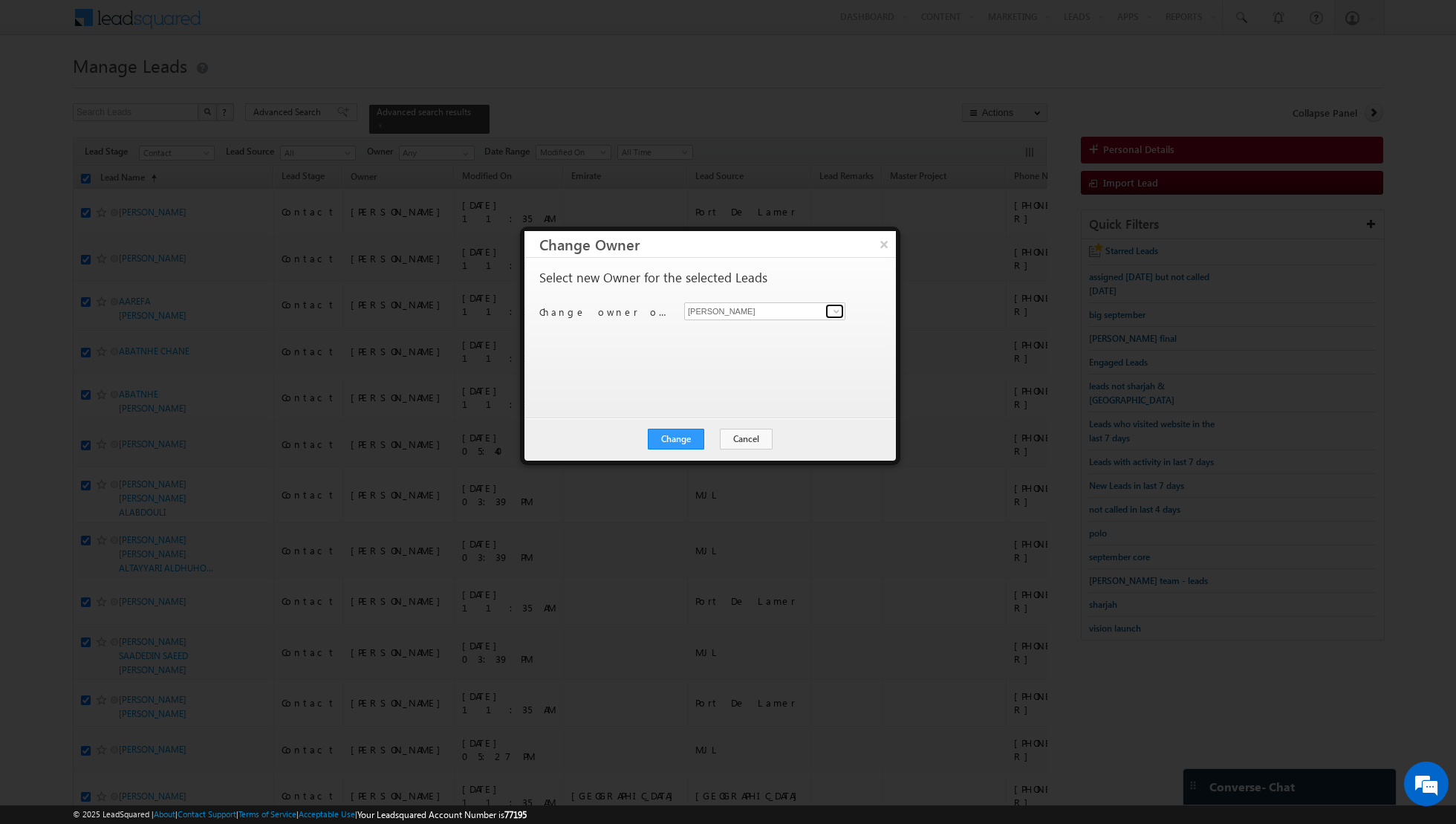
click at [833, 313] on span at bounding box center [836, 311] width 12 height 12
click at [759, 352] on link "[PERSON_NAME] [EMAIL_ADDRESS][PERSON_NAME][DOMAIN_NAME]" at bounding box center [765, 360] width 161 height 28
click at [672, 436] on button "Change" at bounding box center [675, 439] width 56 height 21
click at [718, 437] on button "Close" at bounding box center [712, 439] width 48 height 21
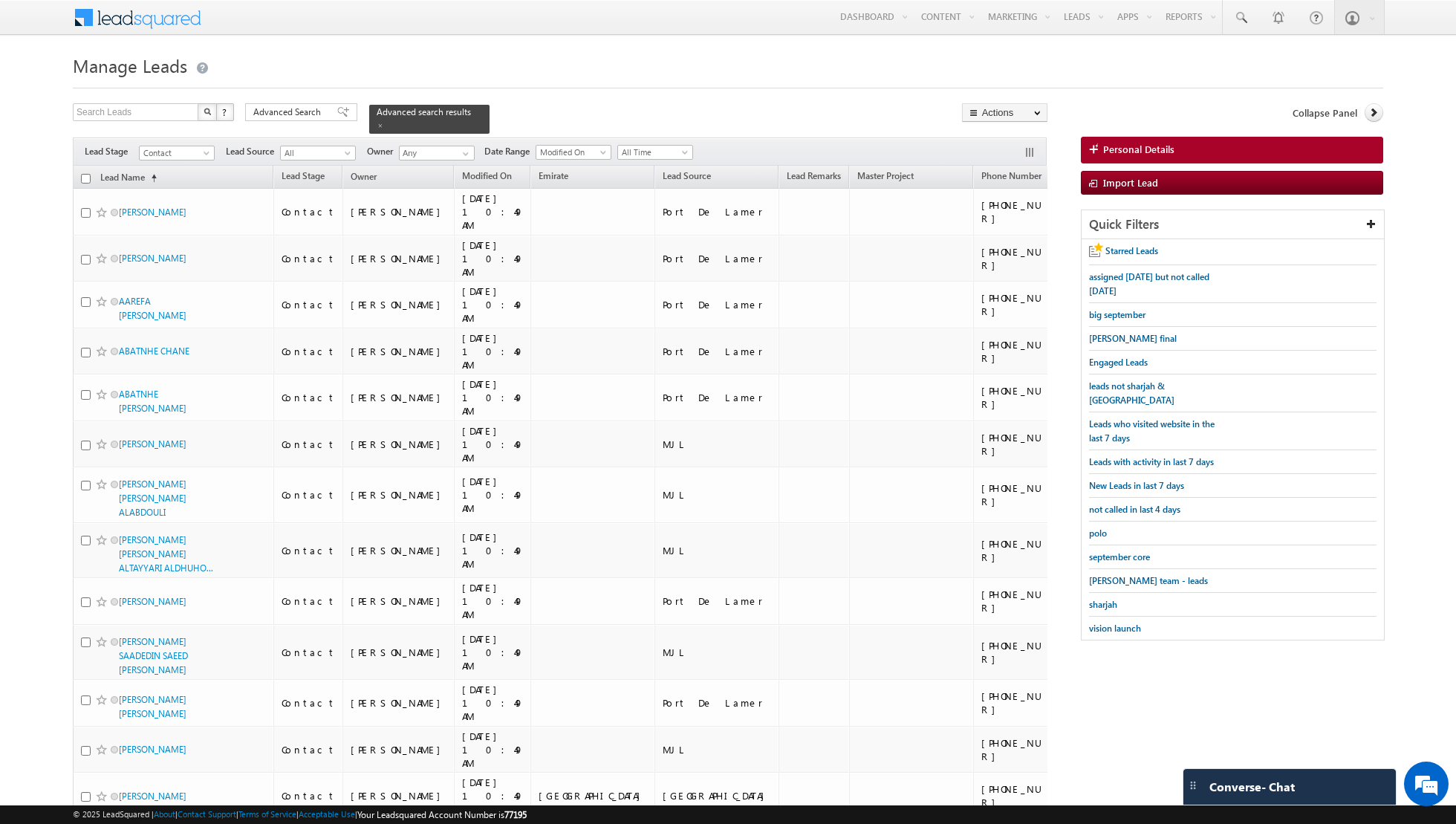
click at [87, 174] on input "checkbox" at bounding box center [85, 179] width 9 height 9
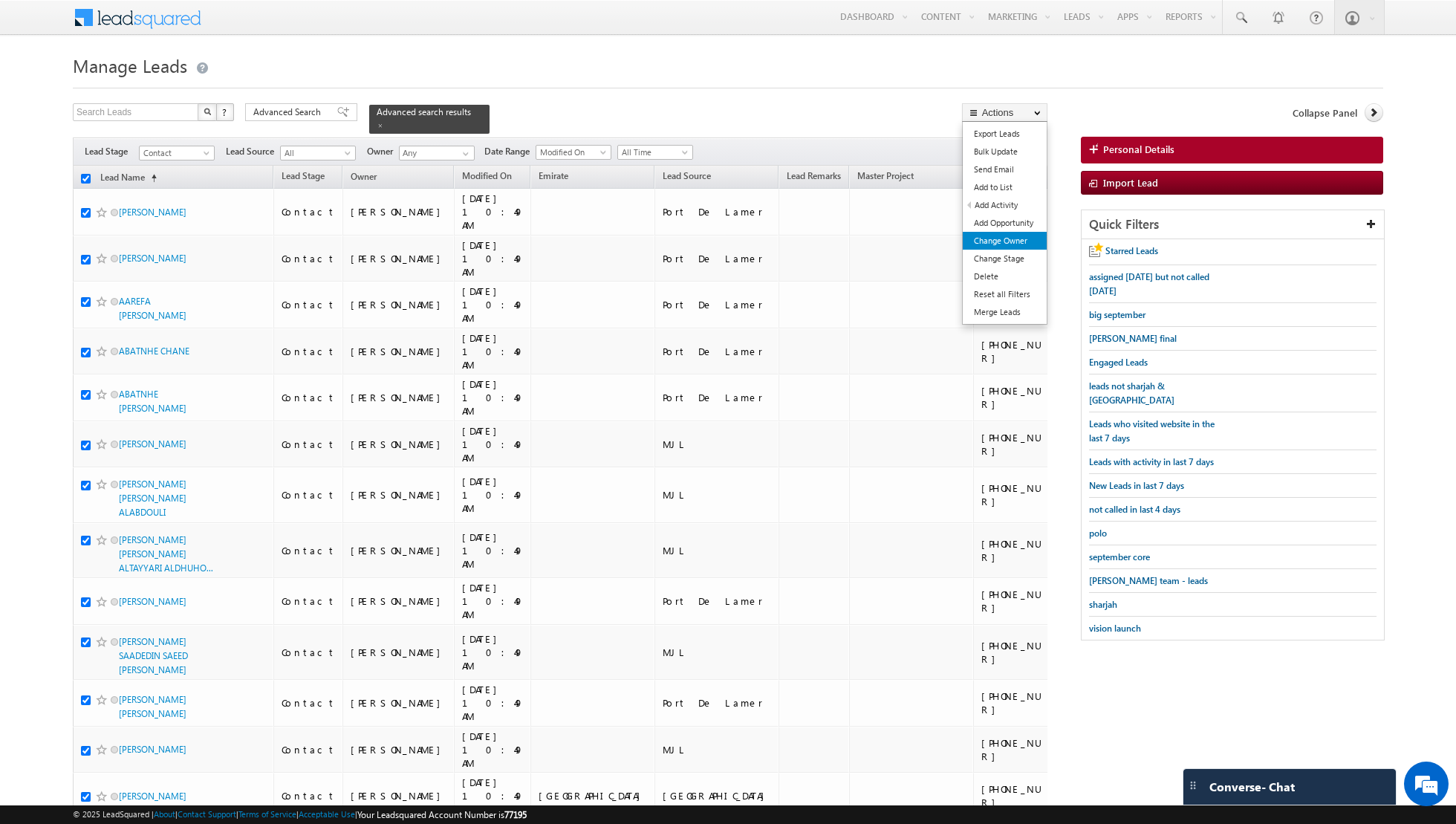
click at [1005, 238] on link "Change Owner" at bounding box center [1004, 241] width 84 height 18
click at [1001, 240] on link "Change Owner" at bounding box center [1004, 241] width 84 height 18
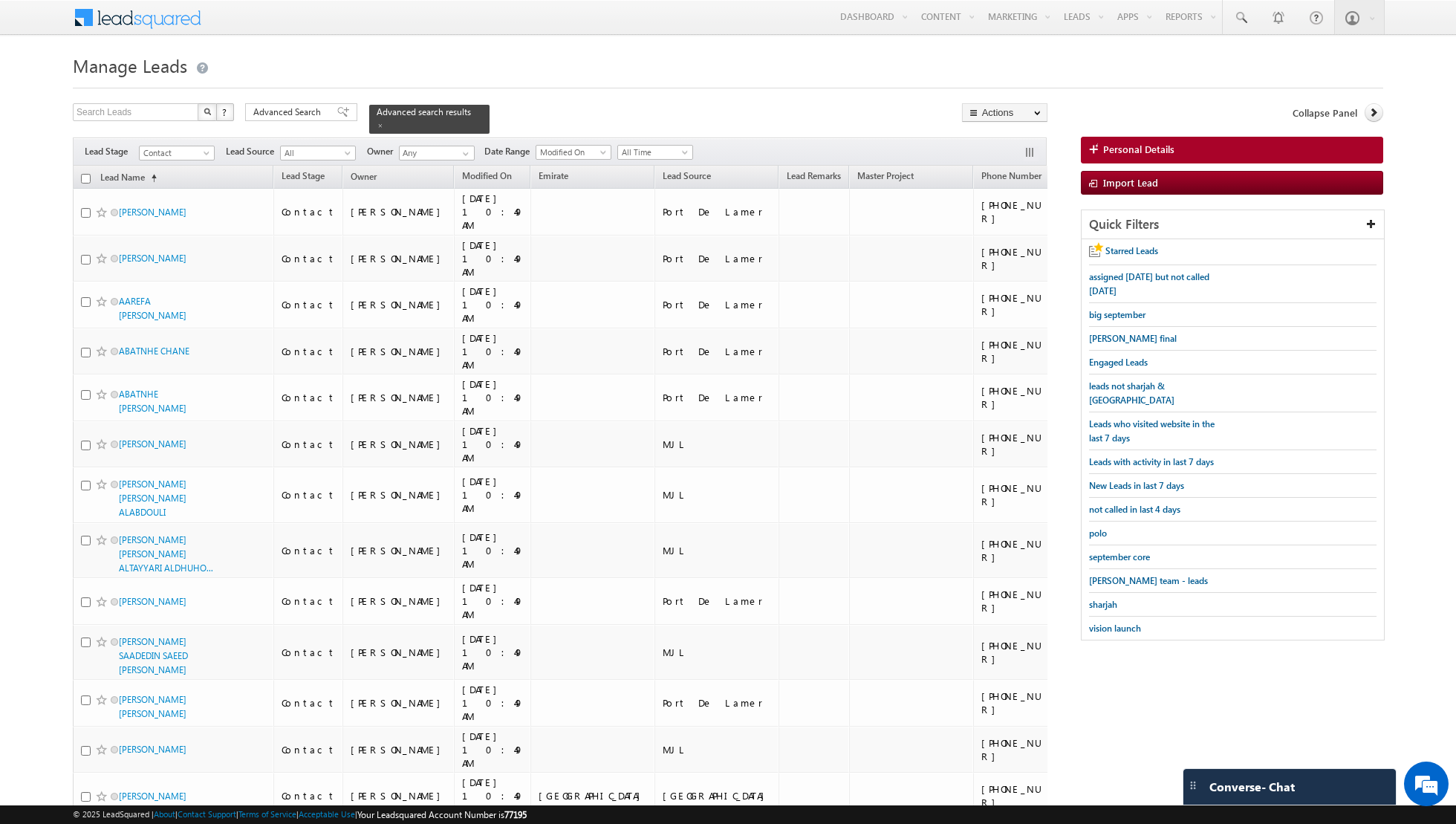
click at [89, 176] on input "checkbox" at bounding box center [85, 179] width 9 height 9
checkbox input "true"
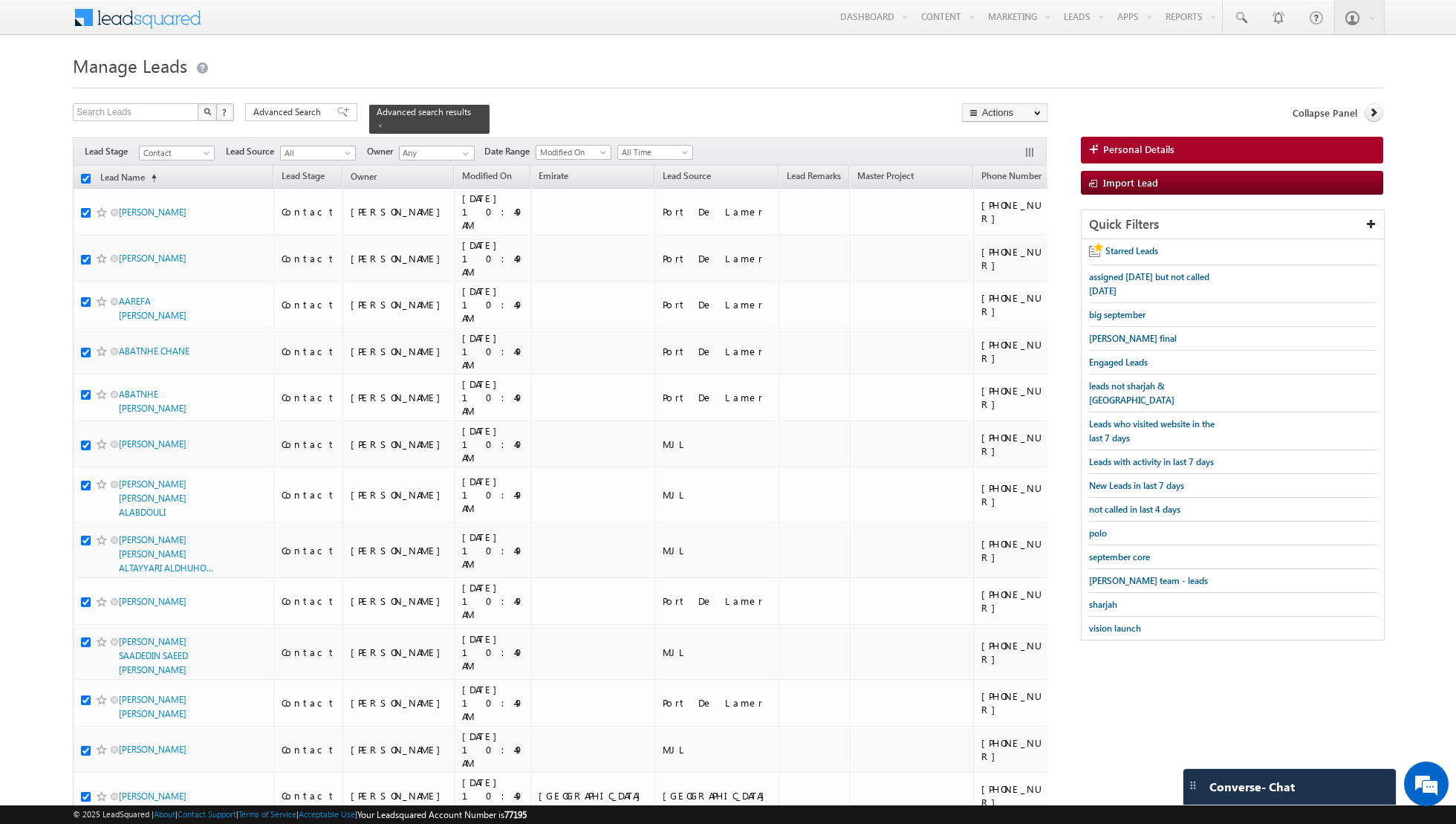
checkbox input "true"
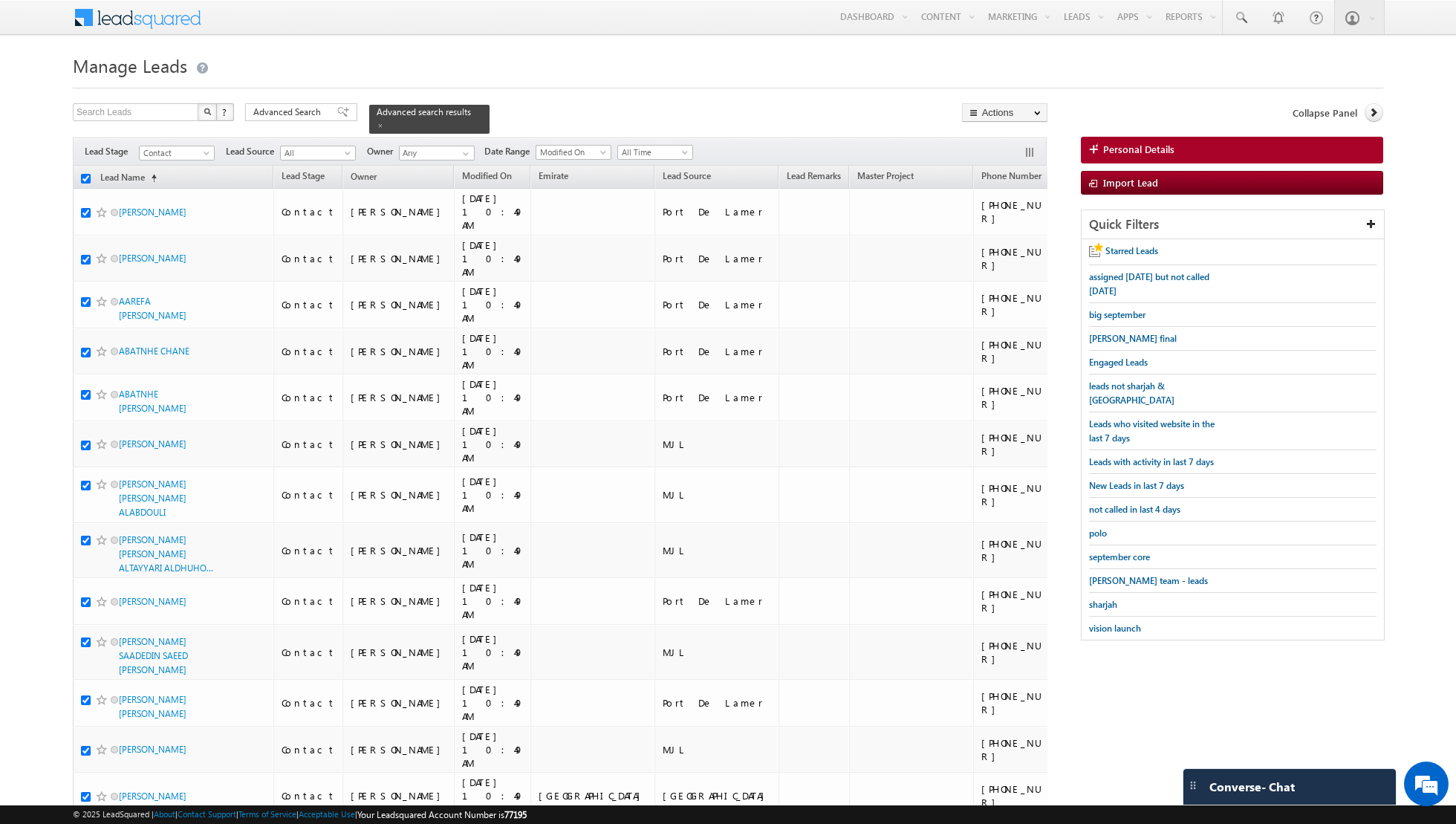
checkbox input "true"
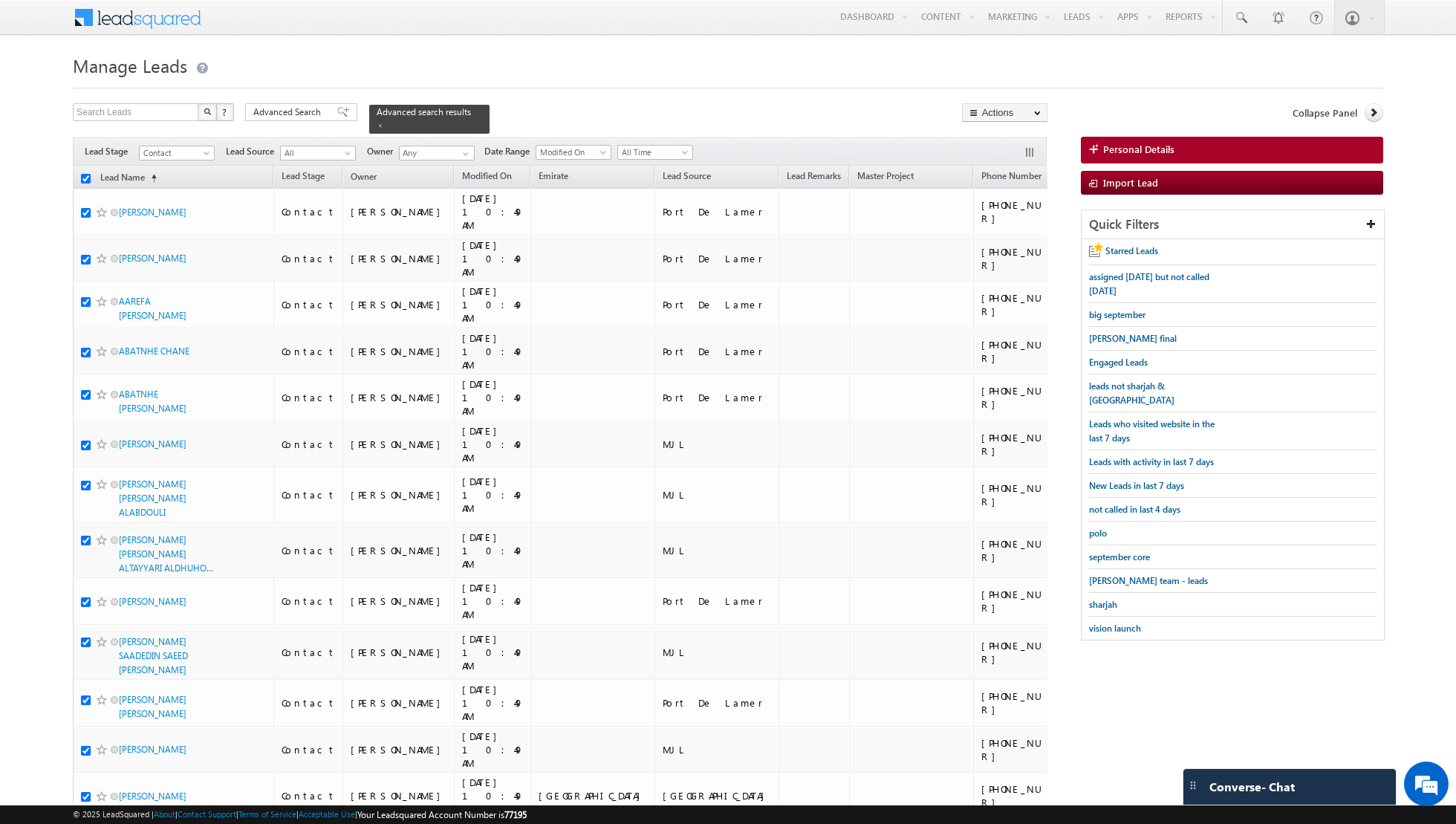
checkbox input "true"
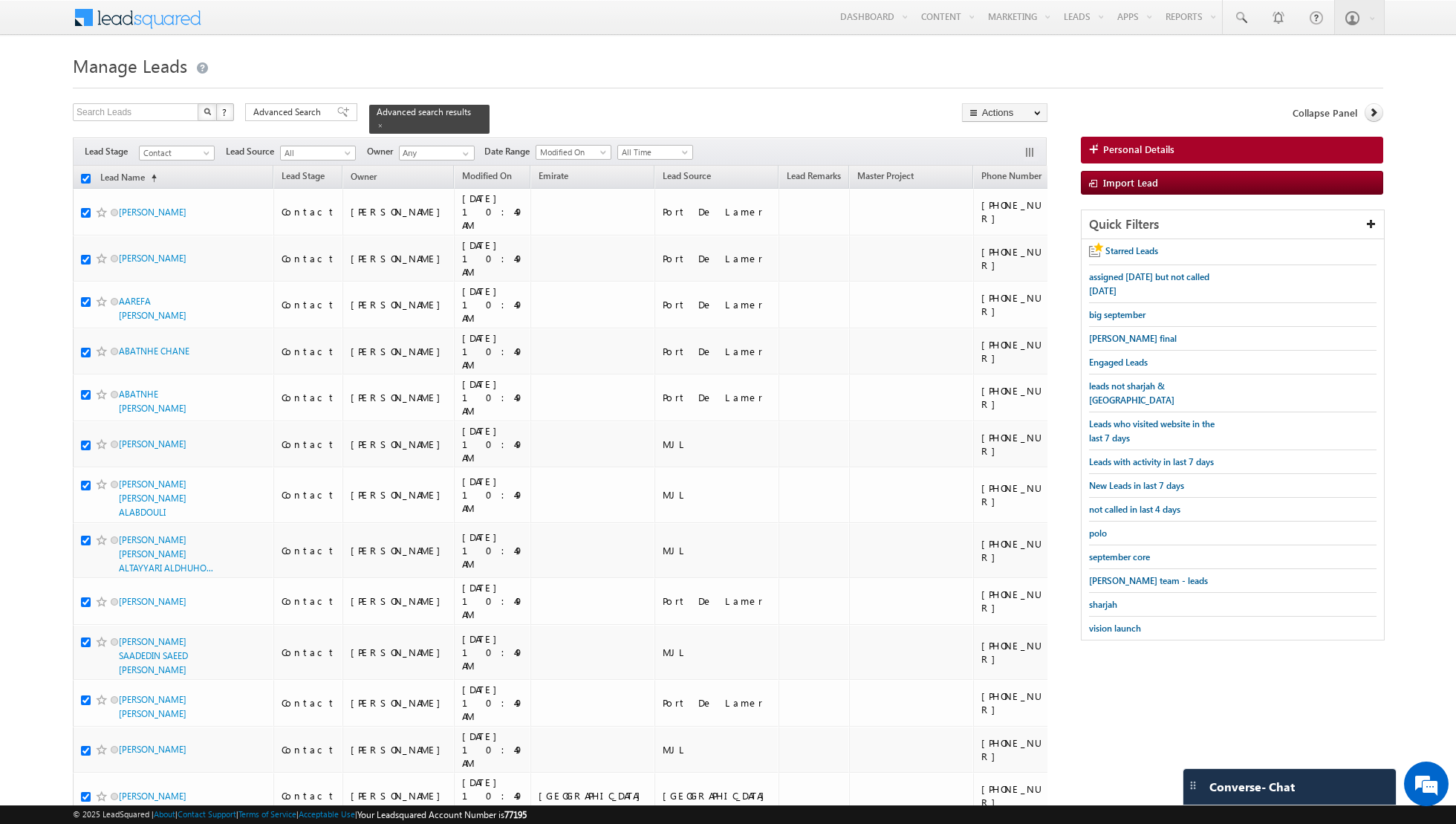
checkbox input "true"
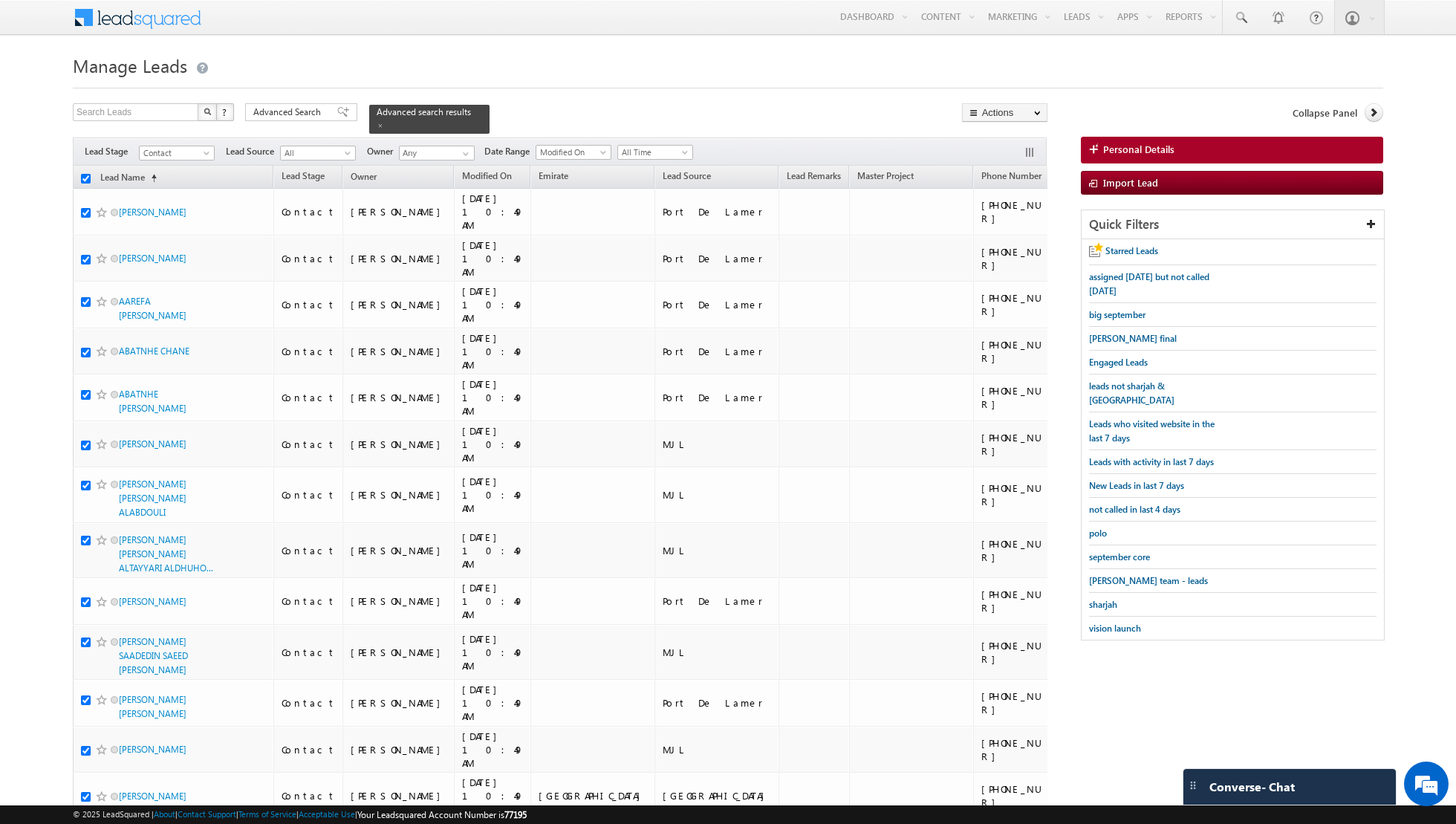
checkbox input "true"
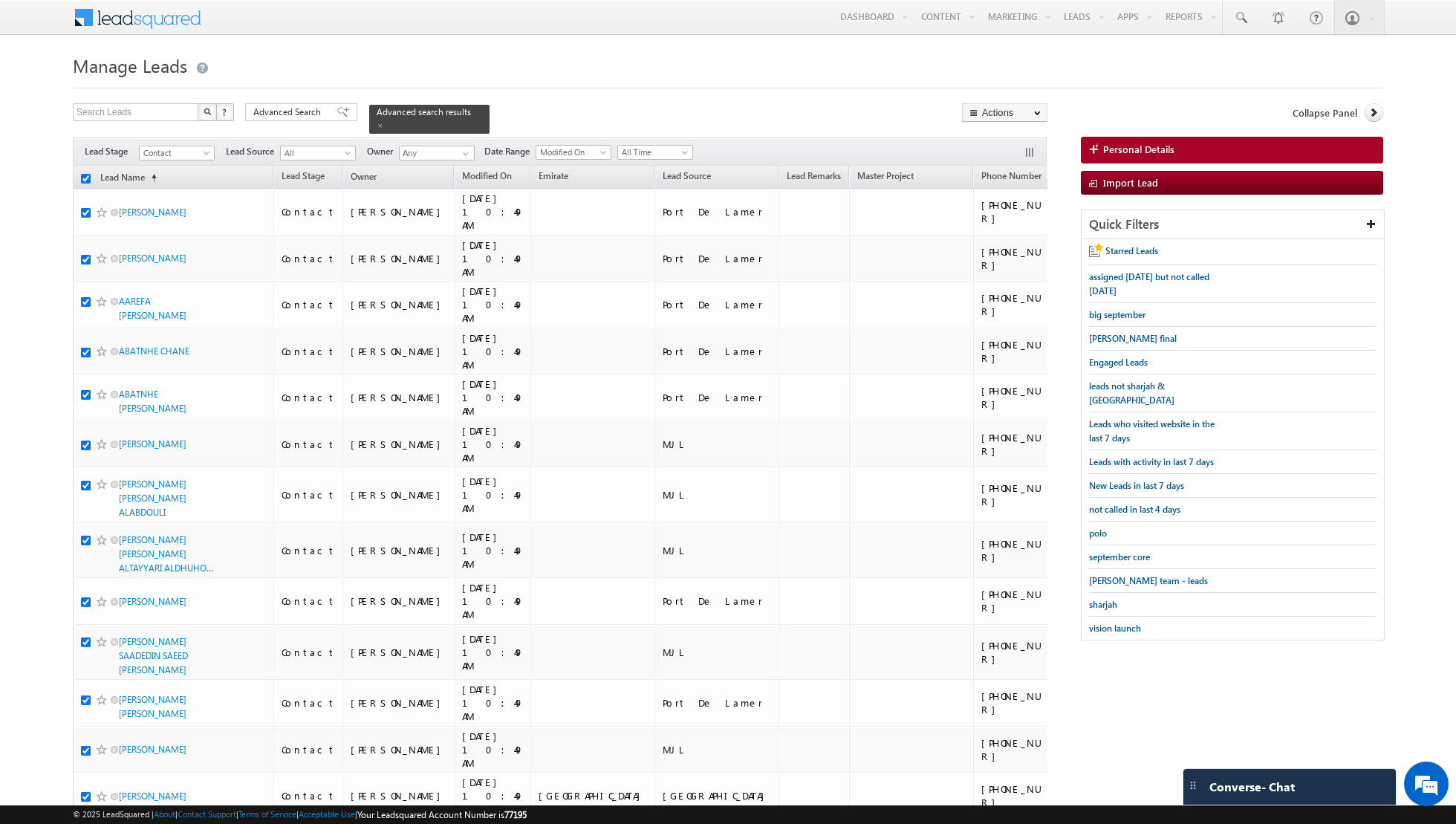
checkbox input "true"
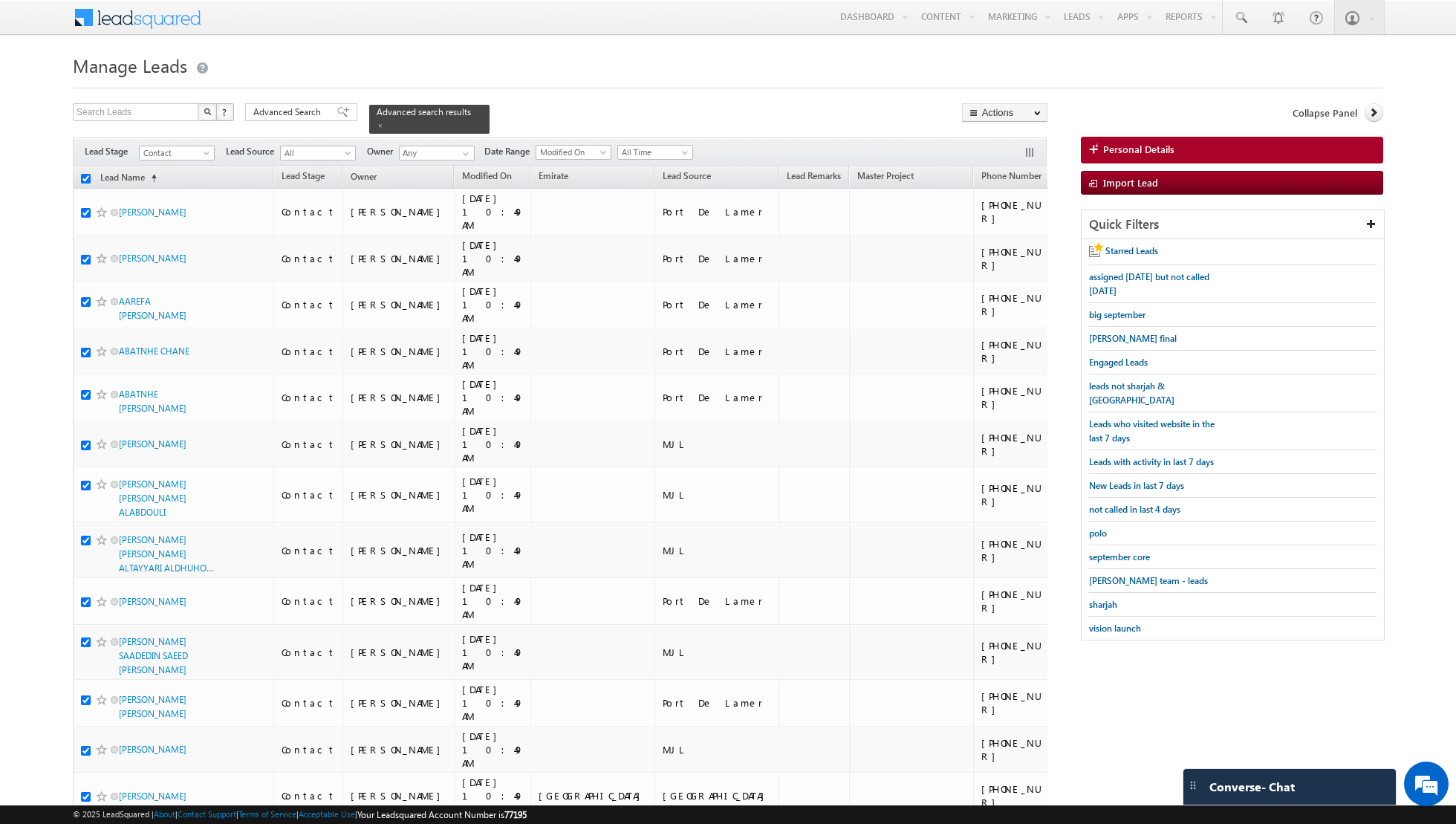
checkbox input "true"
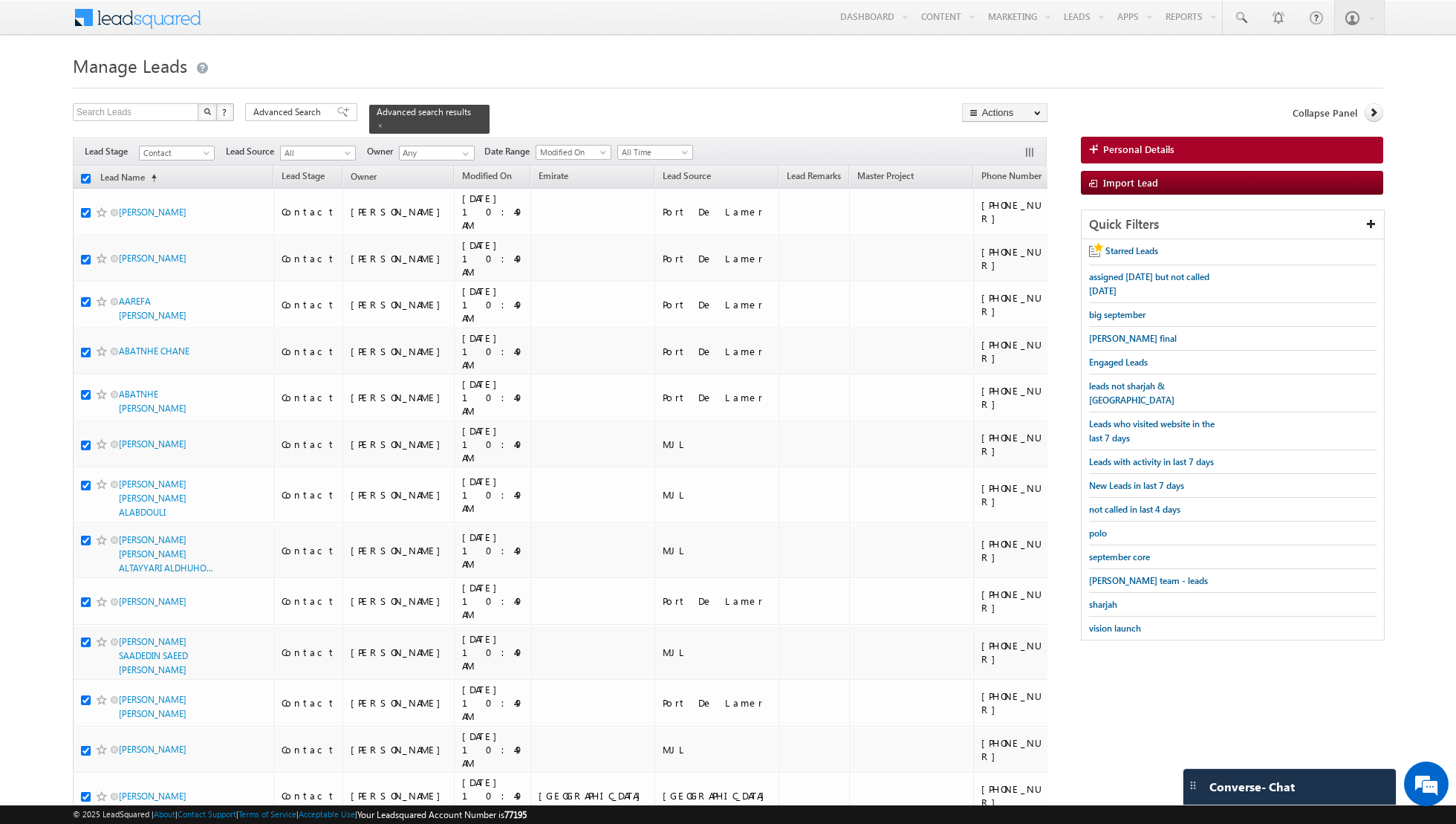
checkbox input "true"
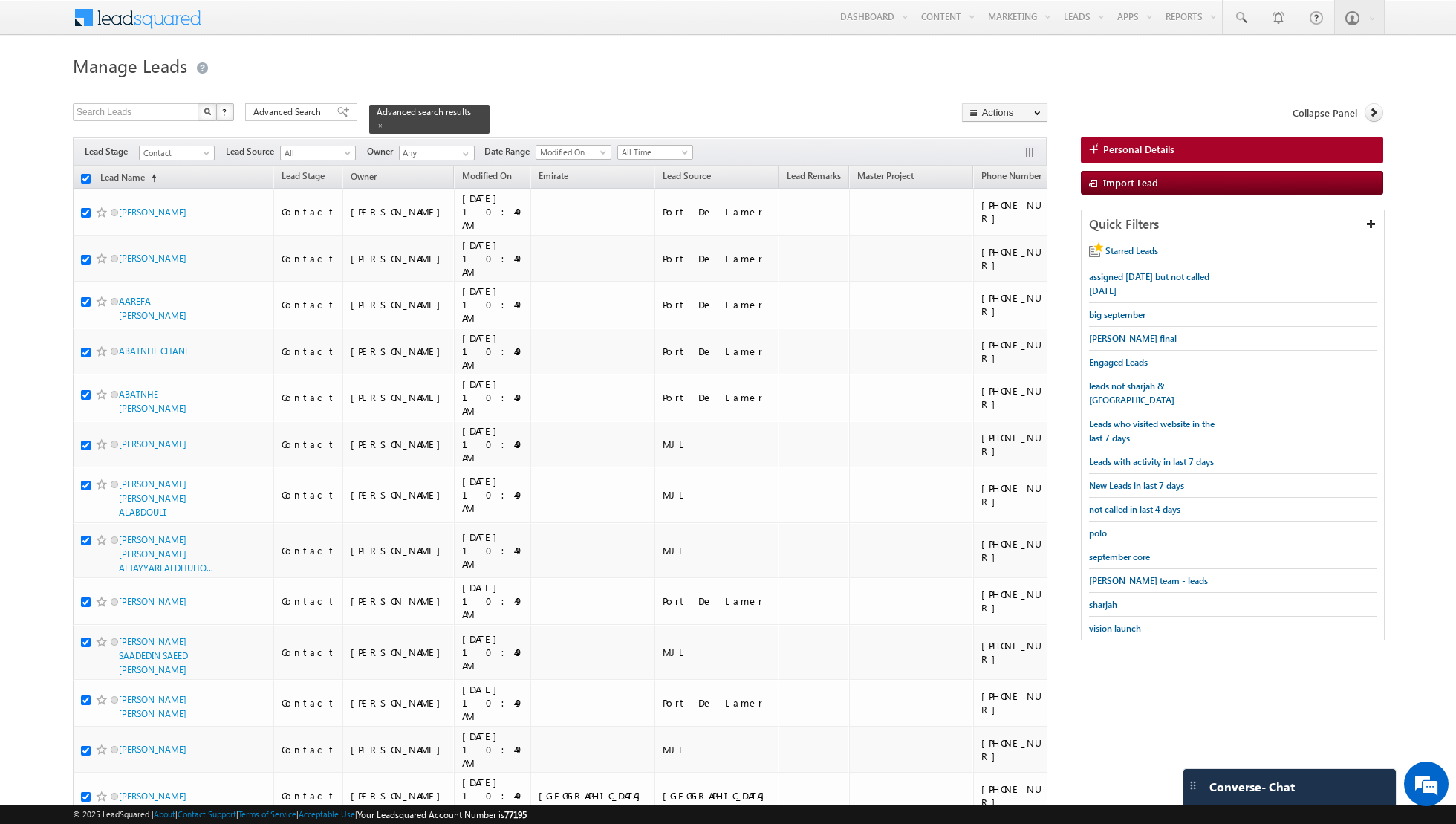
checkbox input "true"
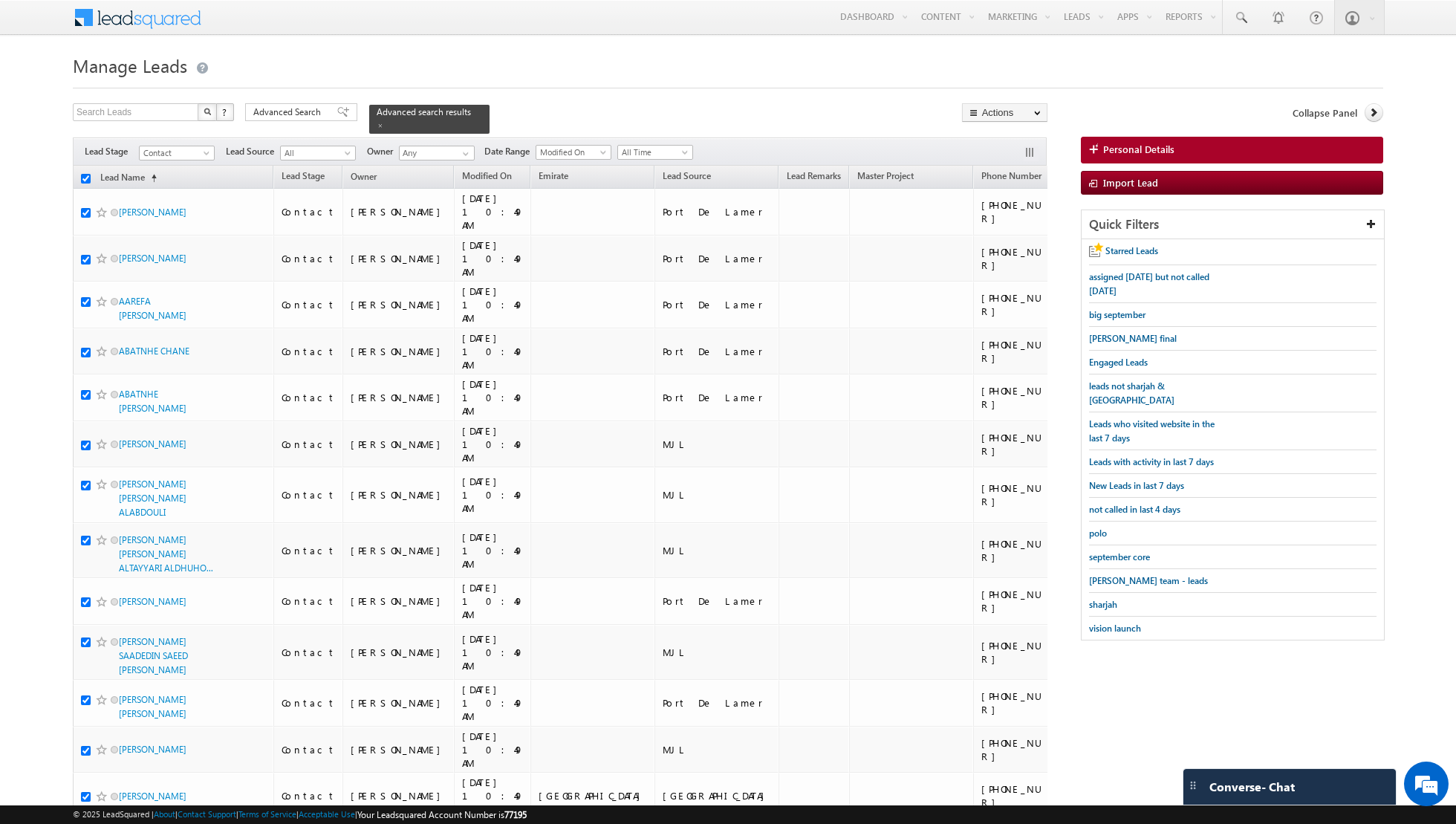
checkbox input "true"
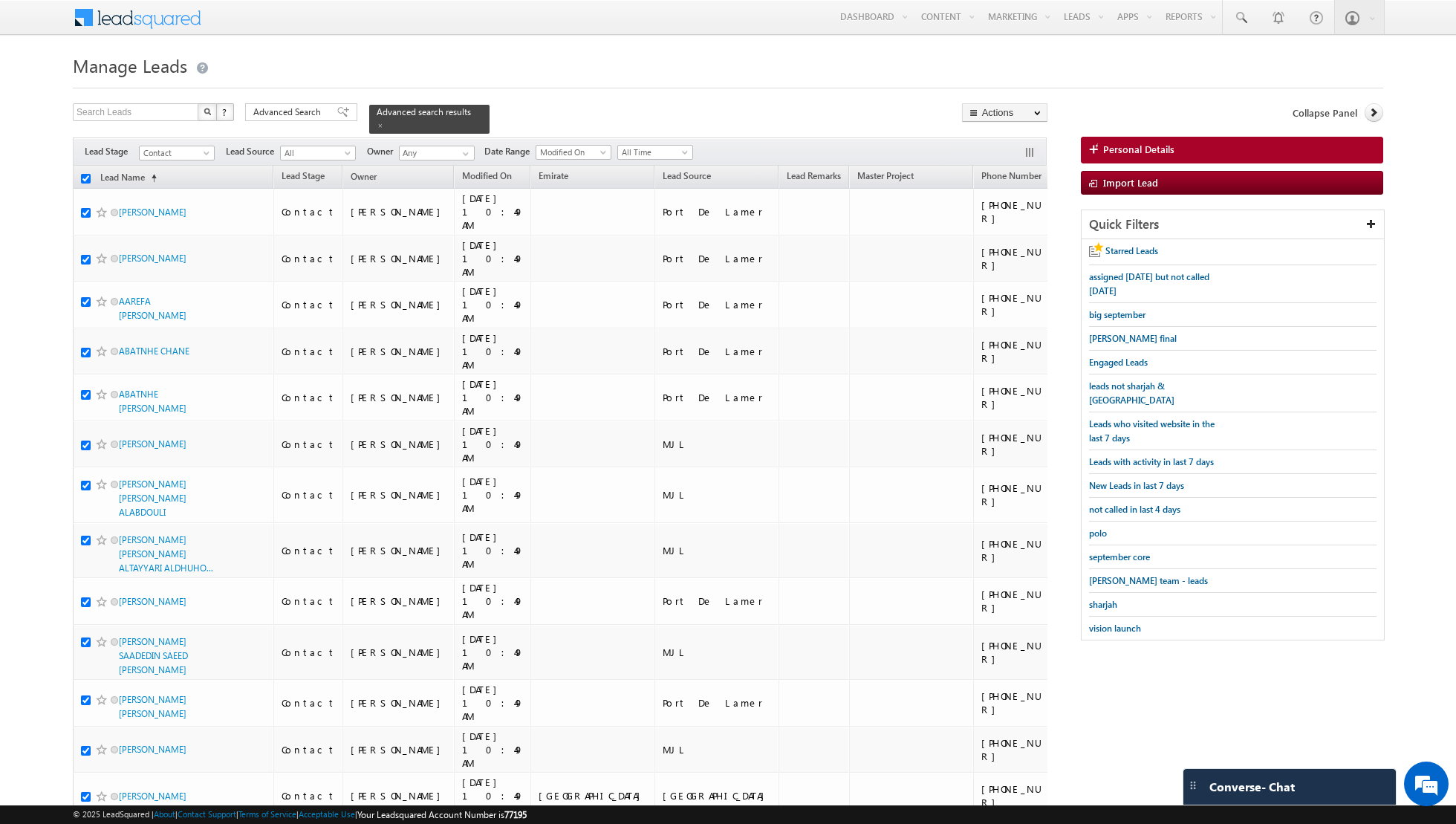
checkbox input "true"
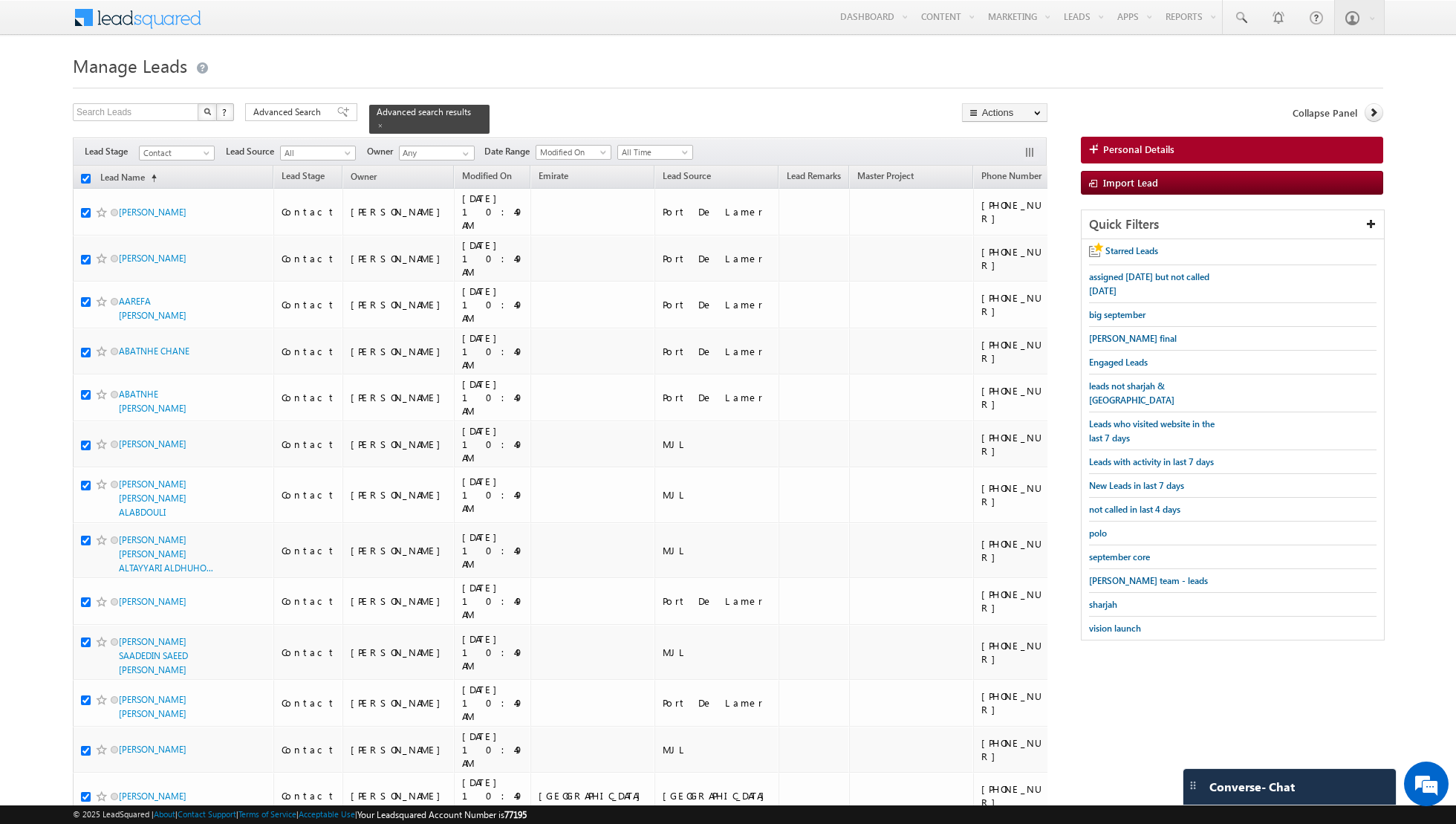
checkbox input "true"
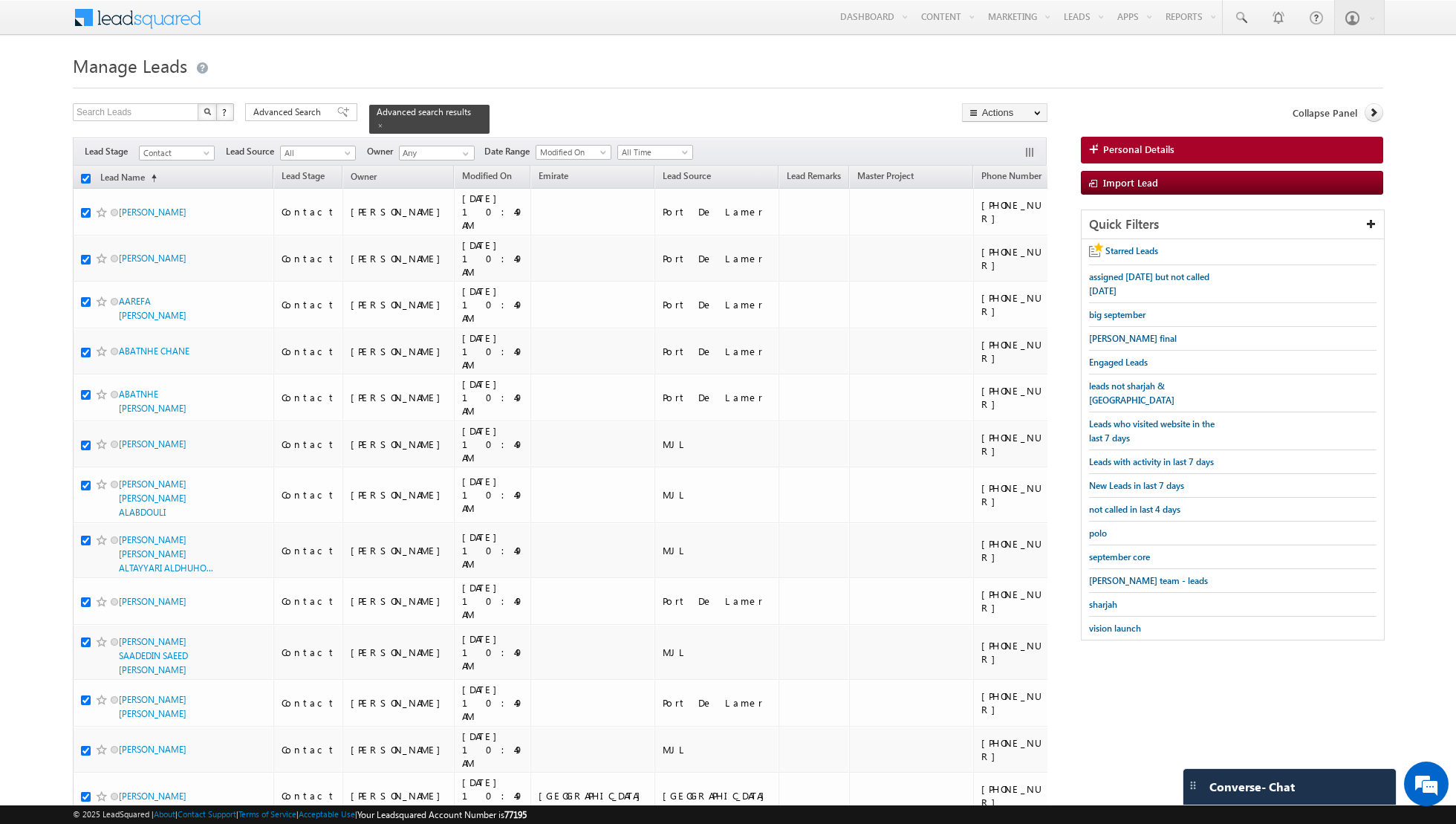
checkbox input "true"
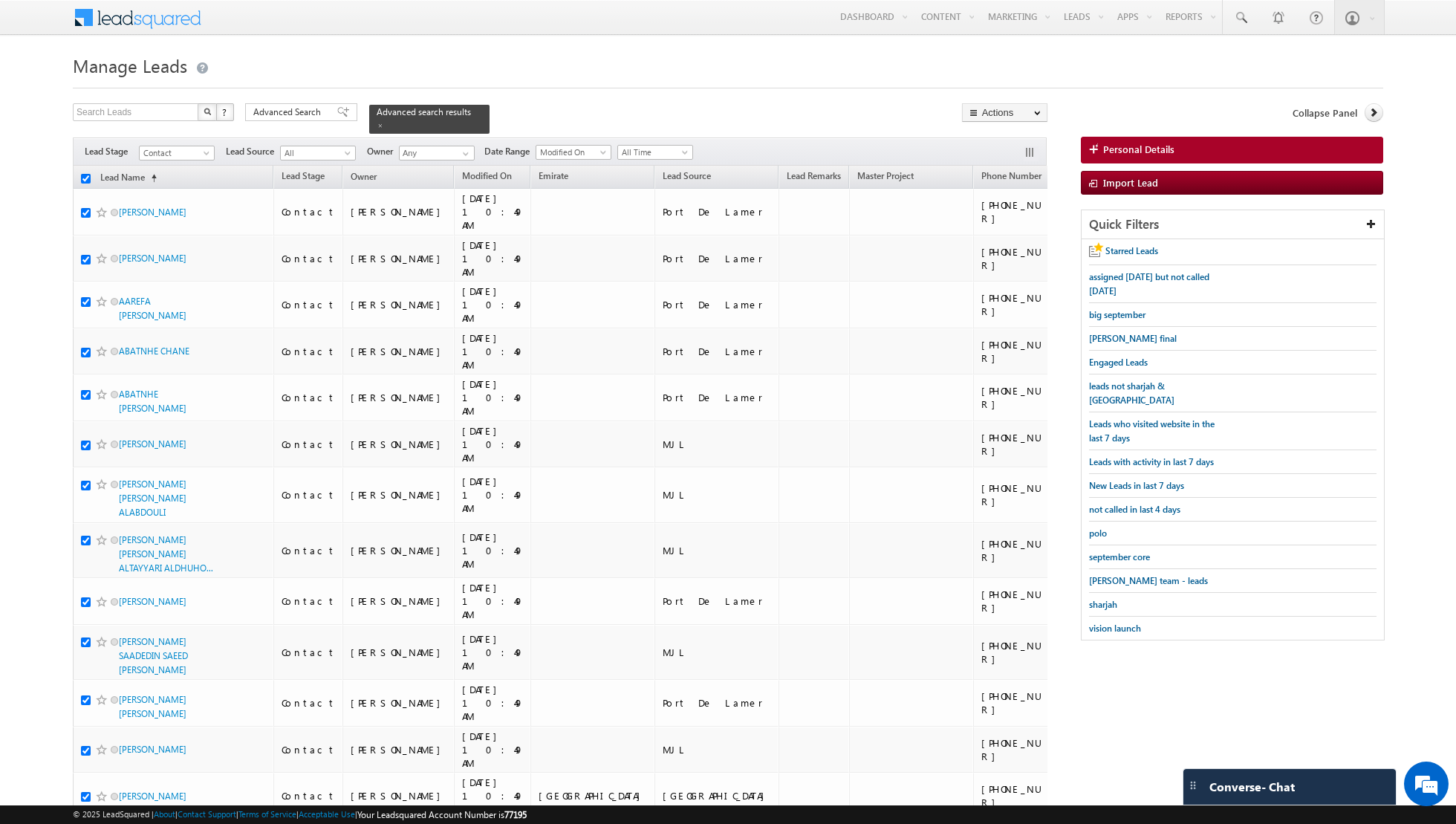
checkbox input "true"
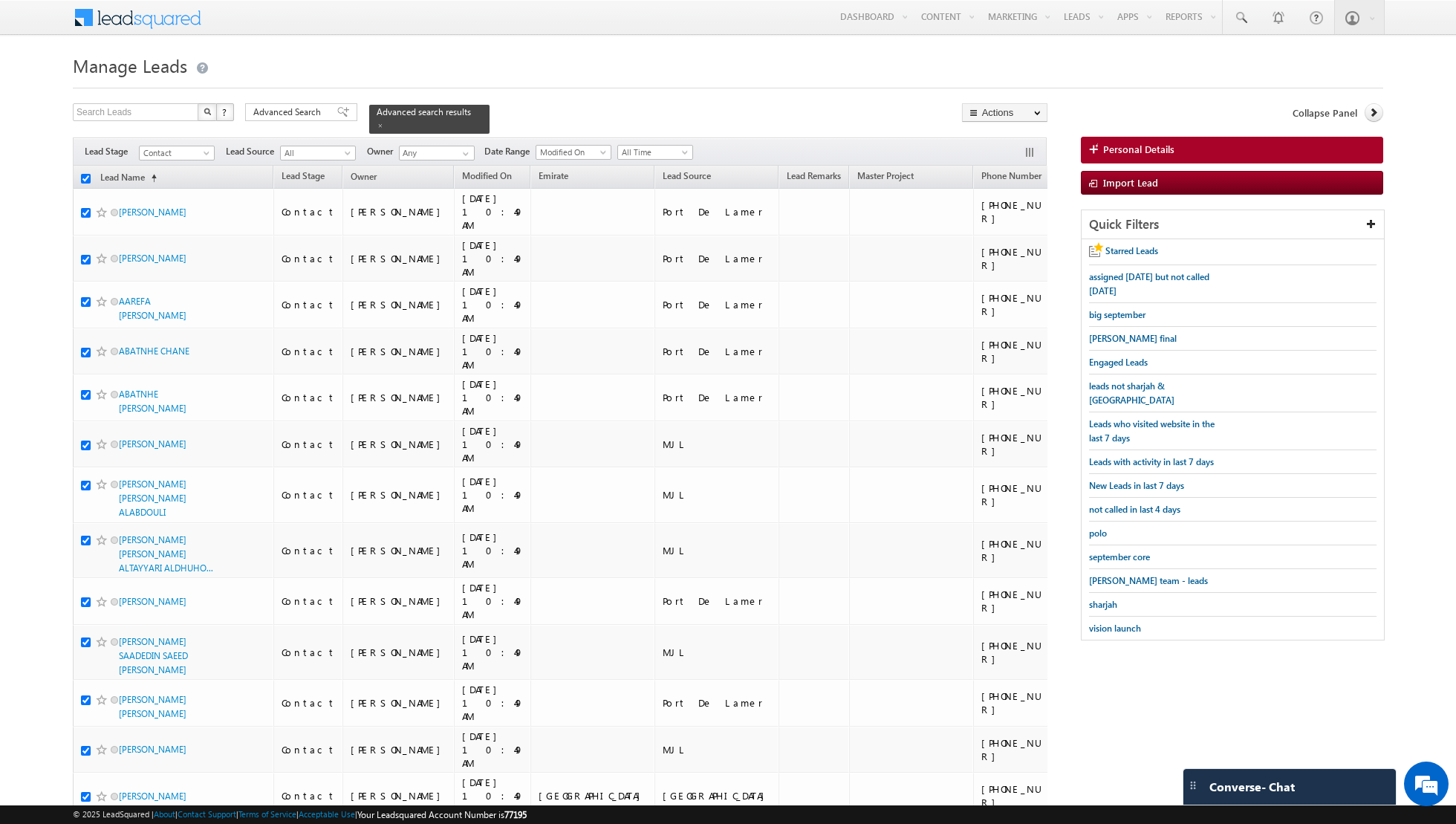
checkbox input "true"
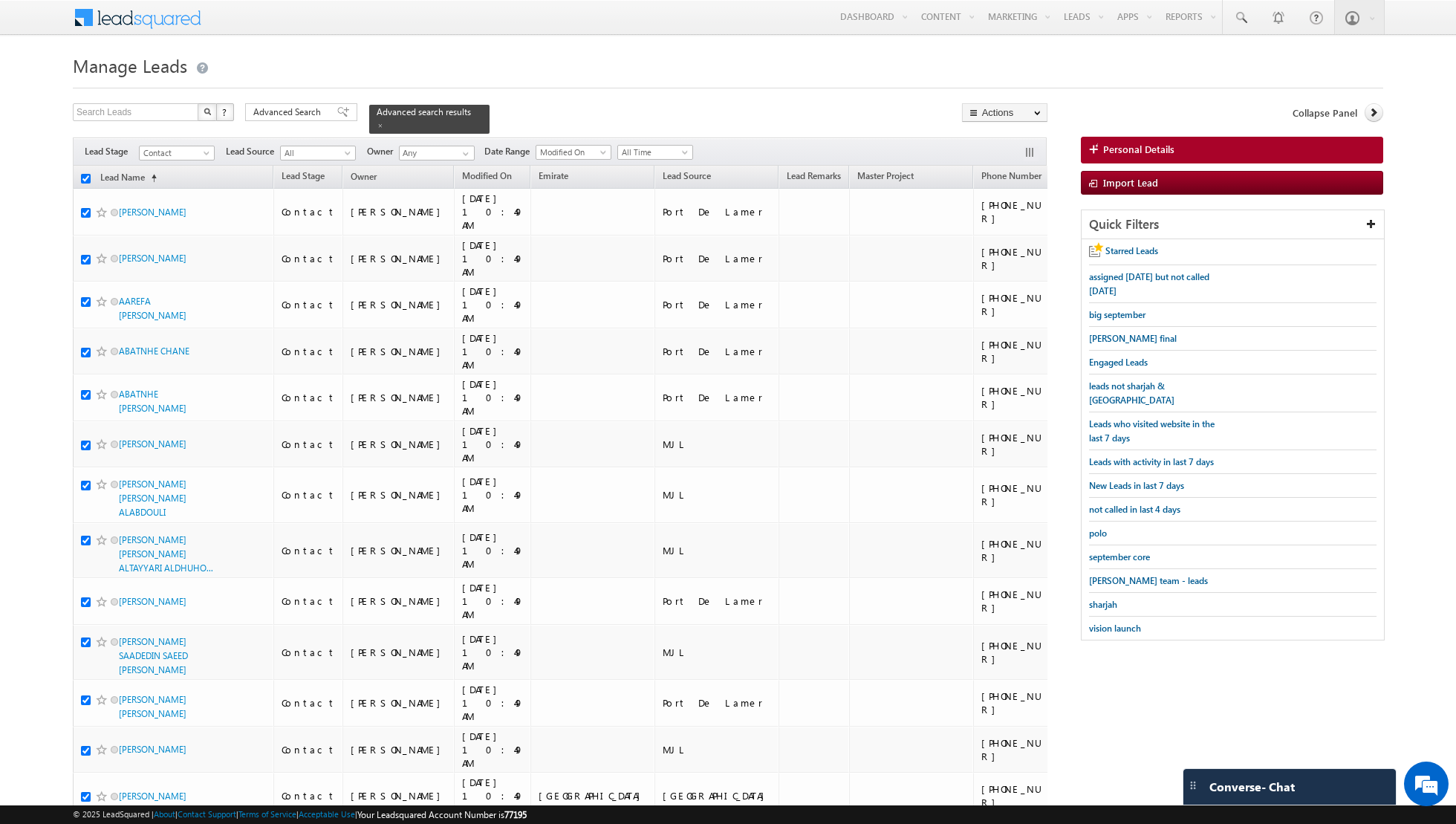
checkbox input "true"
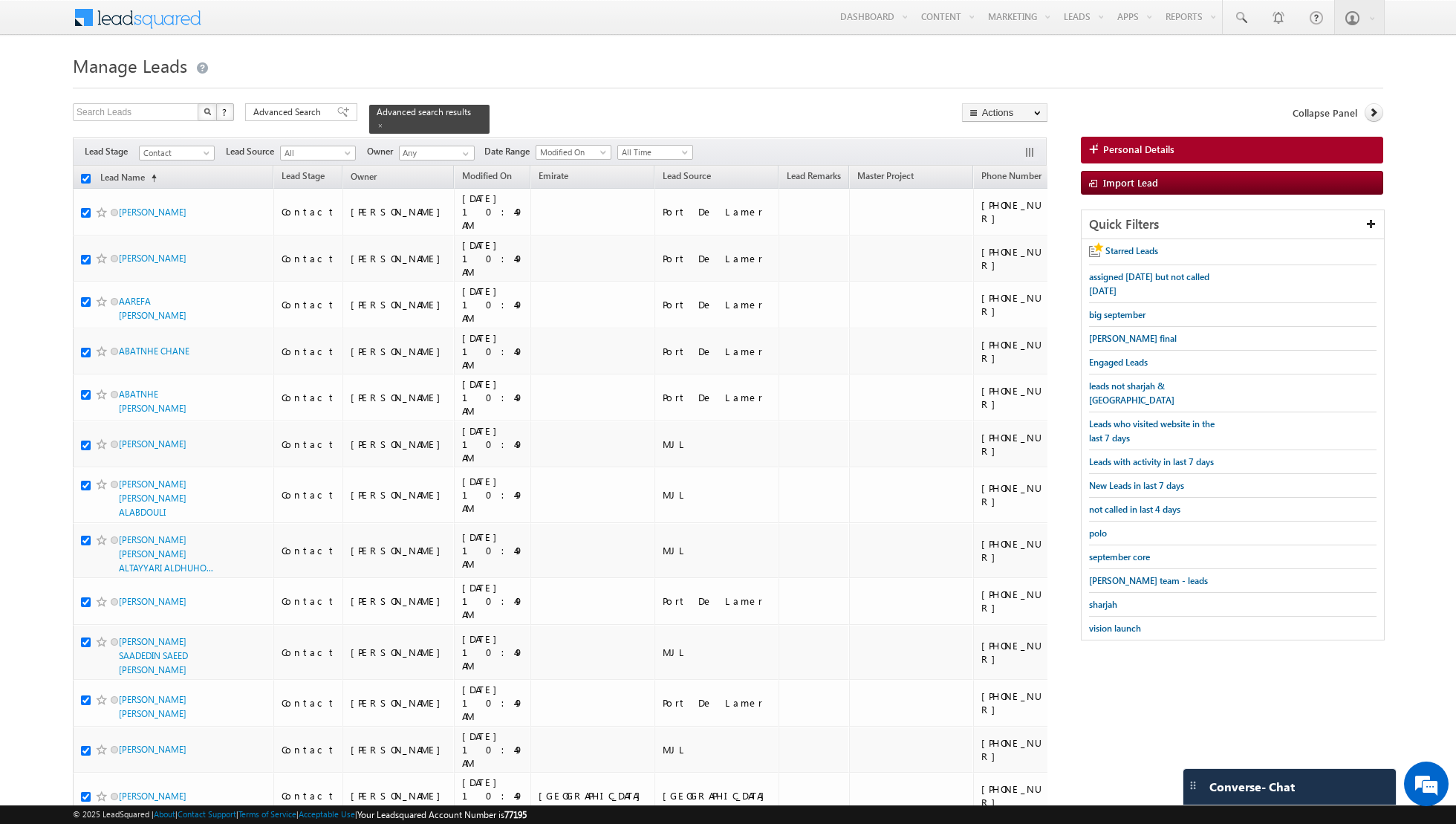
checkbox input "true"
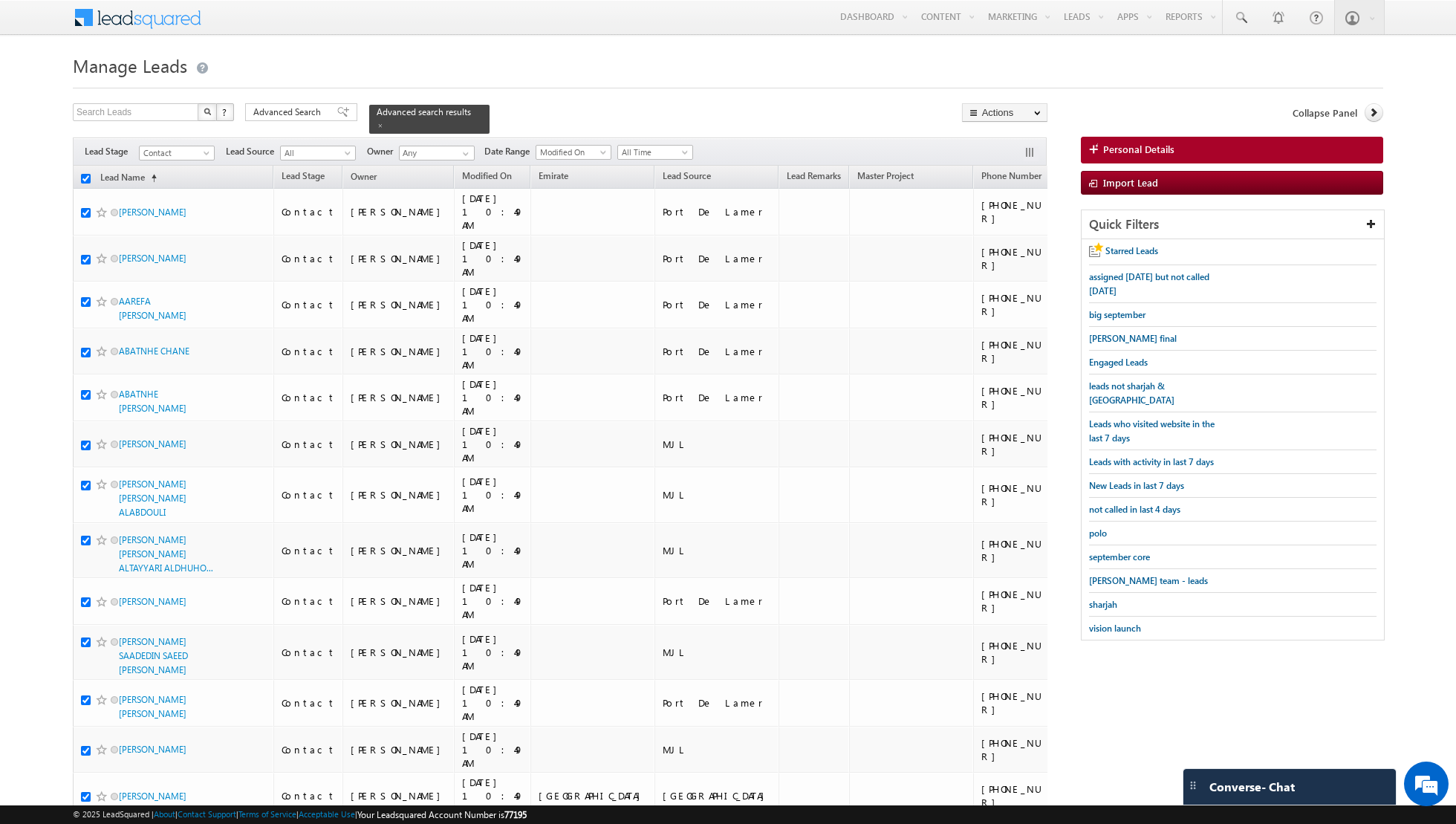
checkbox input "true"
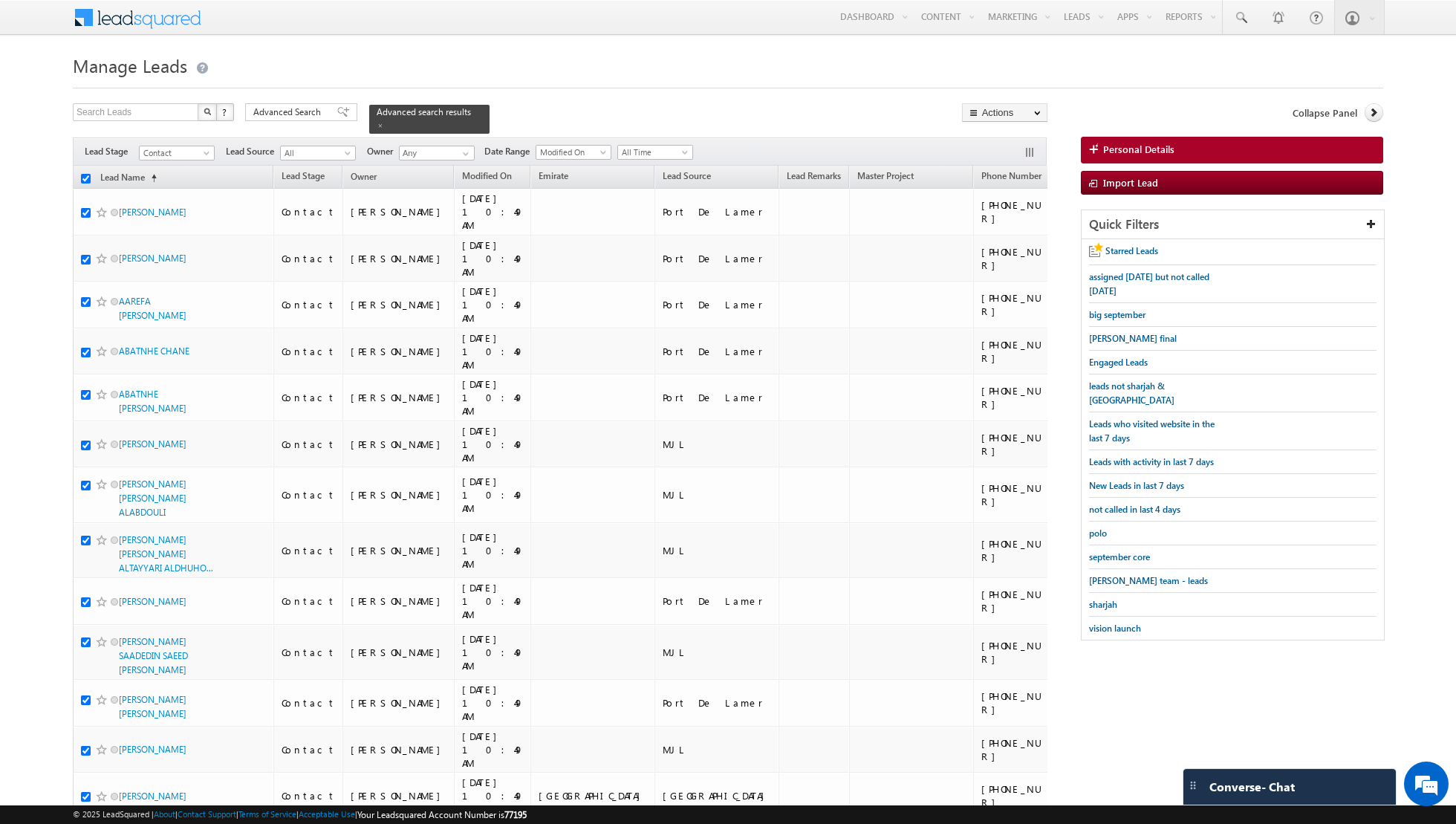
checkbox input "true"
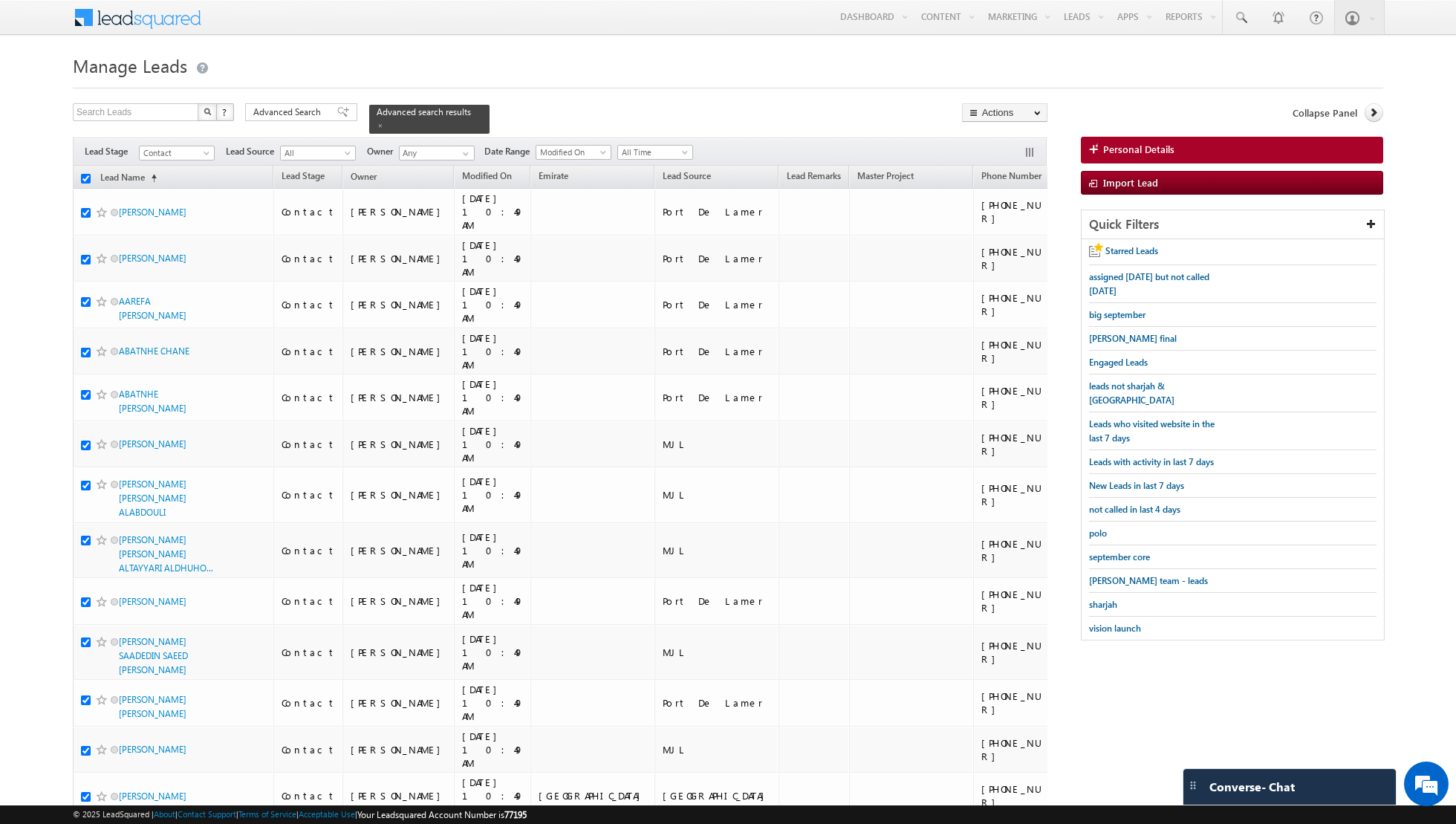
checkbox input "true"
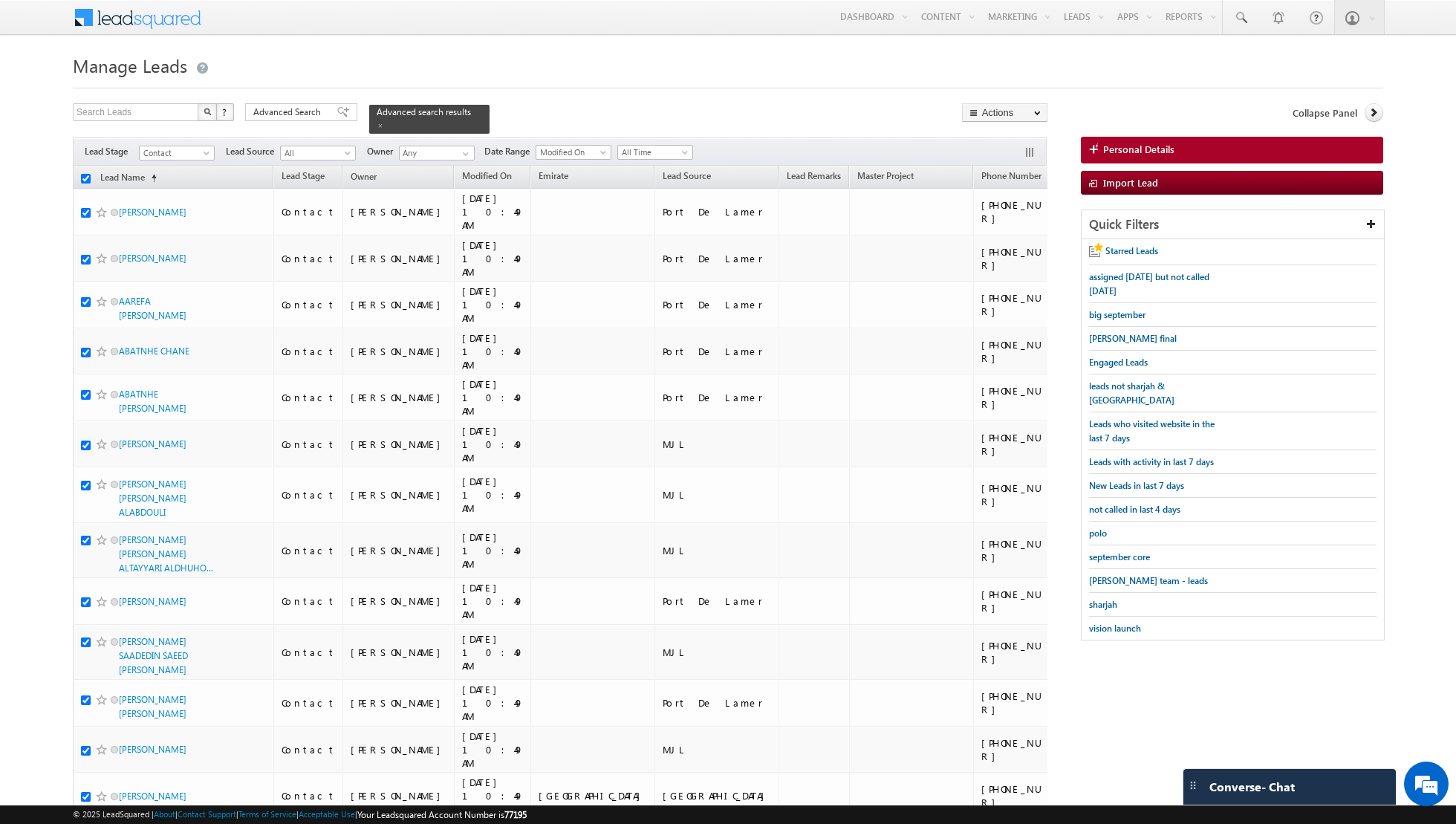
checkbox input "true"
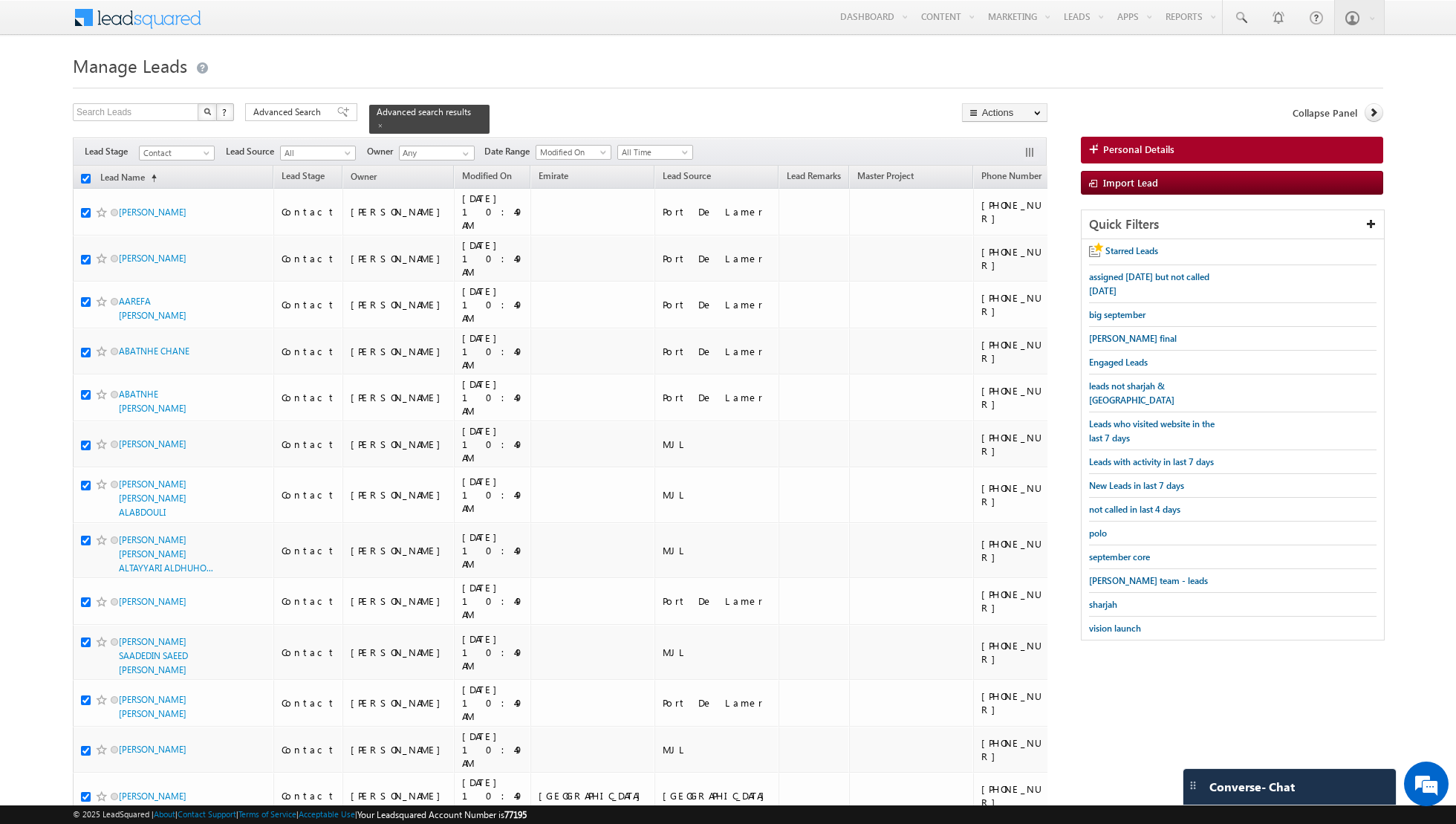
checkbox input "true"
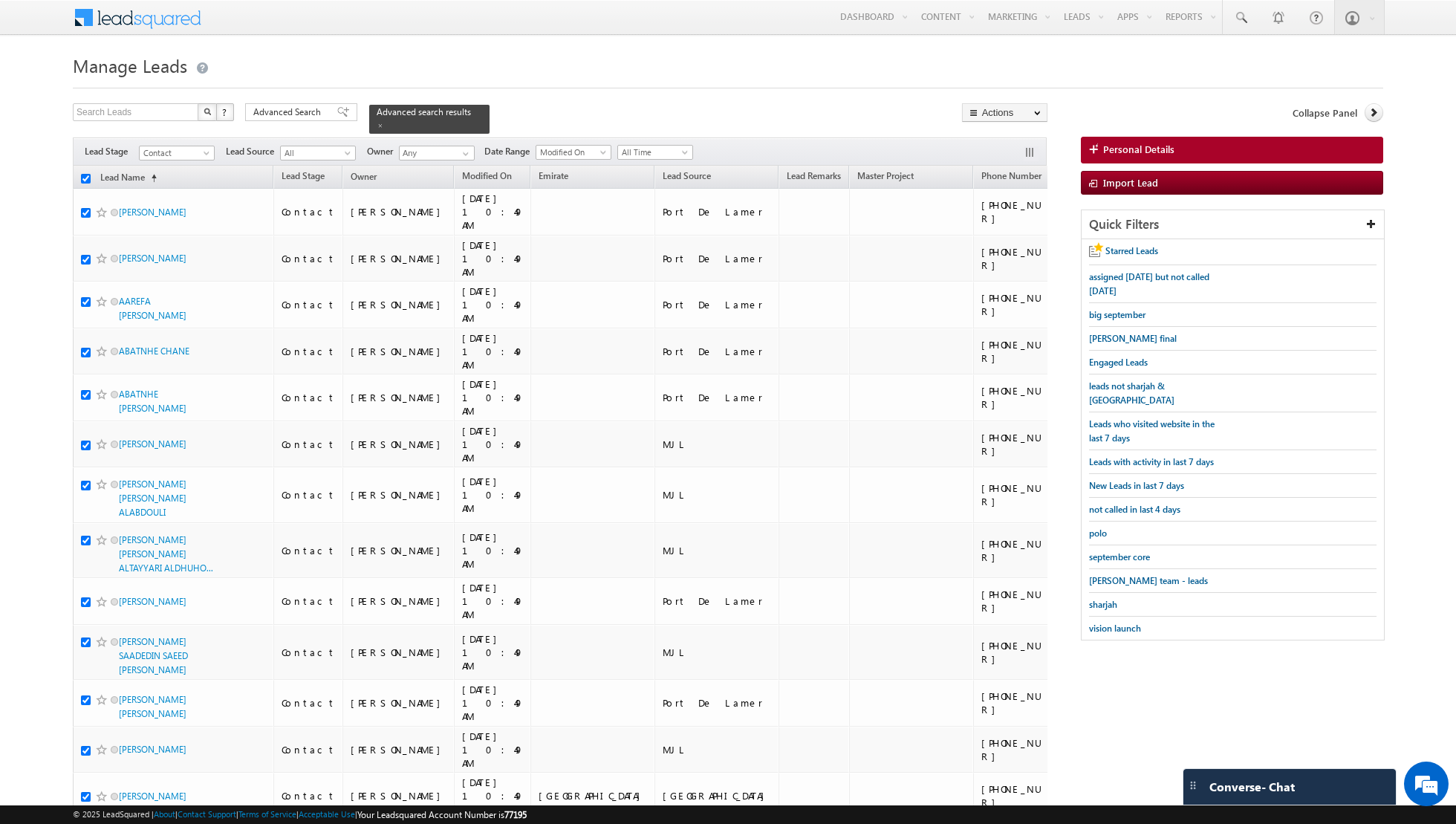
checkbox input "true"
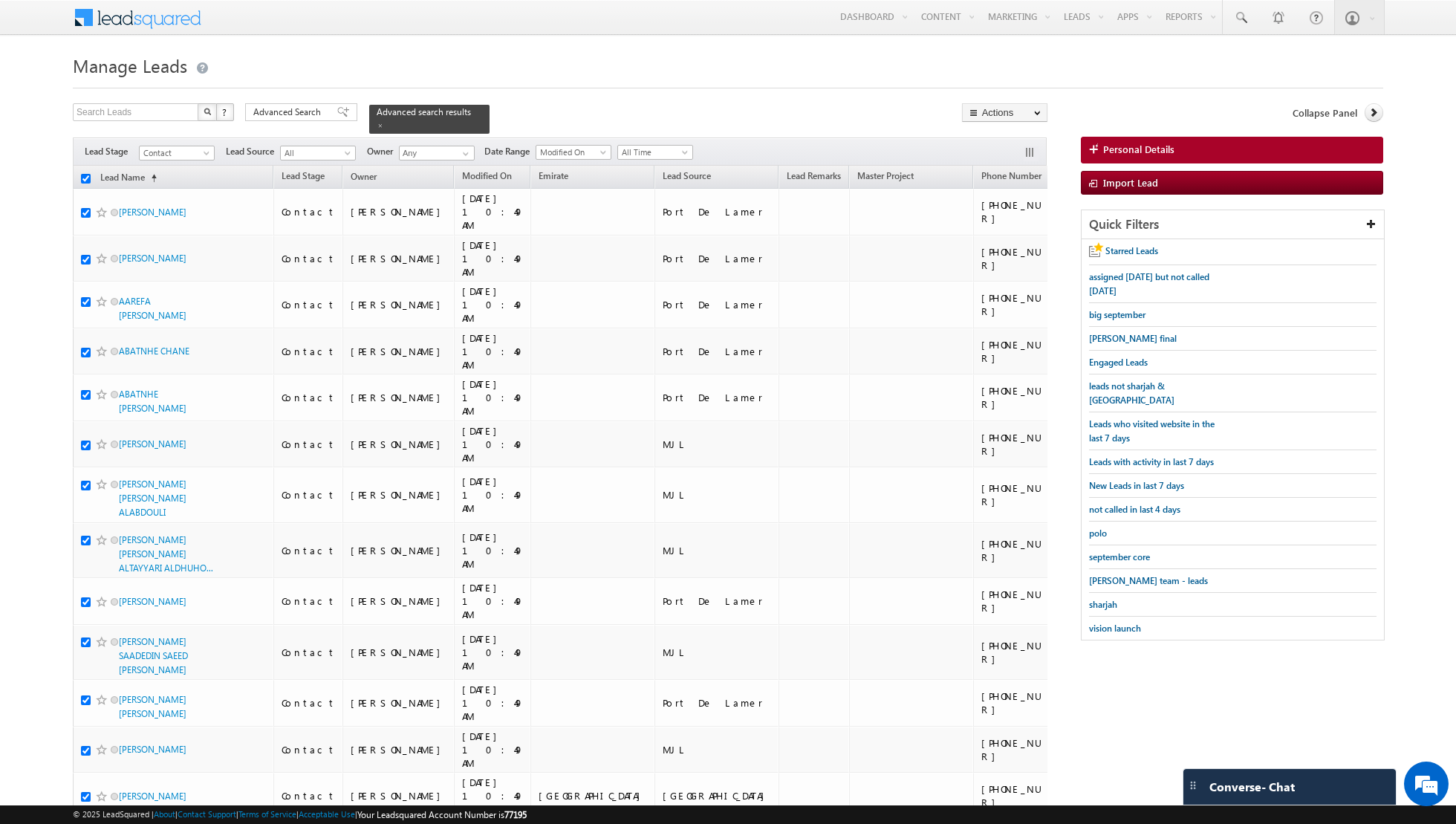
checkbox input "true"
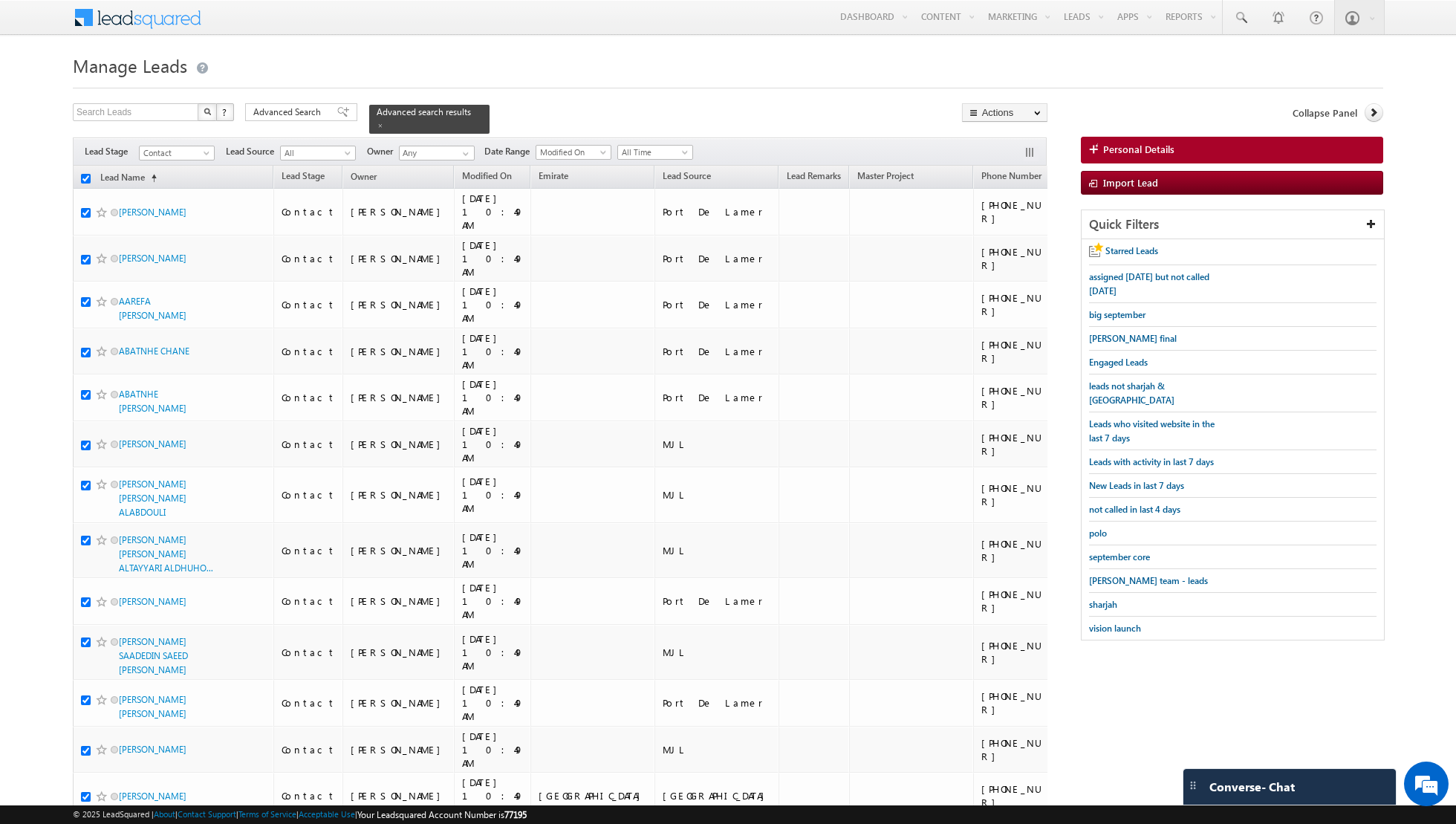
checkbox input "true"
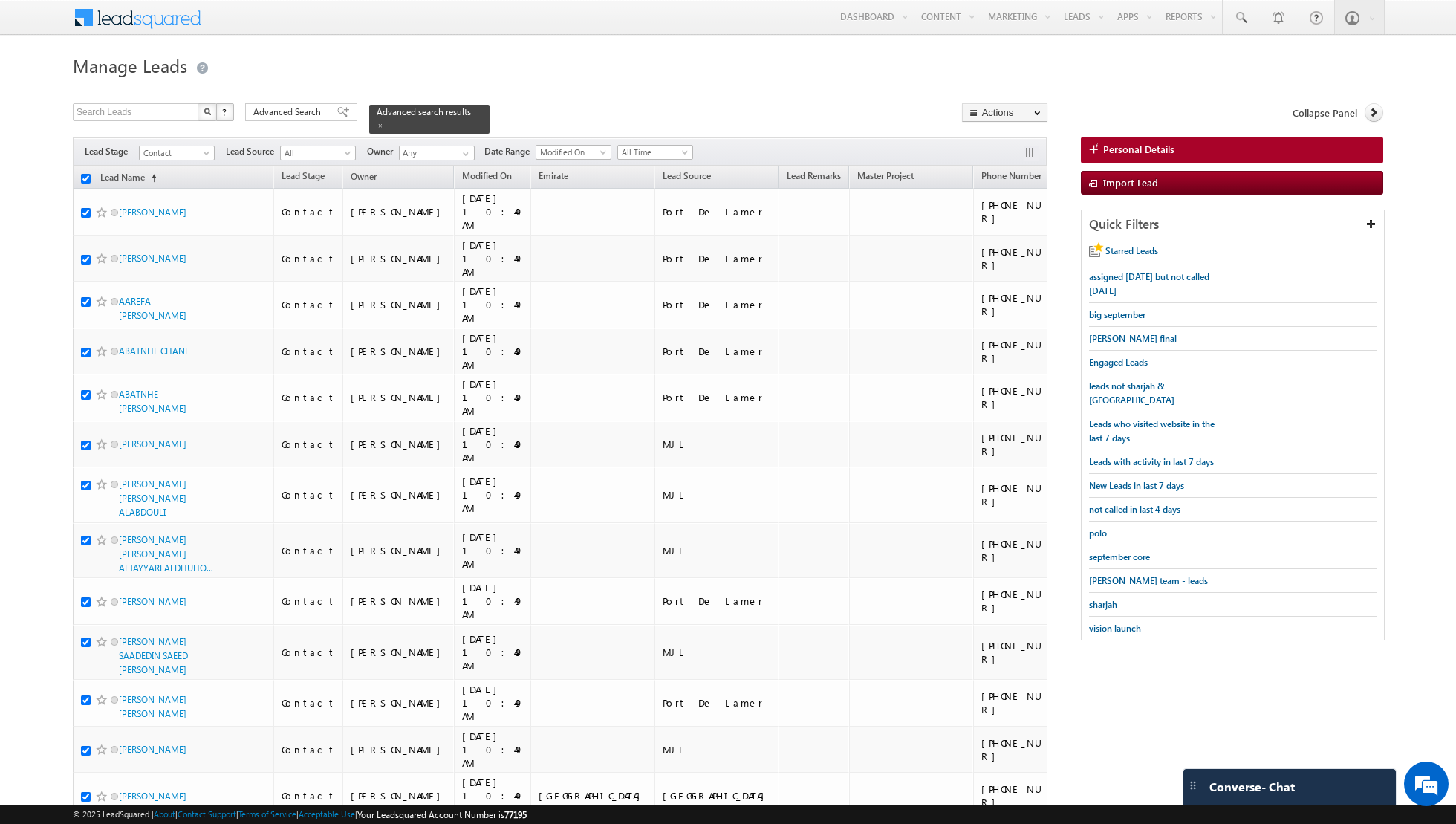
checkbox input "true"
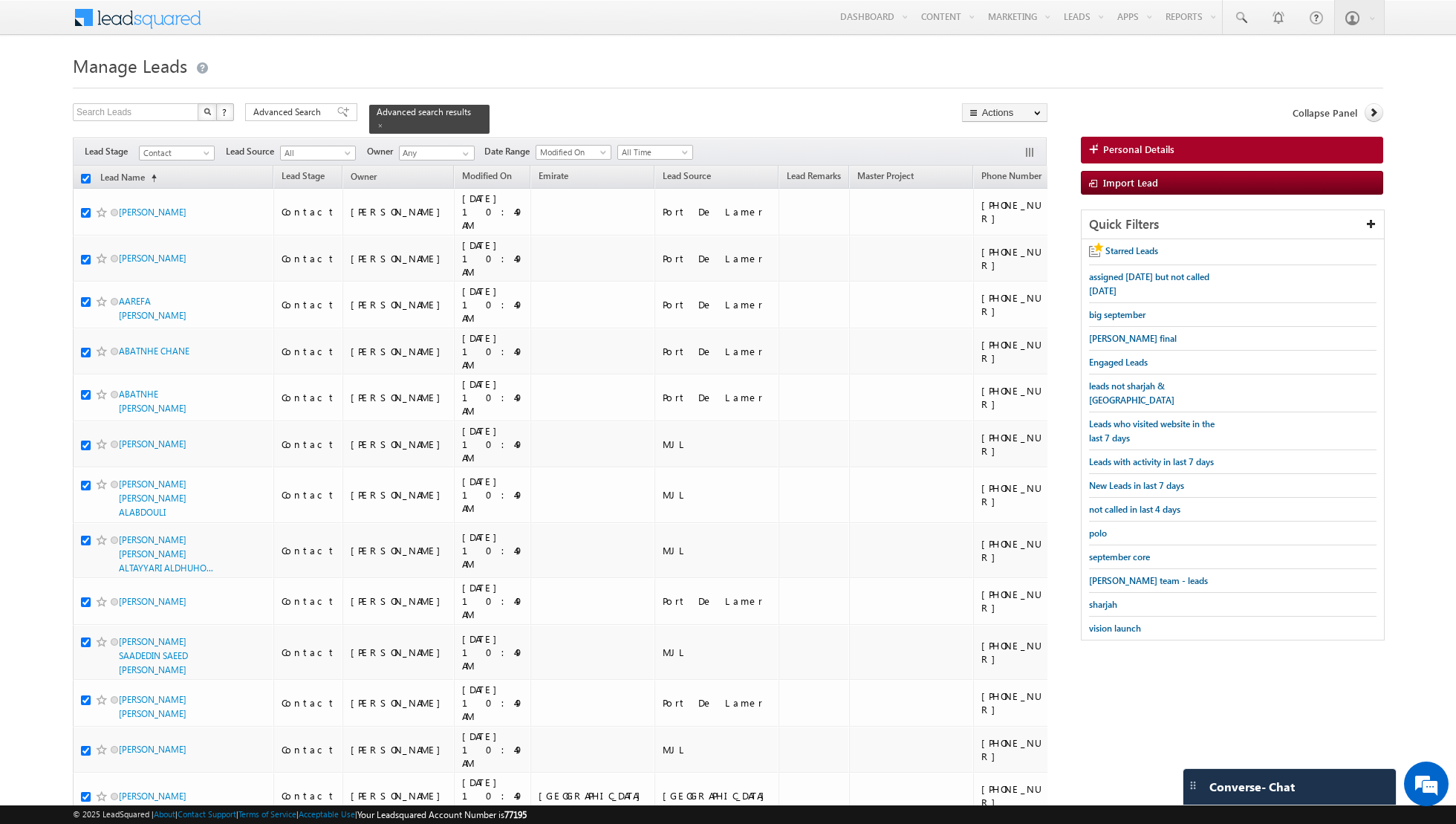
checkbox input "true"
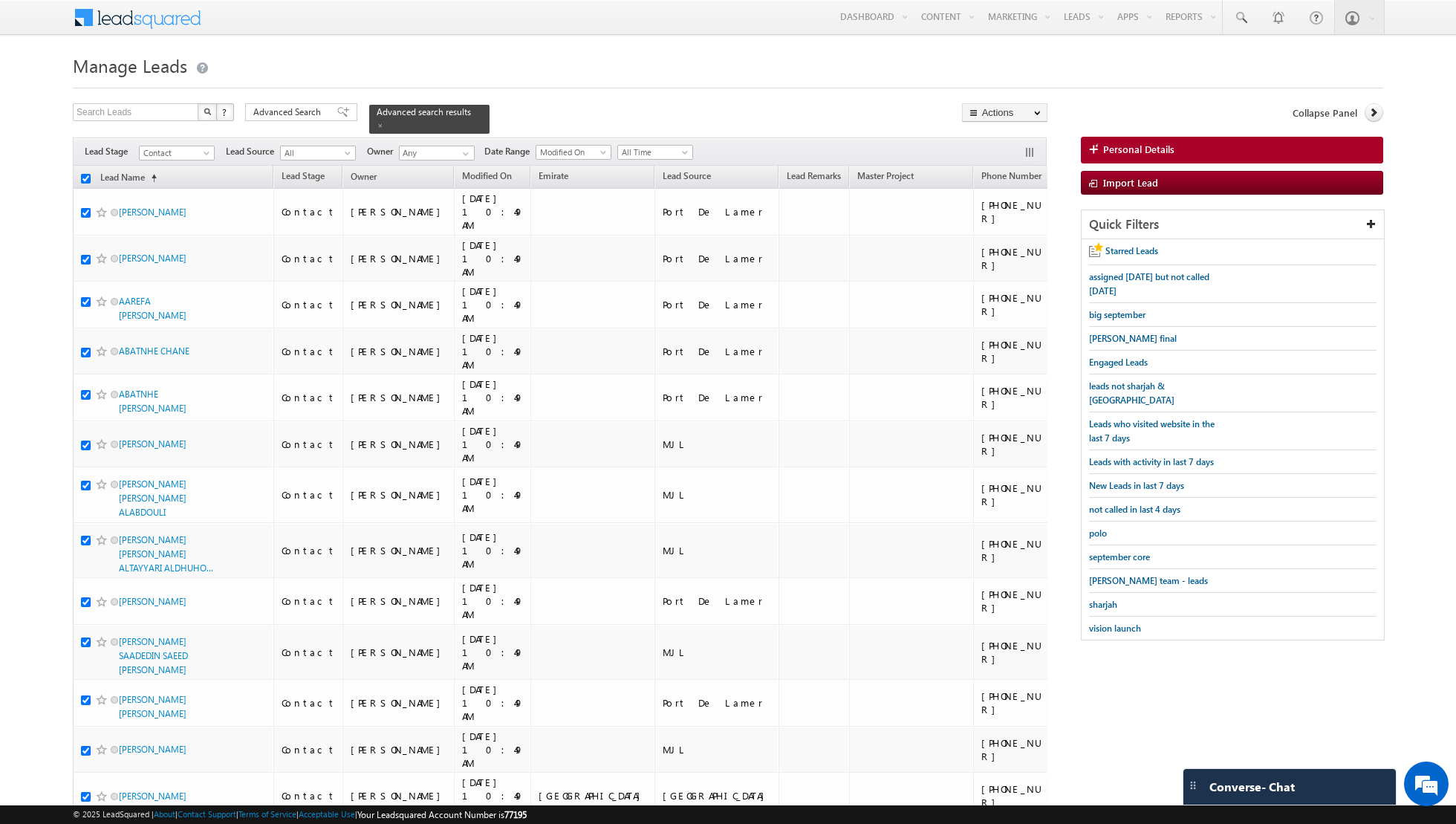
checkbox input "true"
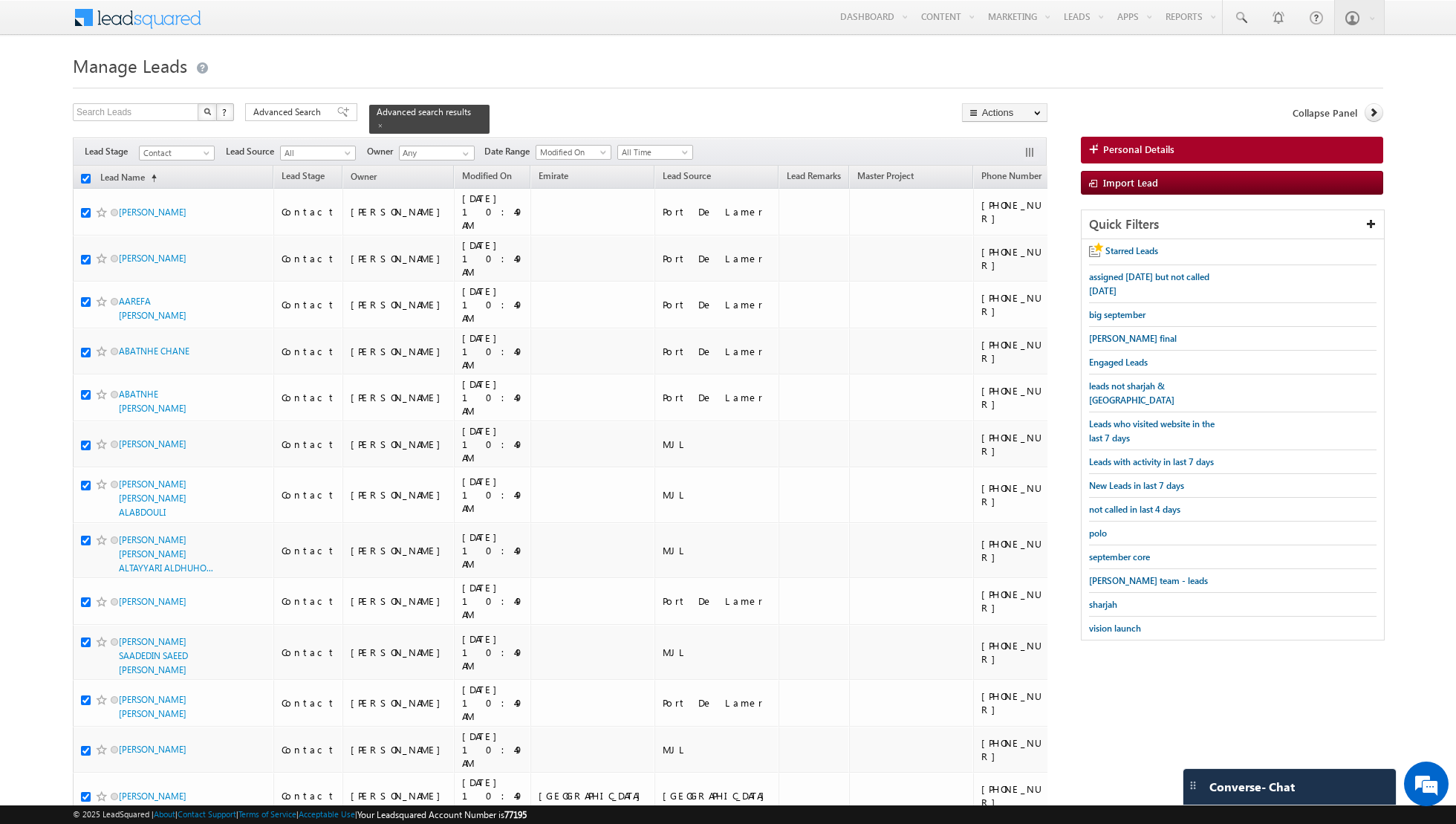
checkbox input "true"
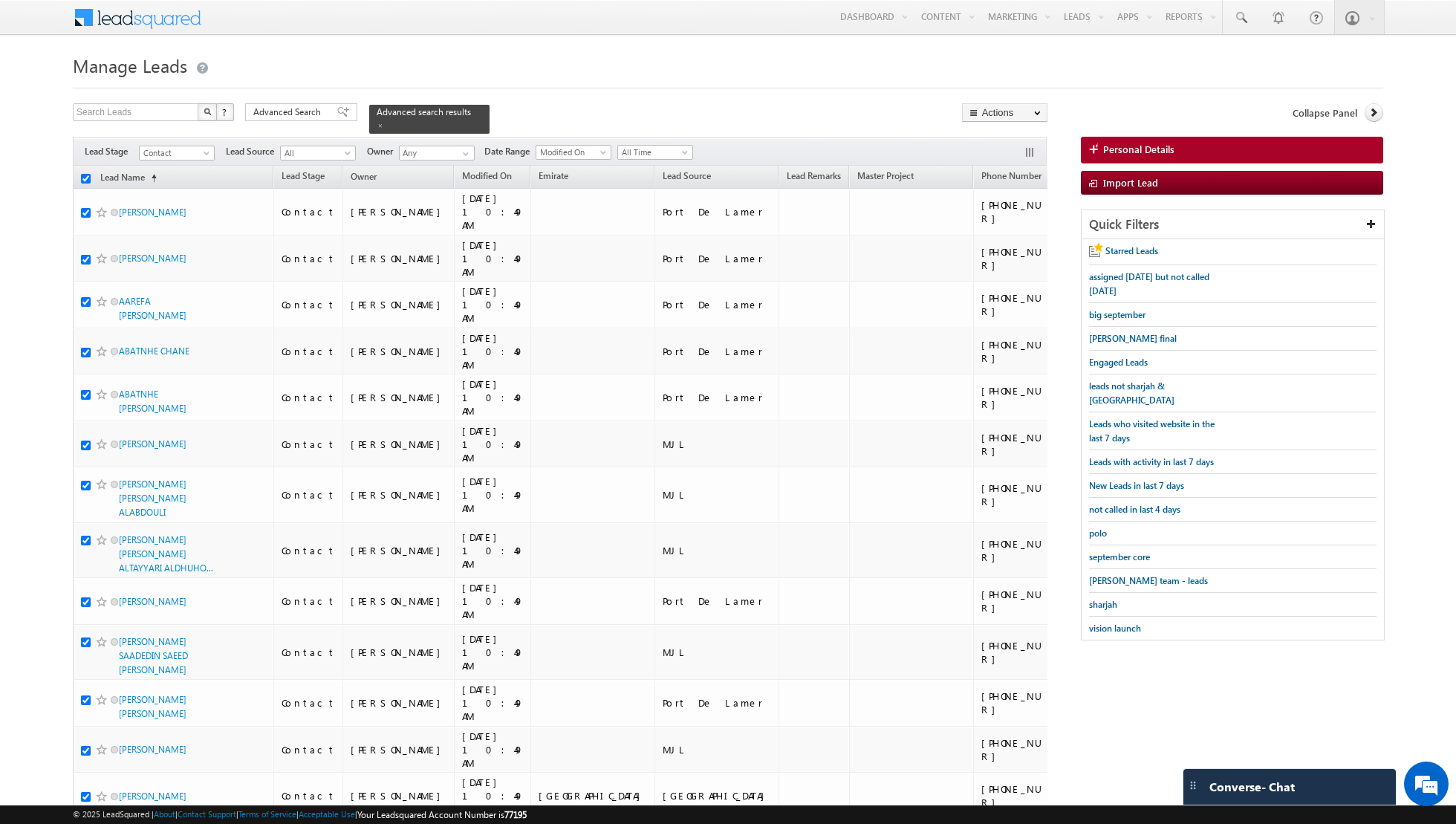
checkbox input "true"
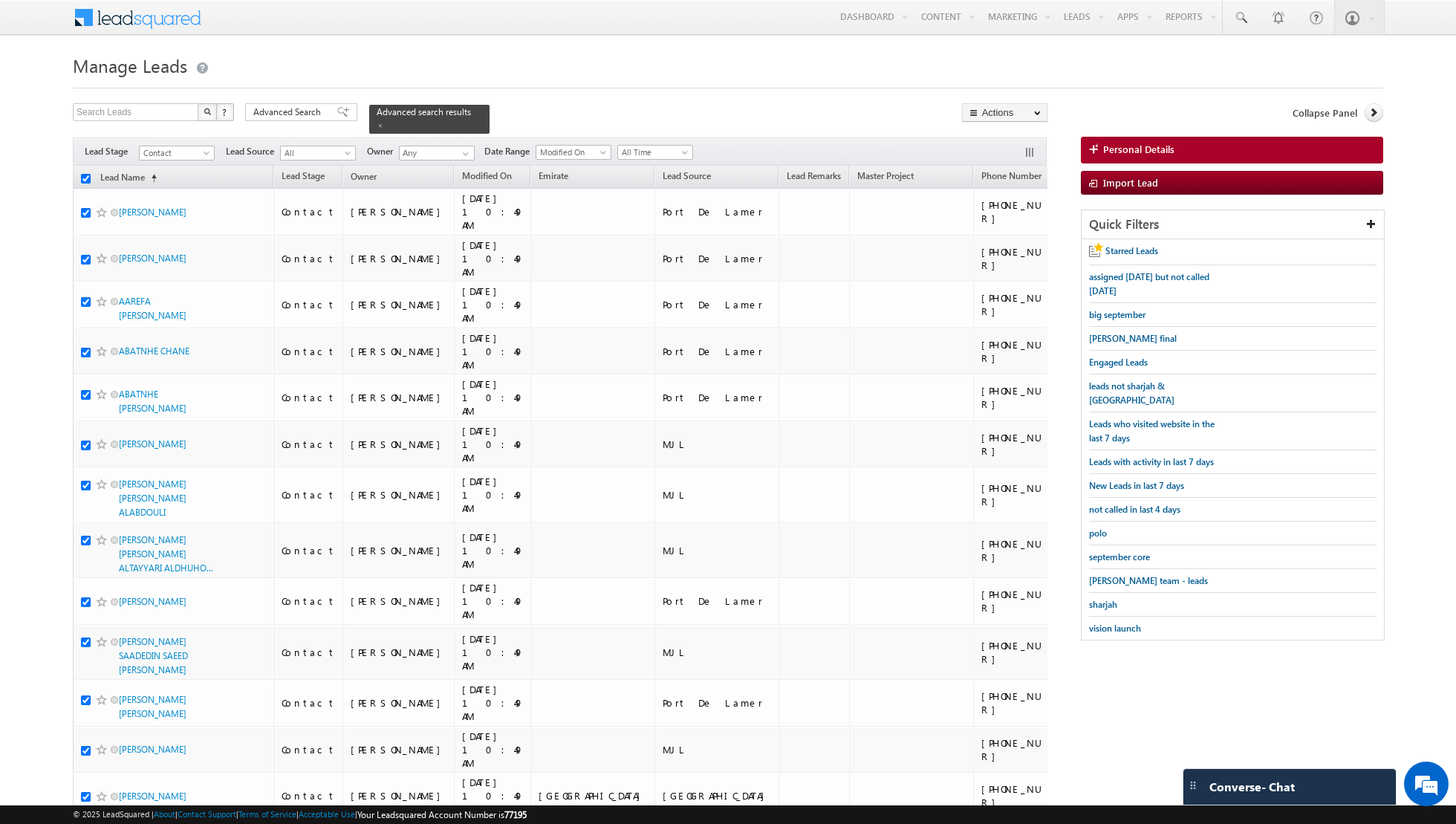
checkbox input "true"
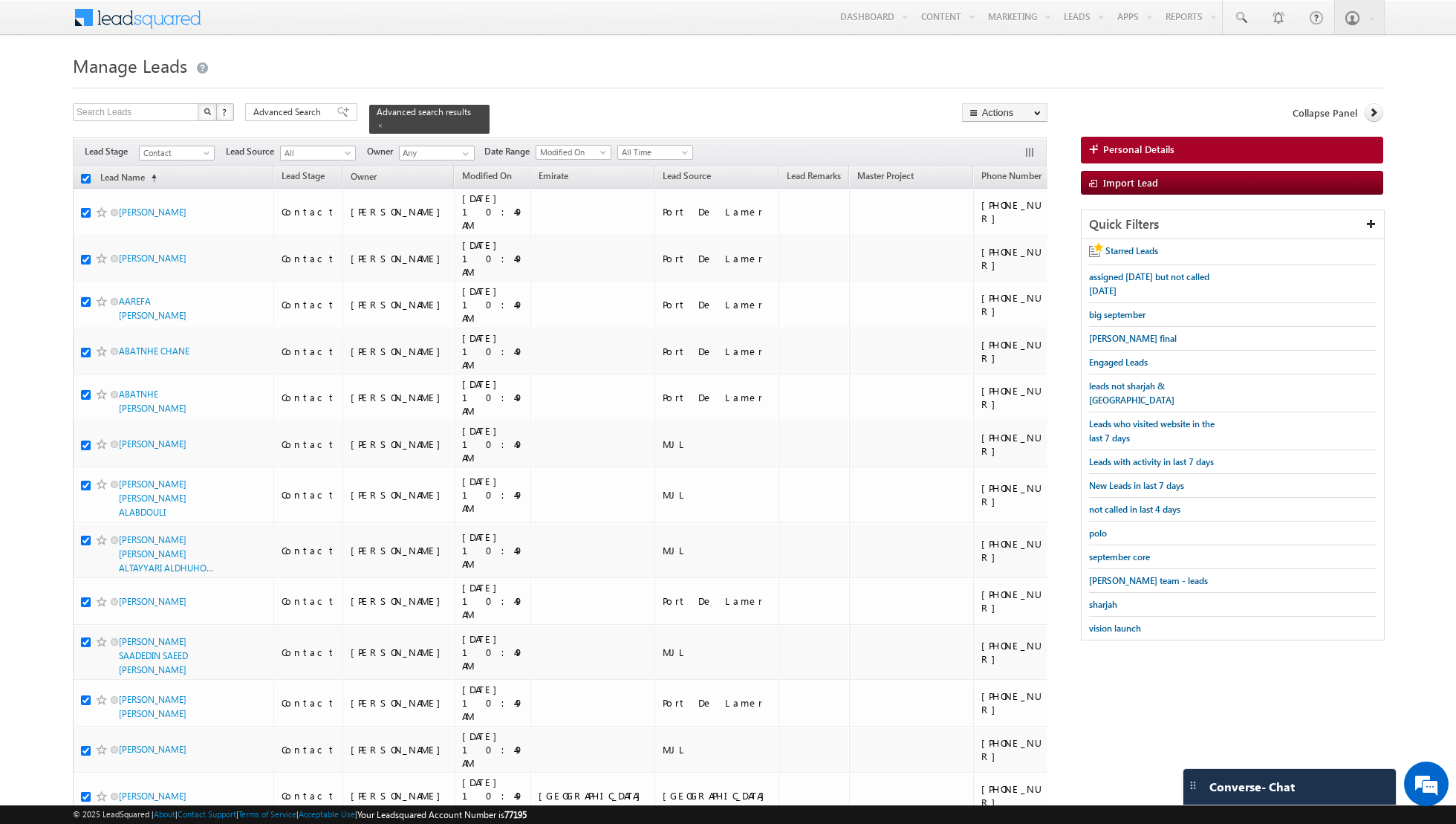
checkbox input "true"
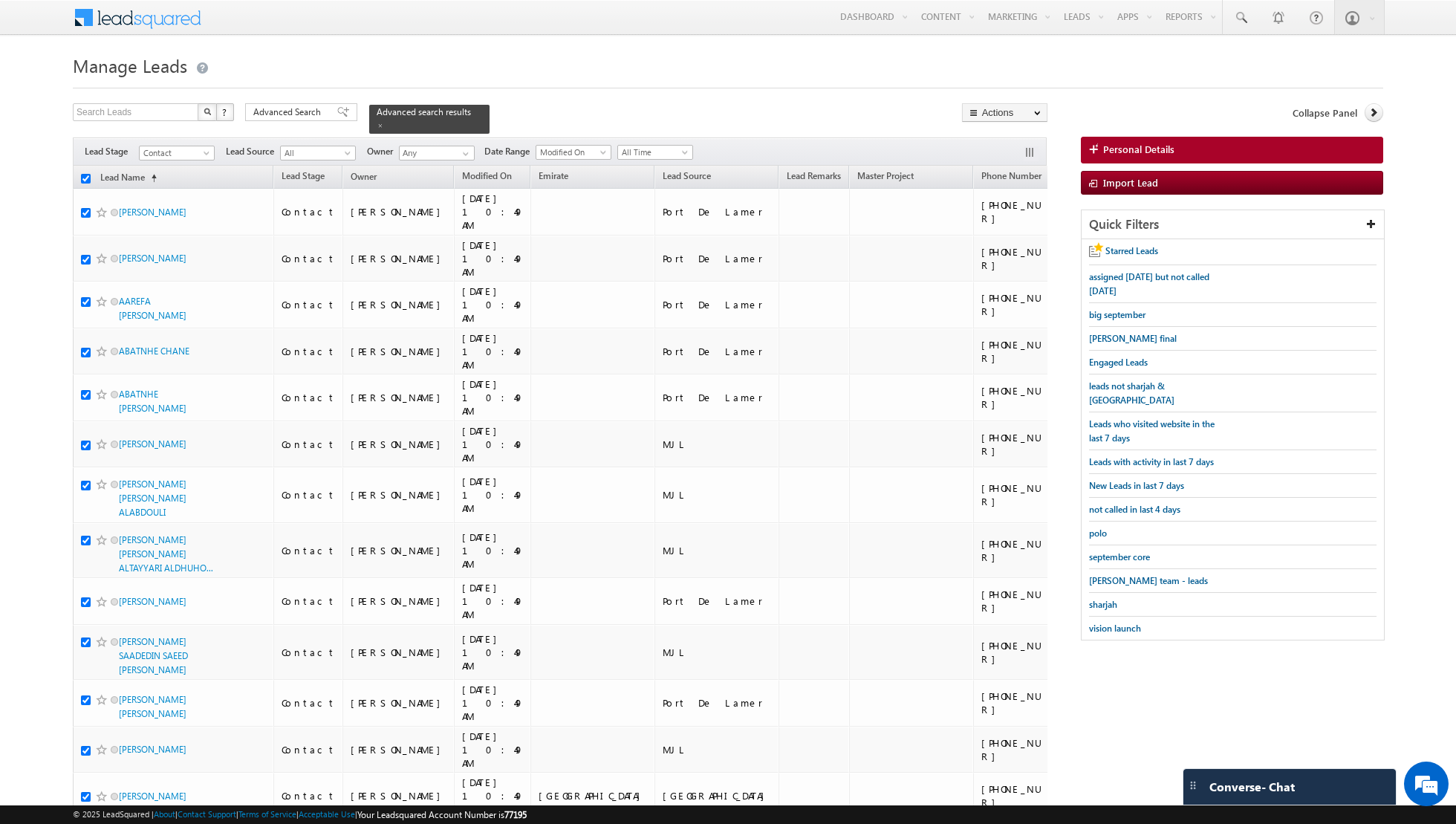
checkbox input "true"
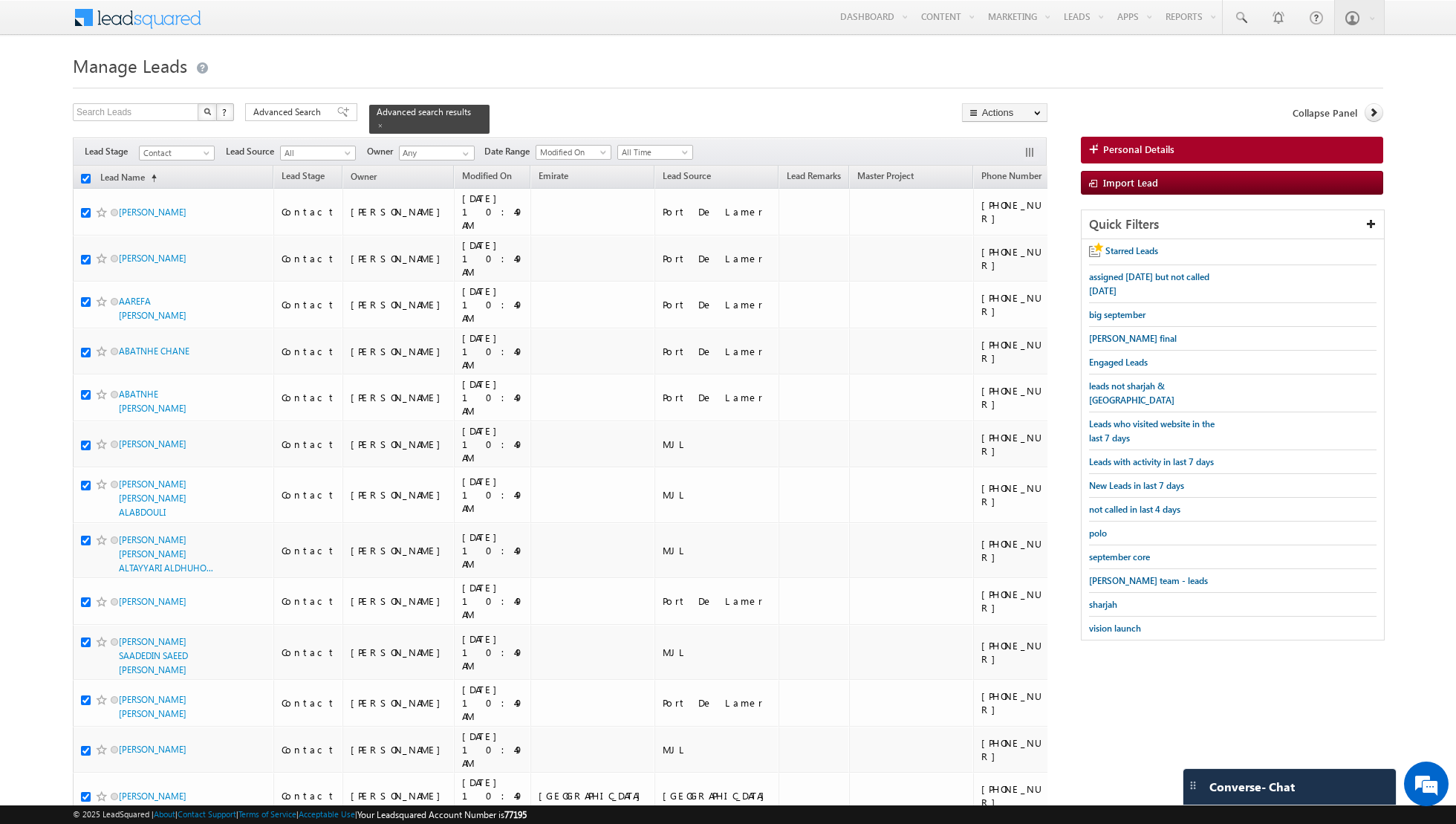
checkbox input "true"
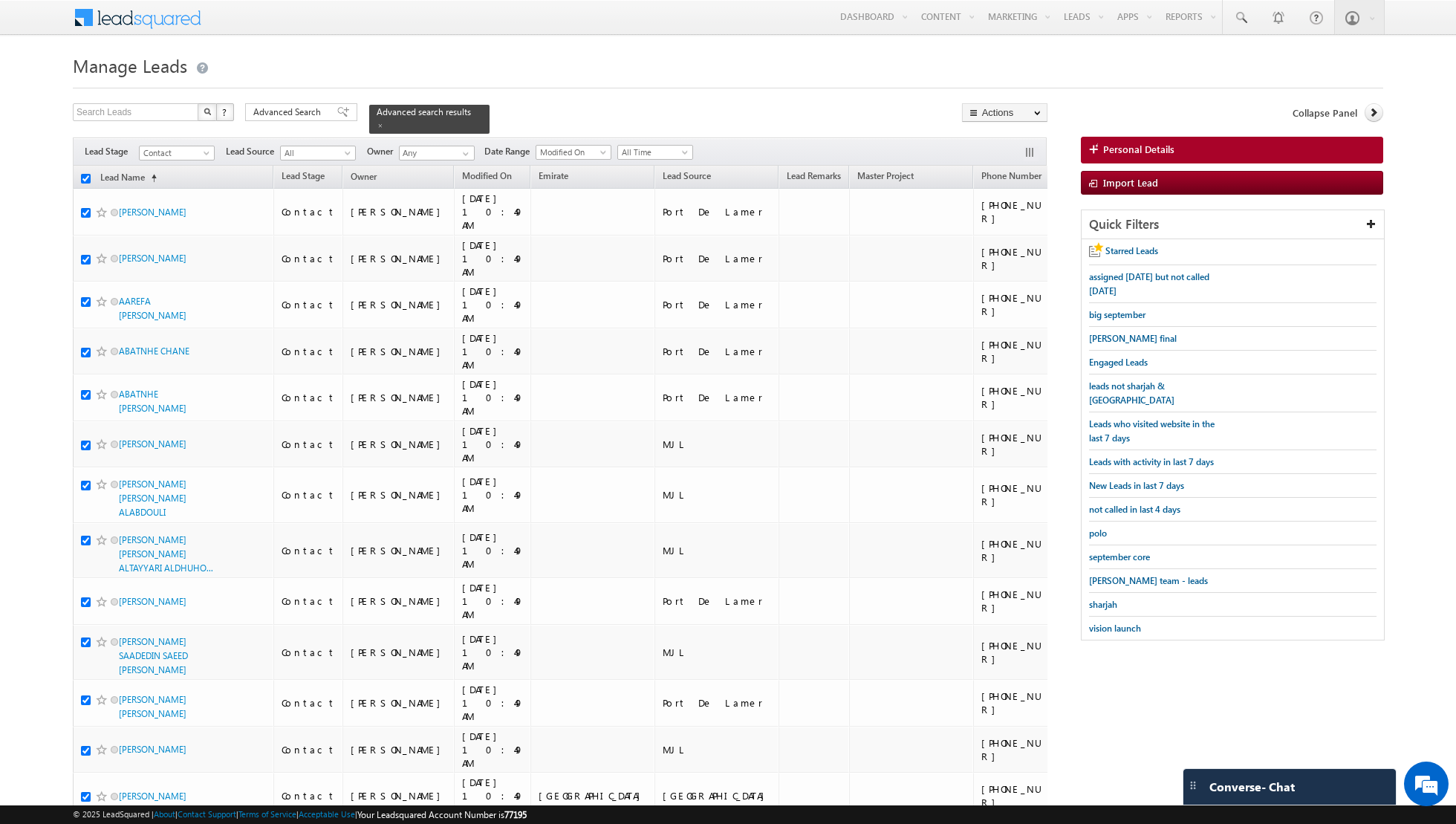
checkbox input "true"
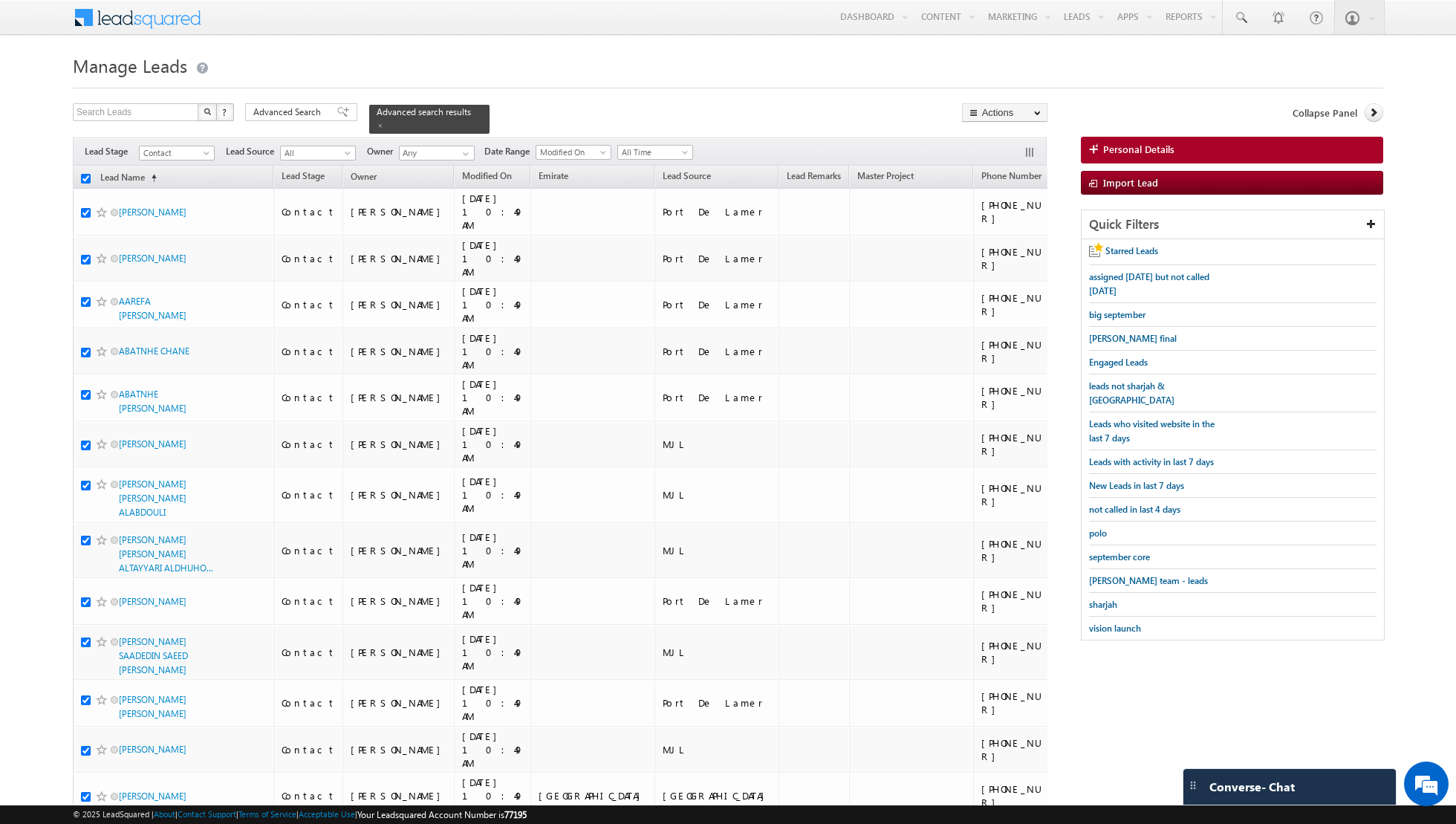
checkbox input "true"
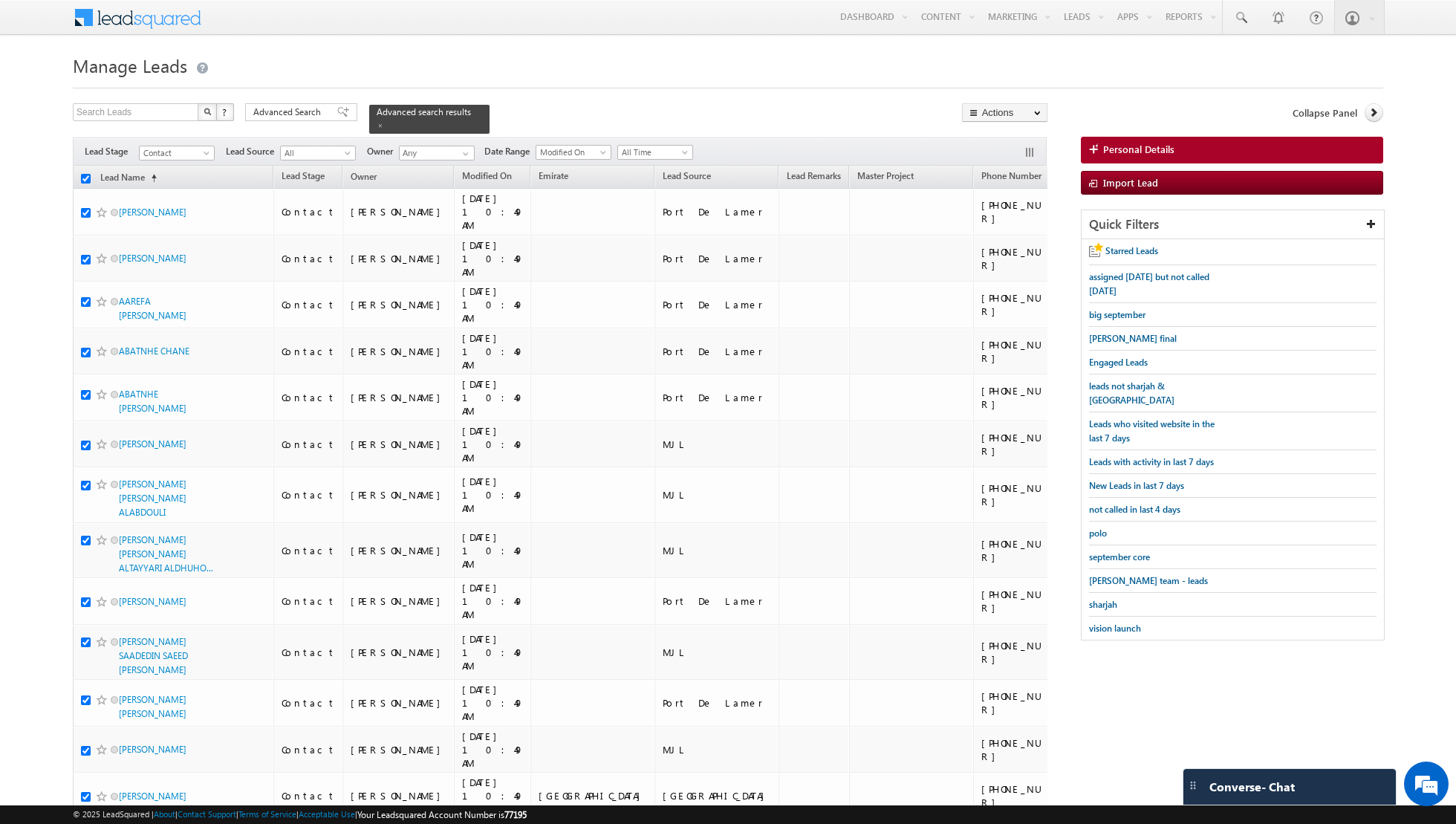
checkbox input "true"
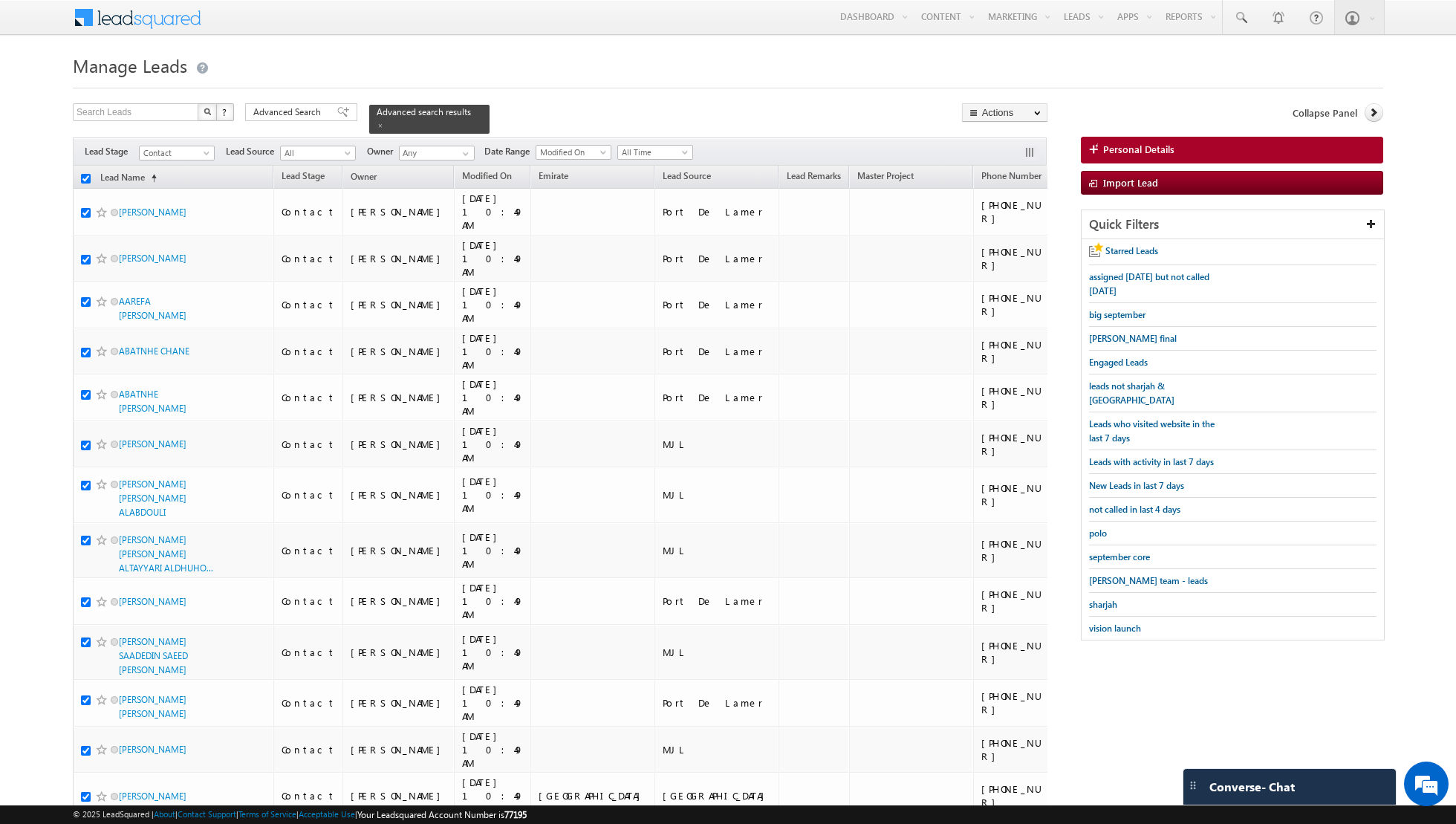
checkbox input "true"
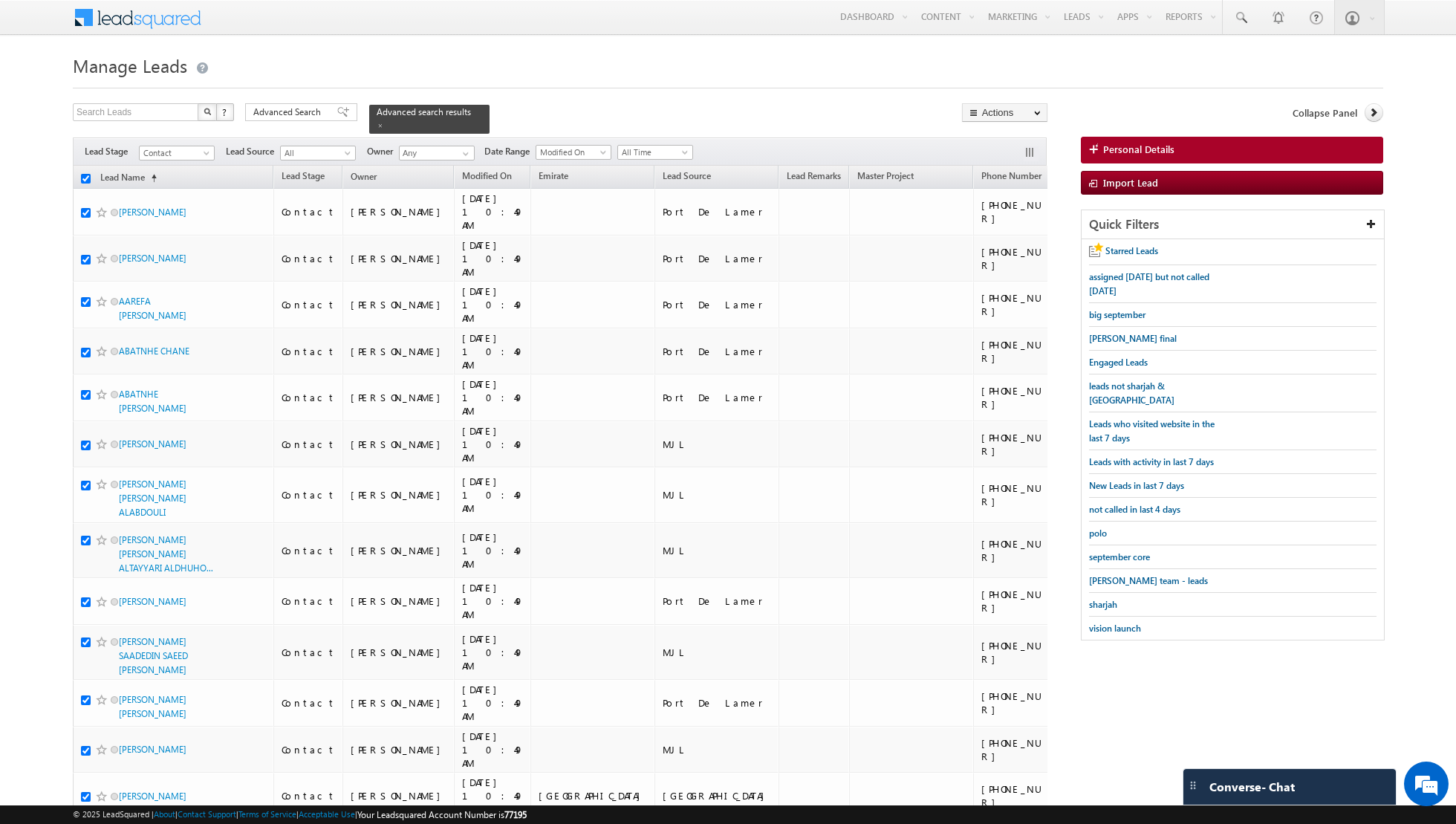
checkbox input "true"
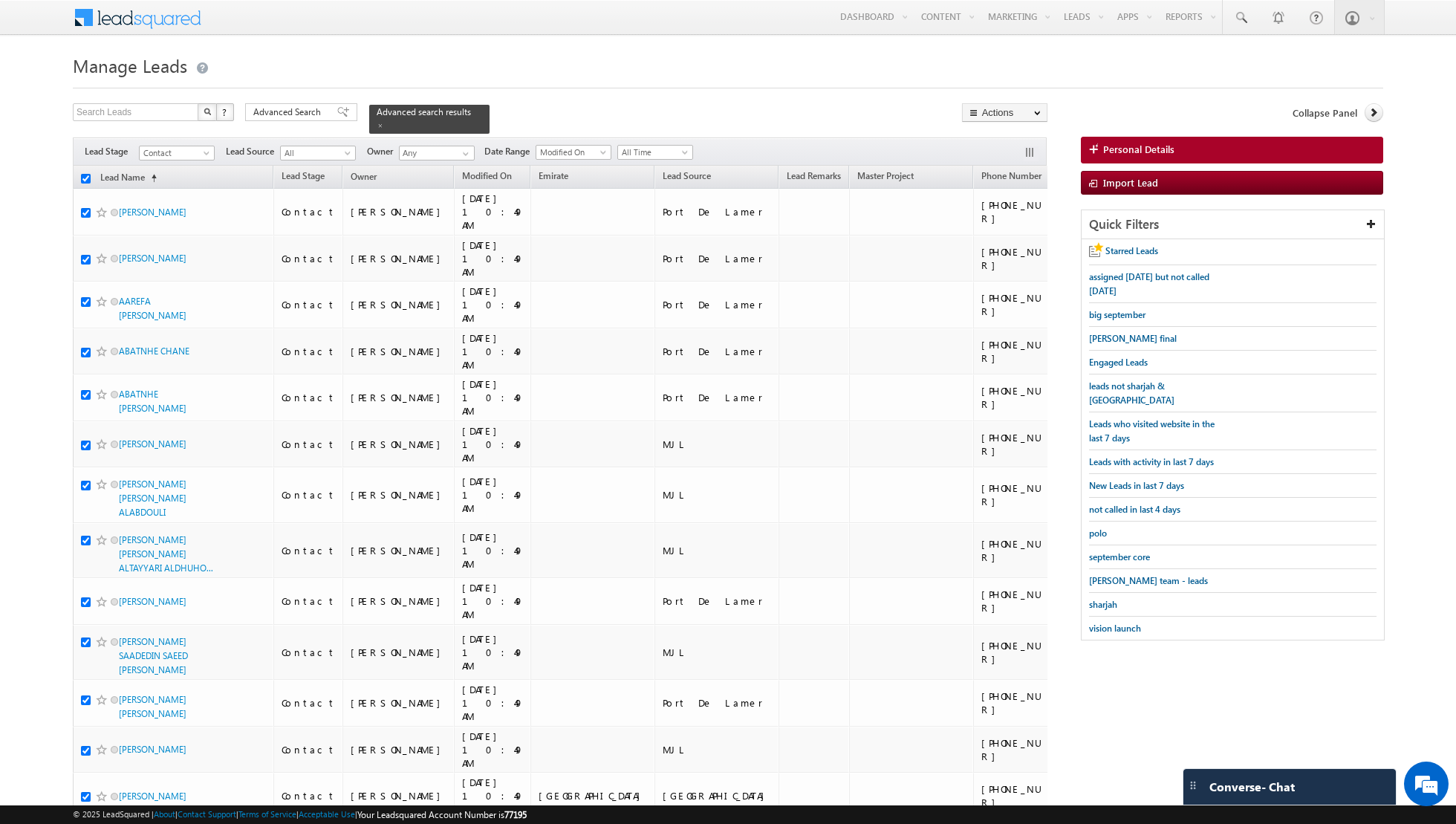
checkbox input "true"
click at [998, 235] on link "Change Owner" at bounding box center [1004, 241] width 84 height 18
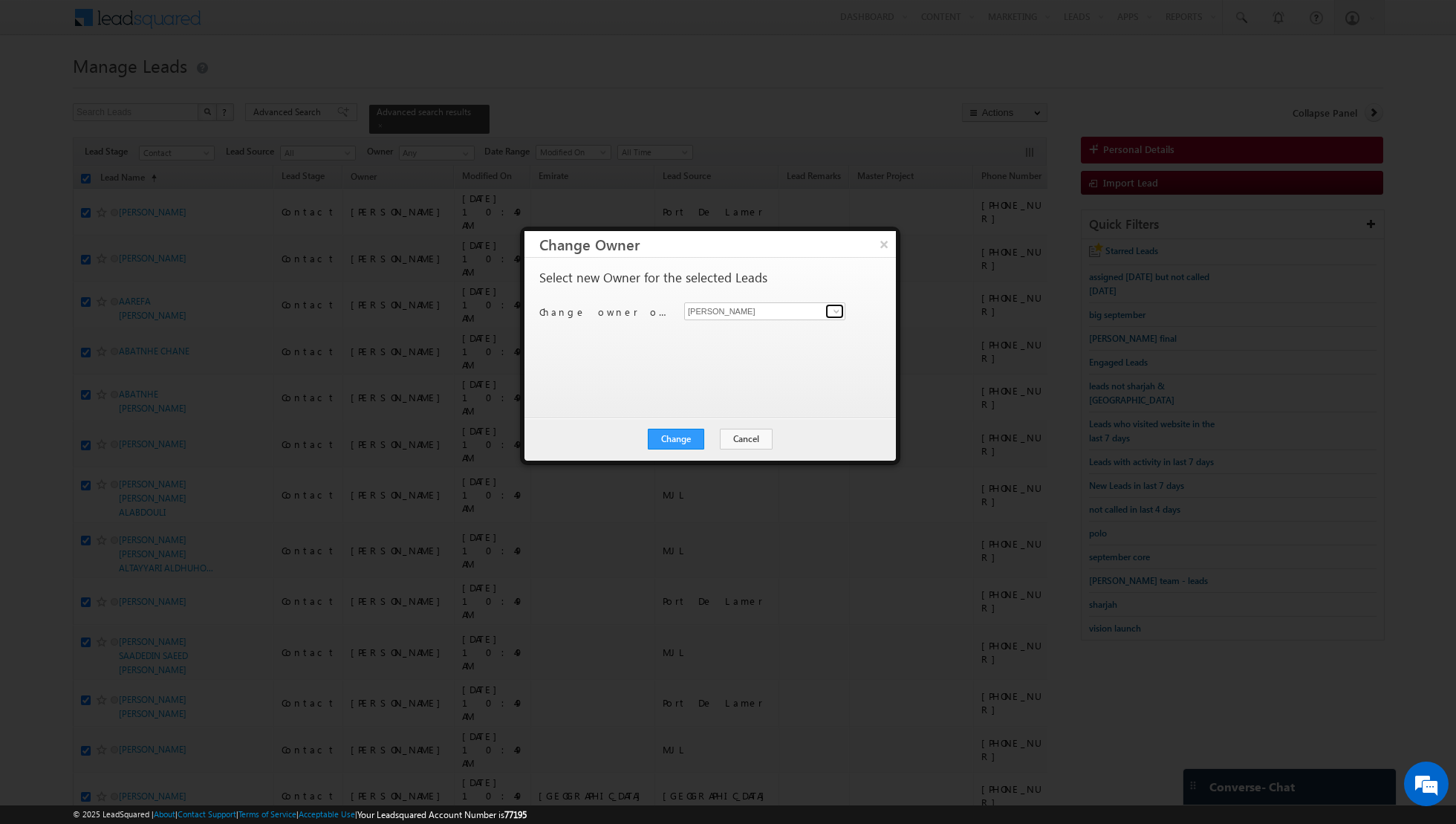
click at [836, 310] on span at bounding box center [836, 311] width 12 height 12
click at [766, 336] on span "[EMAIL_ADDRESS][PERSON_NAME][DOMAIN_NAME]" at bounding box center [756, 339] width 134 height 11
click at [672, 434] on button "Change" at bounding box center [675, 439] width 56 height 21
click at [709, 437] on button "Close" at bounding box center [712, 439] width 48 height 21
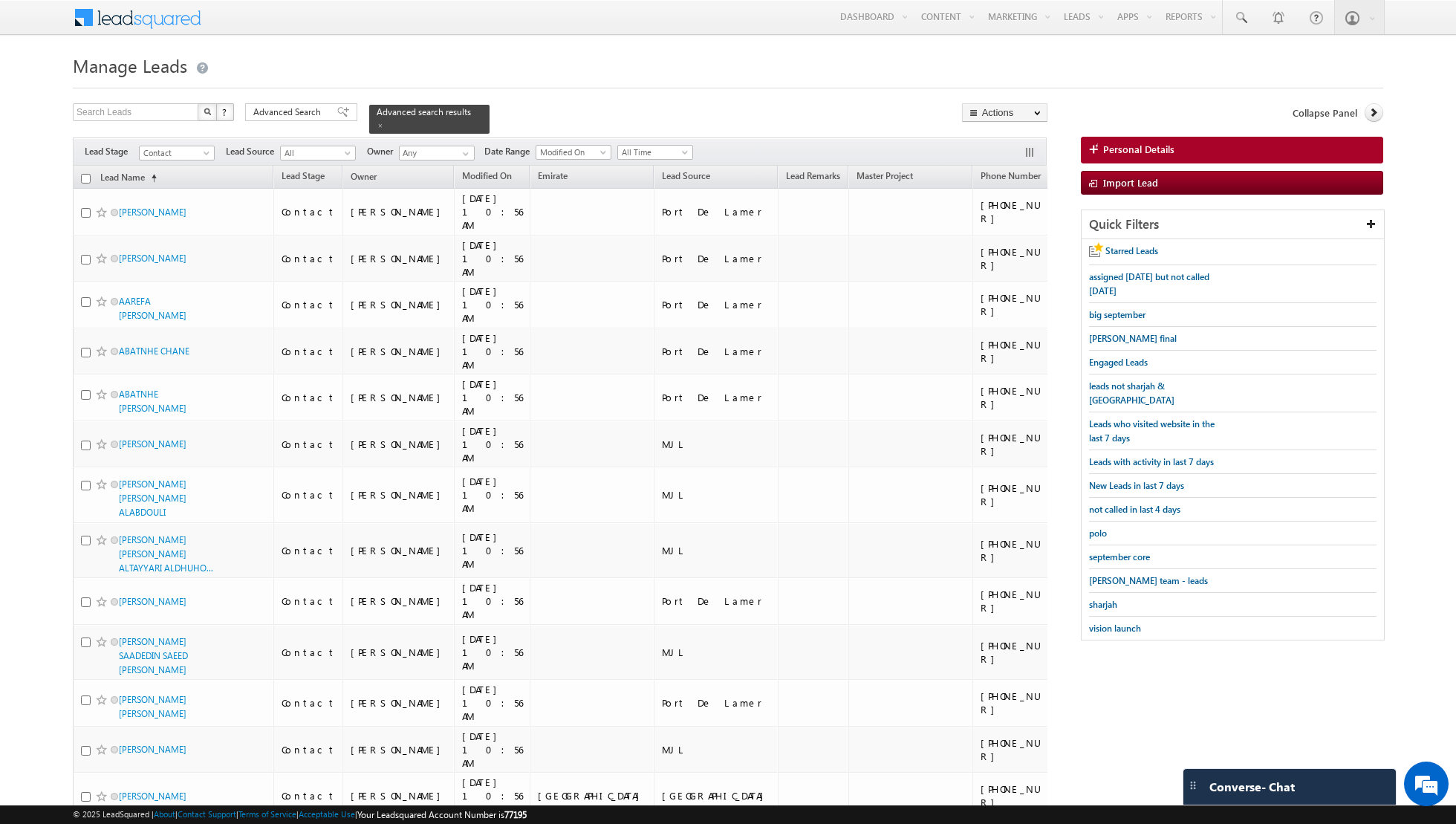
click at [86, 179] on input "checkbox" at bounding box center [85, 179] width 9 height 9
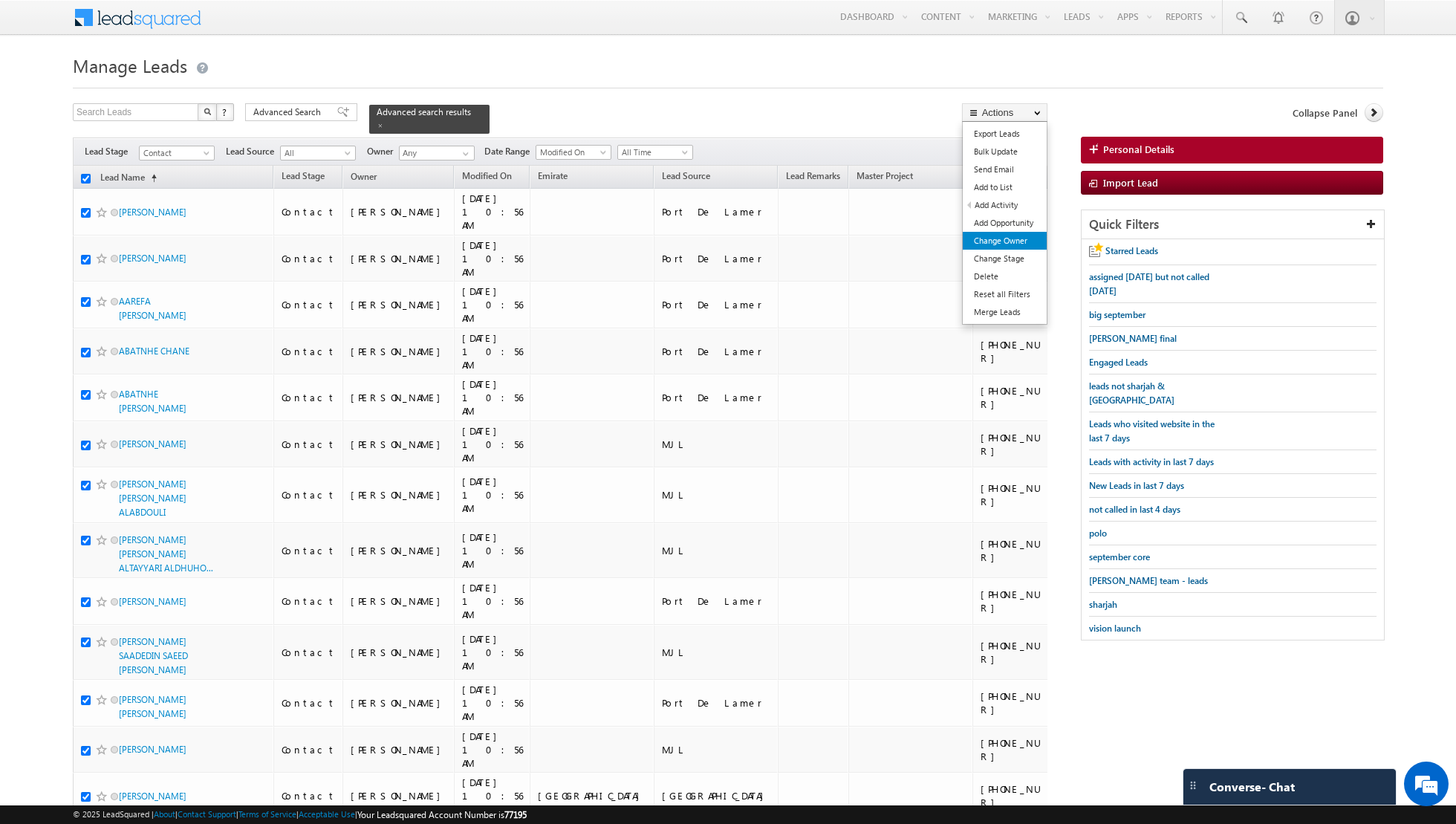
click at [993, 238] on link "Change Owner" at bounding box center [1004, 241] width 84 height 18
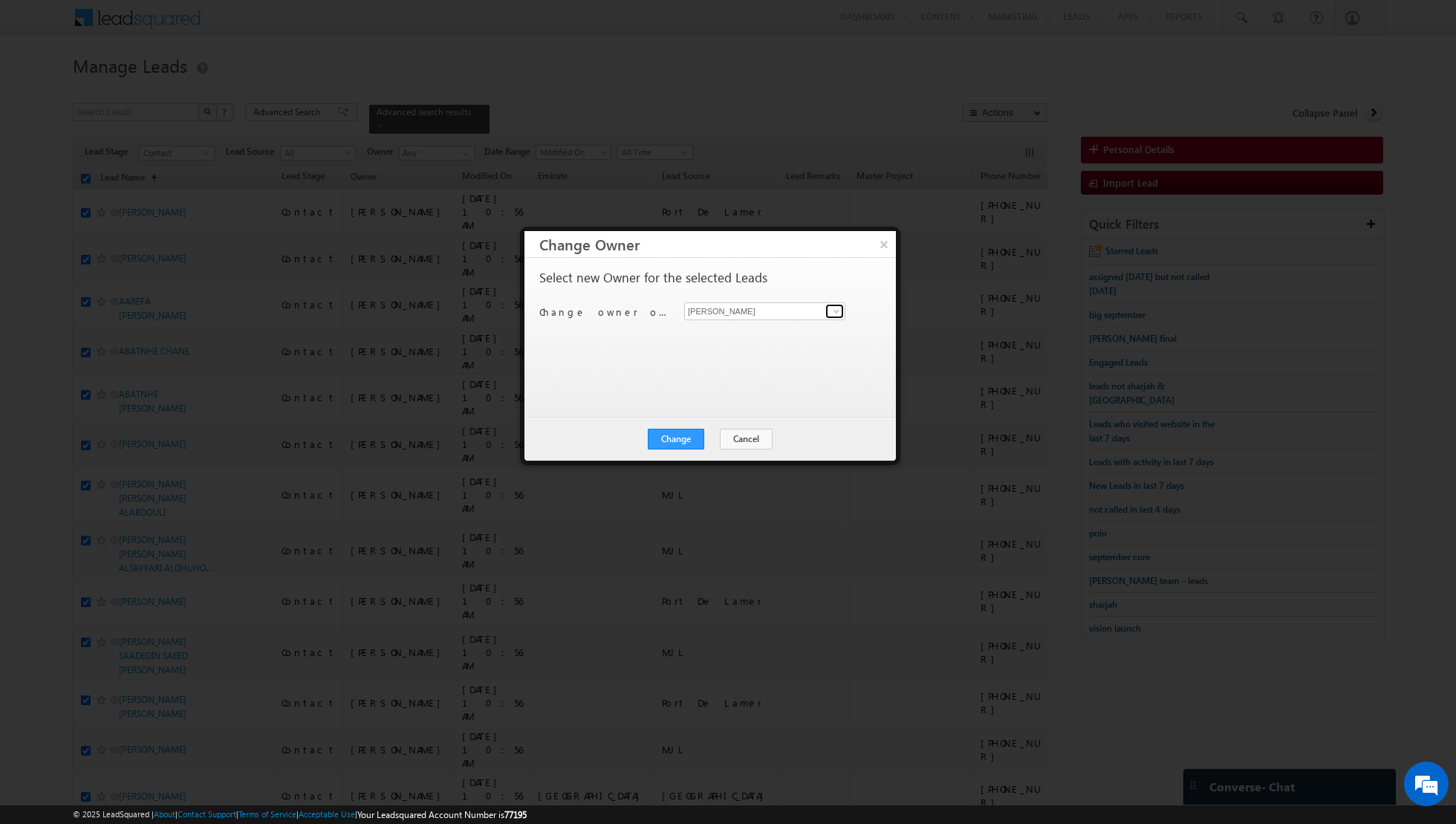
click at [832, 312] on span at bounding box center [836, 311] width 12 height 12
click at [754, 330] on link "[PERSON_NAME] [EMAIL_ADDRESS][PERSON_NAME][DOMAIN_NAME]" at bounding box center [765, 334] width 161 height 28
click at [674, 434] on button "Change" at bounding box center [675, 439] width 56 height 21
click at [709, 441] on button "Close" at bounding box center [712, 439] width 48 height 21
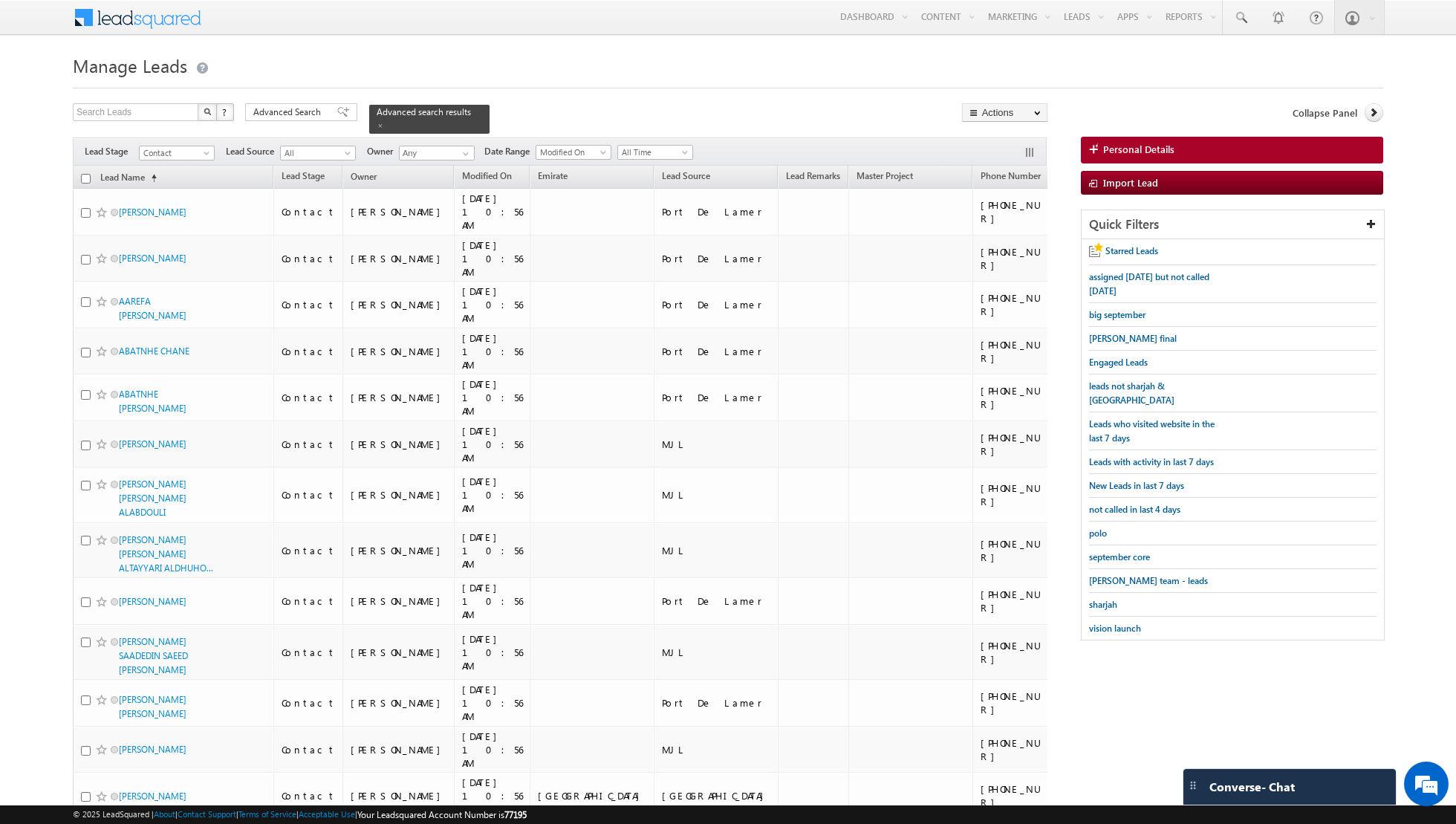
click at [87, 176] on input "checkbox" at bounding box center [85, 179] width 9 height 9
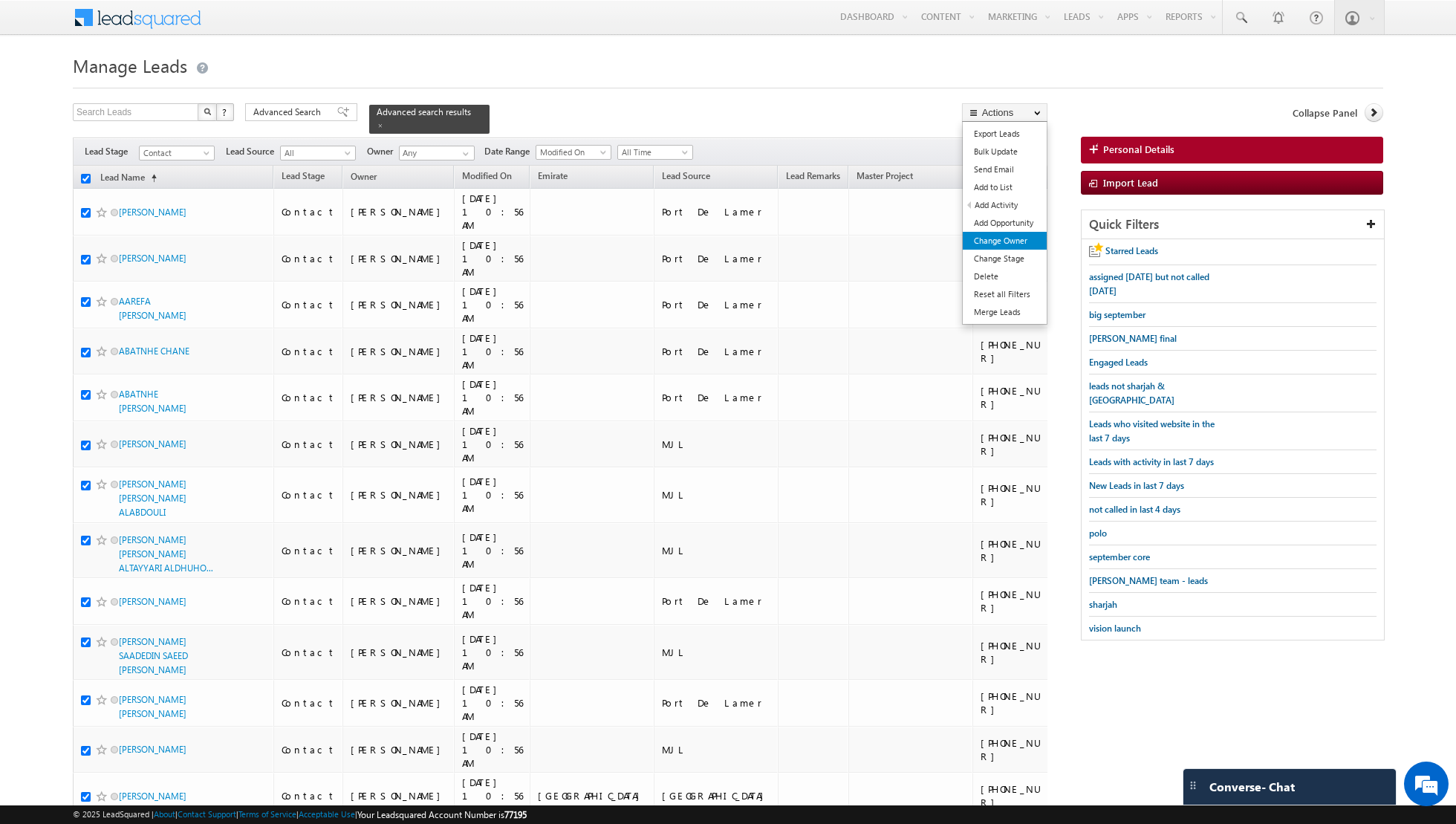
click at [997, 238] on link "Change Owner" at bounding box center [1004, 241] width 84 height 18
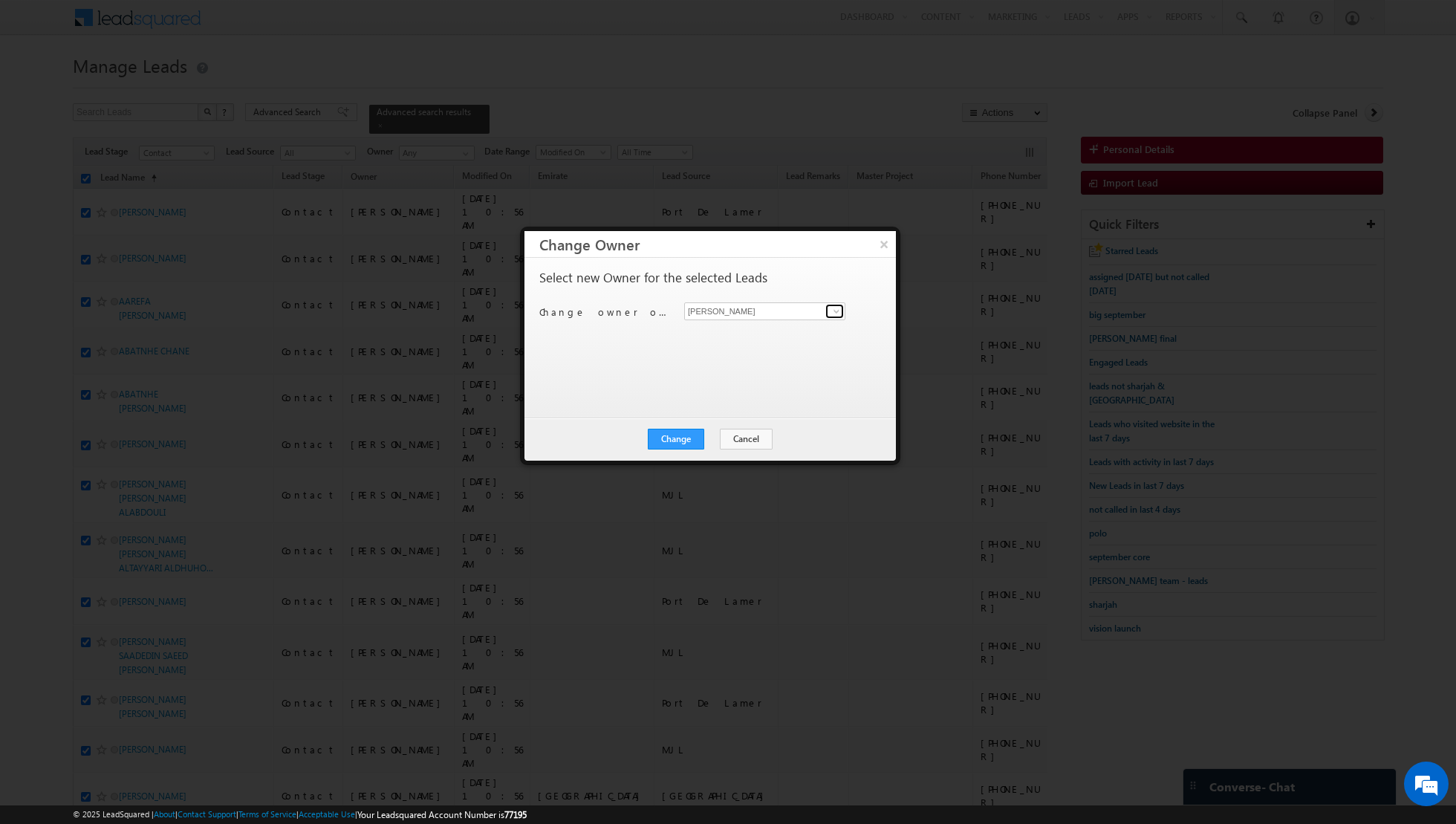
click at [831, 311] on span at bounding box center [836, 311] width 12 height 12
click at [758, 332] on link "[PERSON_NAME] [EMAIL_ADDRESS][PERSON_NAME][DOMAIN_NAME]" at bounding box center [765, 334] width 161 height 28
click at [676, 434] on button "Change" at bounding box center [675, 439] width 56 height 21
click at [719, 437] on button "Close" at bounding box center [712, 439] width 48 height 21
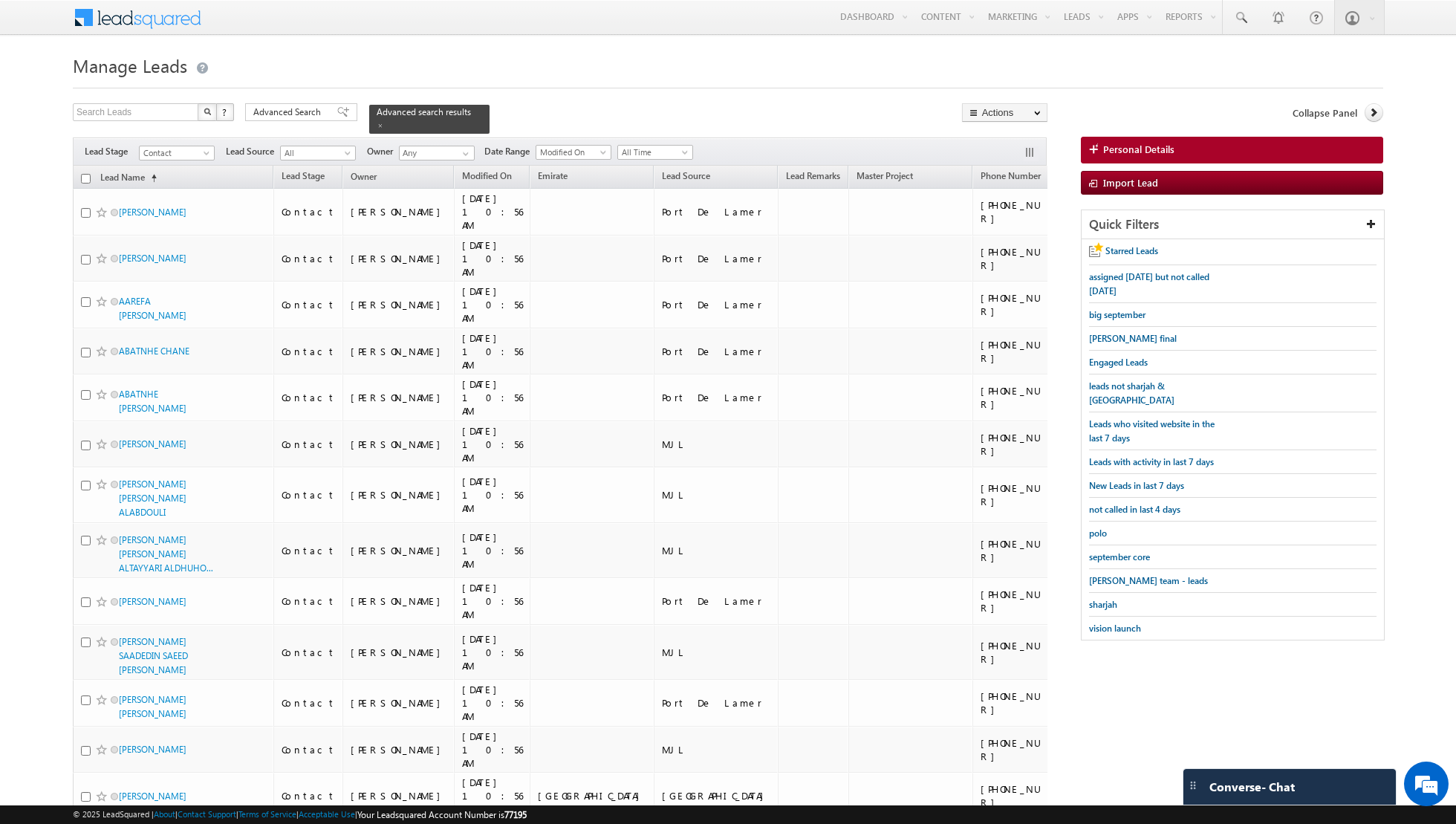
click at [88, 178] on input "checkbox" at bounding box center [85, 179] width 9 height 9
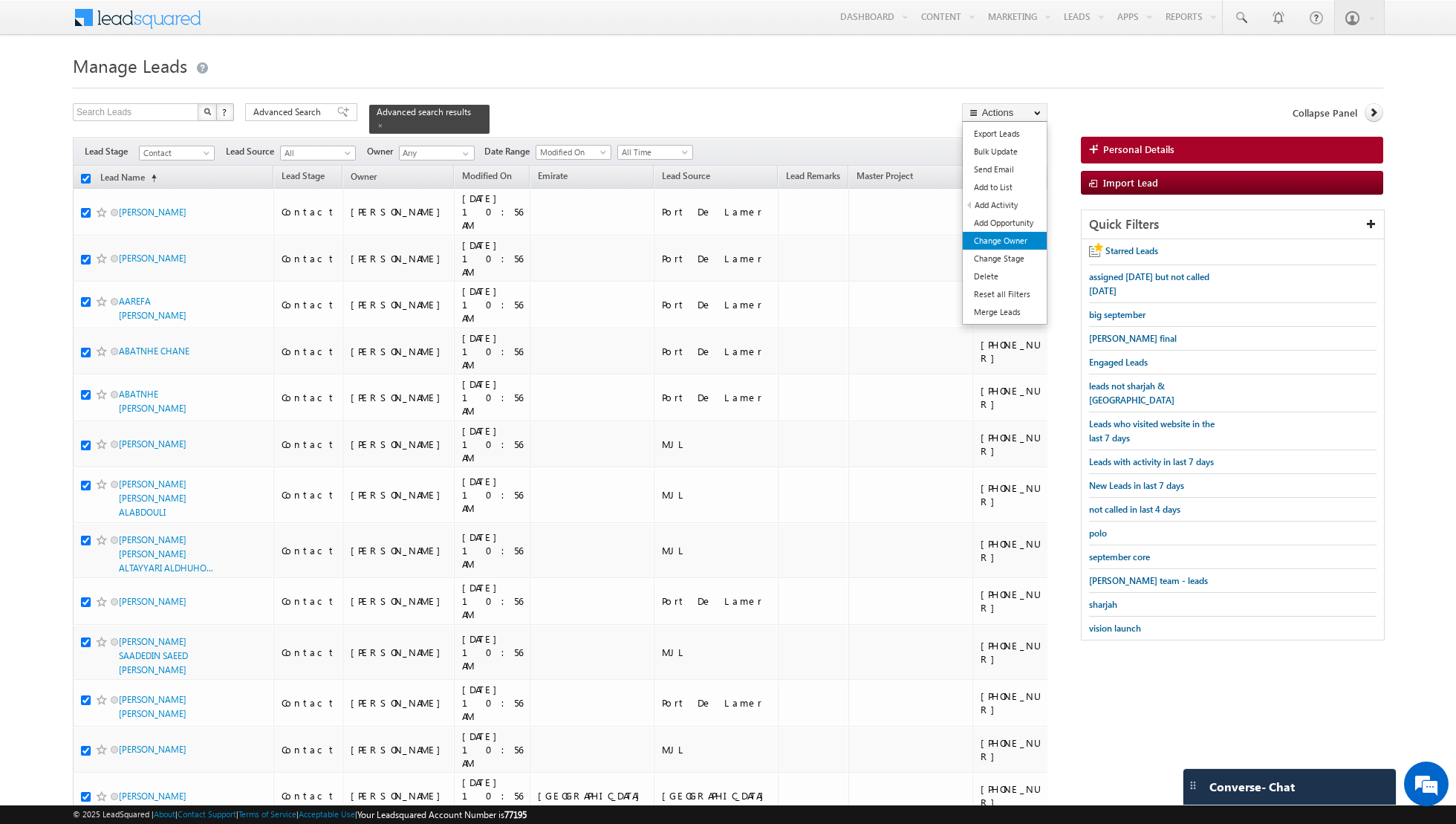
click at [1003, 237] on link "Change Owner" at bounding box center [1004, 241] width 84 height 18
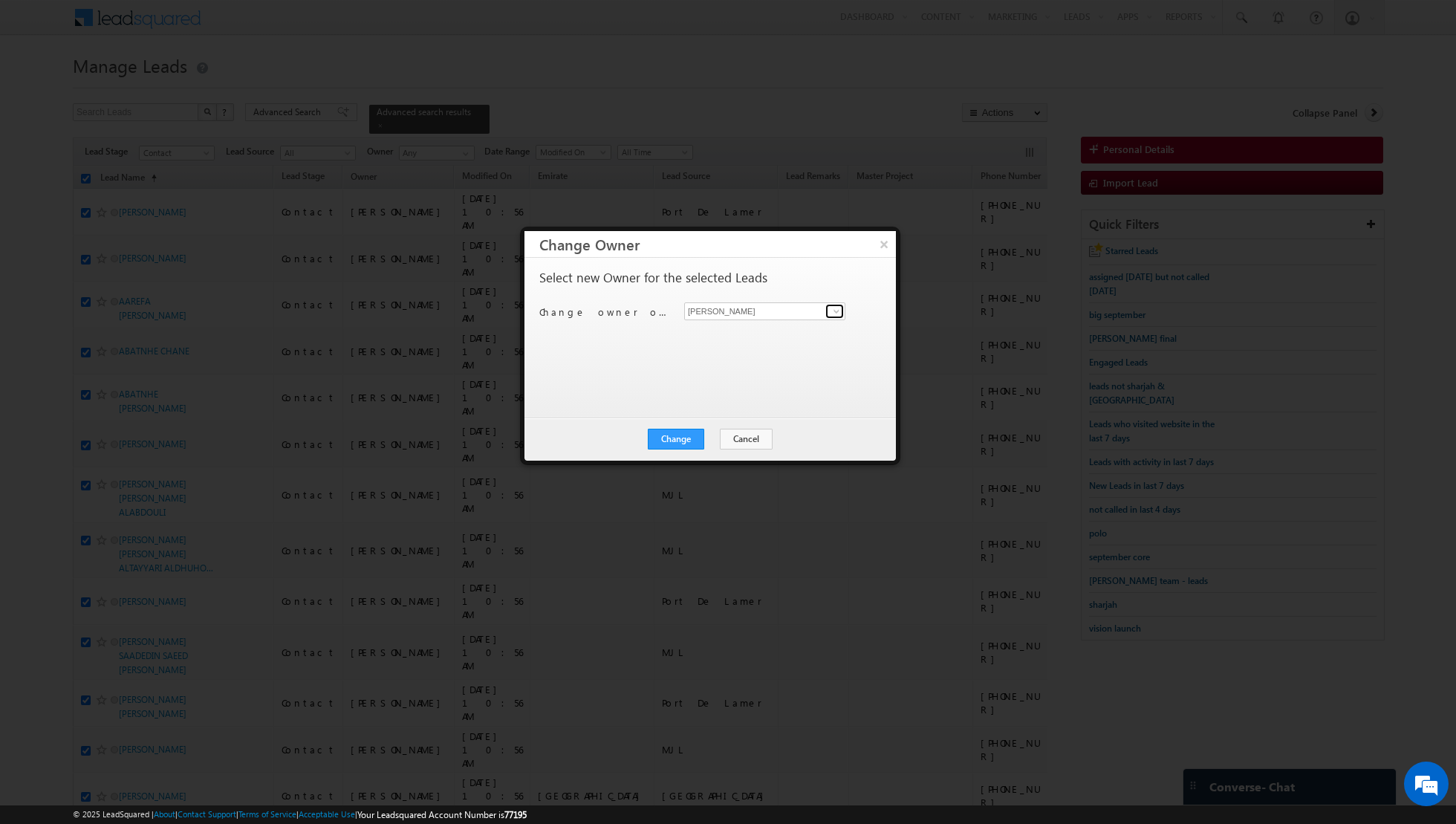
click at [827, 311] on link at bounding box center [835, 311] width 19 height 15
click at [758, 326] on link "[PERSON_NAME] [EMAIL_ADDRESS][PERSON_NAME][DOMAIN_NAME]" at bounding box center [765, 334] width 161 height 28
click at [676, 437] on button "Change" at bounding box center [675, 439] width 56 height 21
click at [715, 441] on button "Close" at bounding box center [712, 439] width 48 height 21
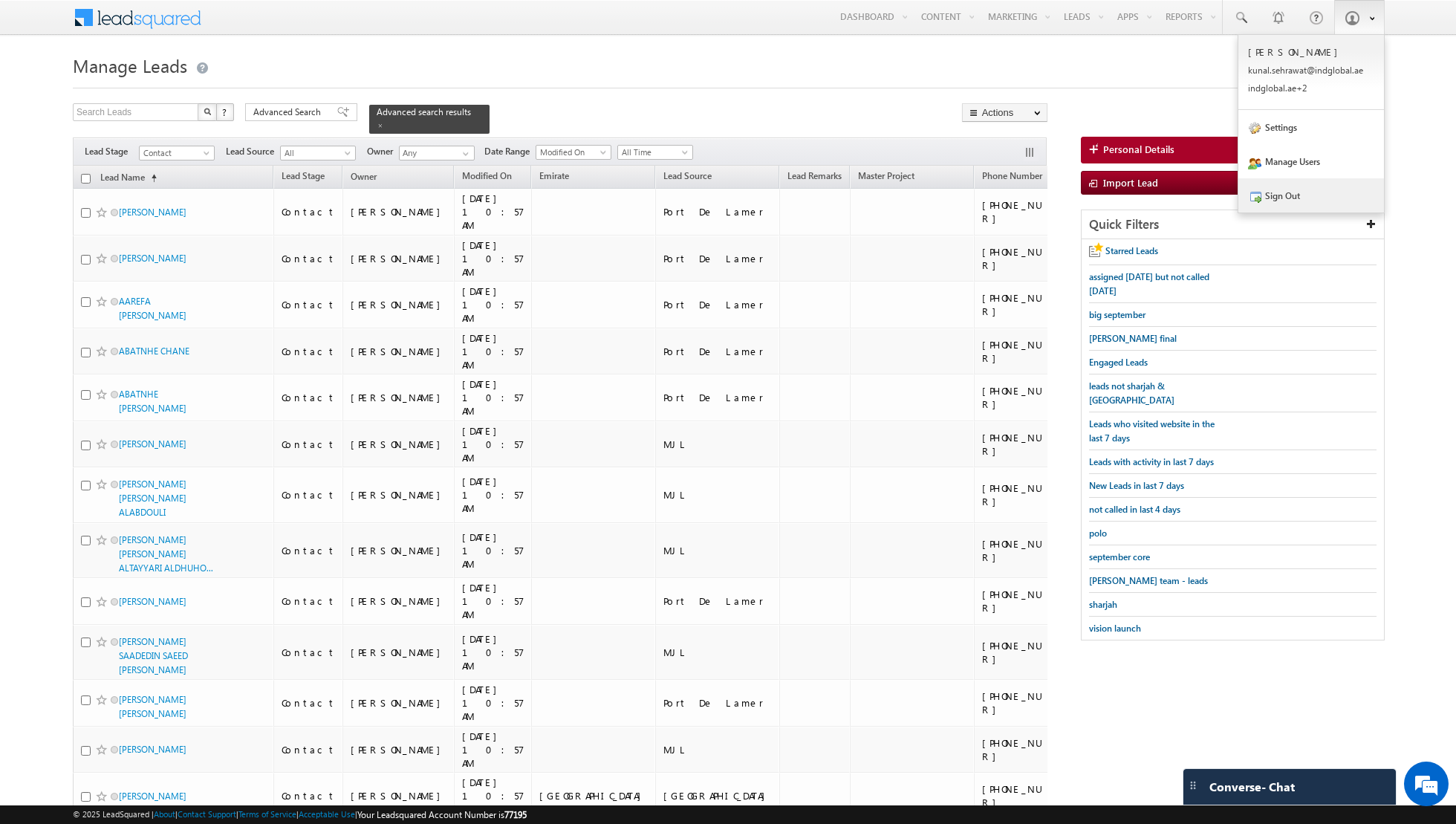
click at [1091, 184] on link "Sign Out" at bounding box center [1311, 195] width 146 height 34
